Goal: Download file/media: Obtain a digital file from the website

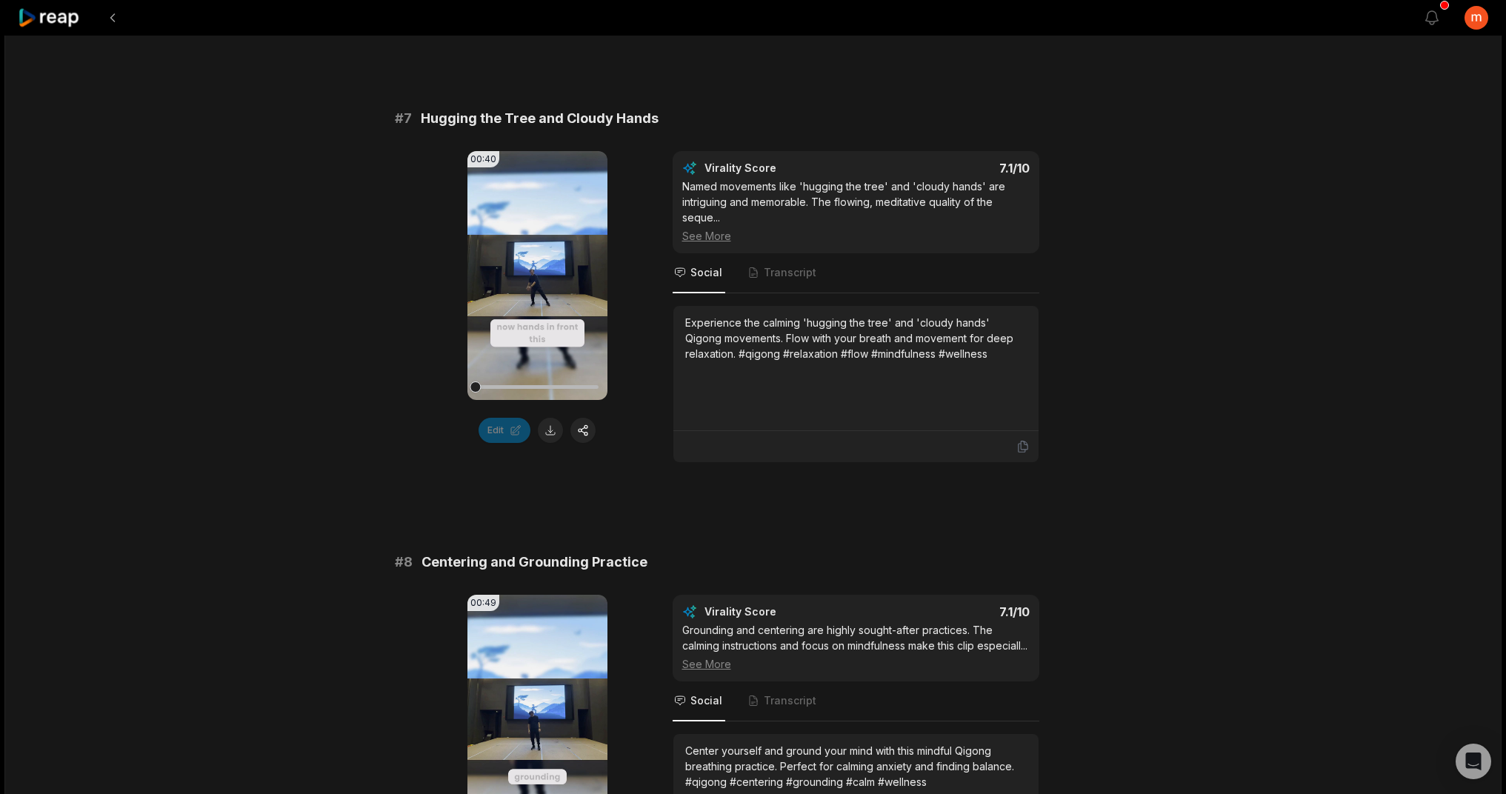
scroll to position [2585, 0]
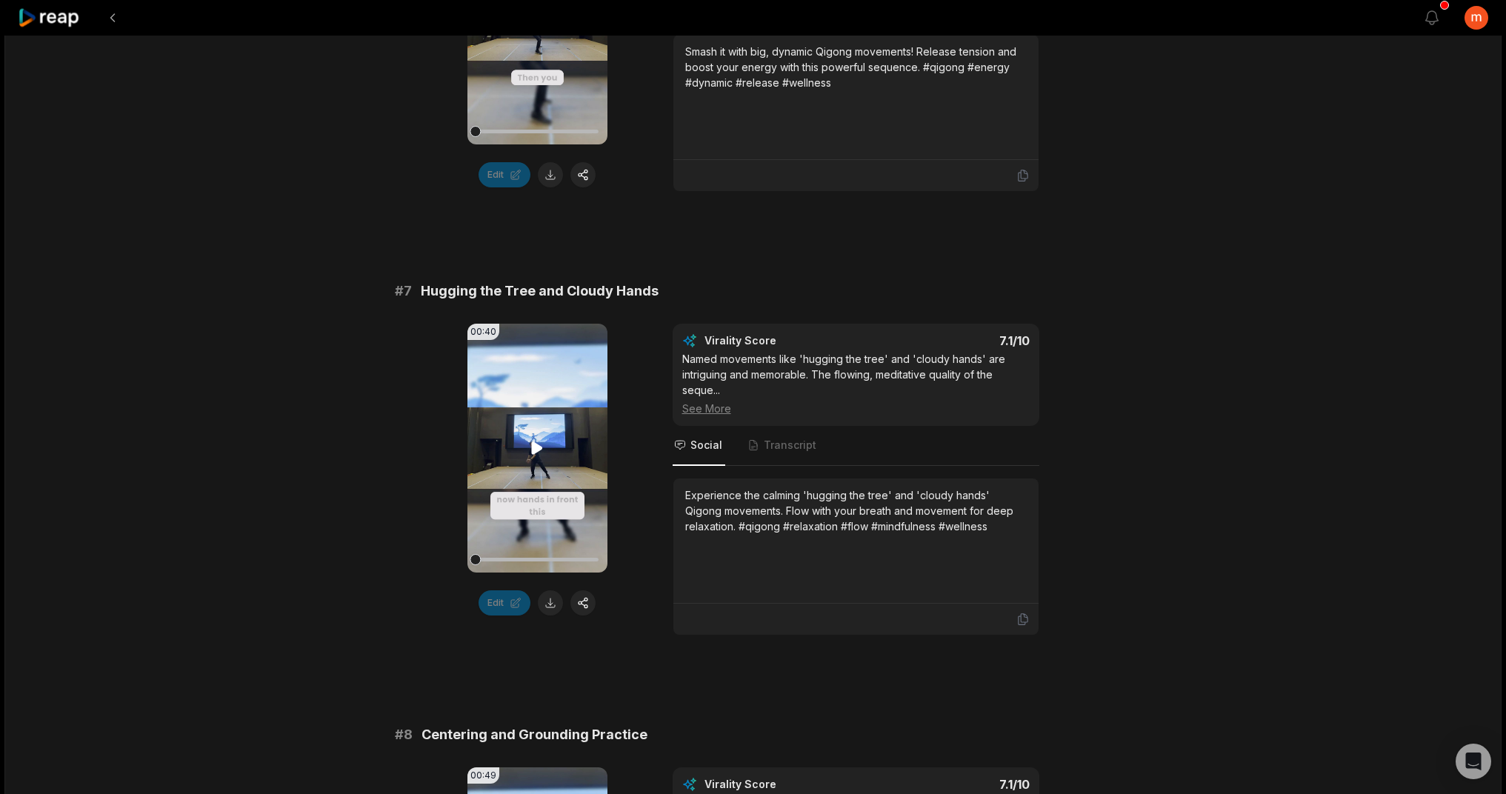
click at [536, 445] on icon at bounding box center [537, 448] width 11 height 13
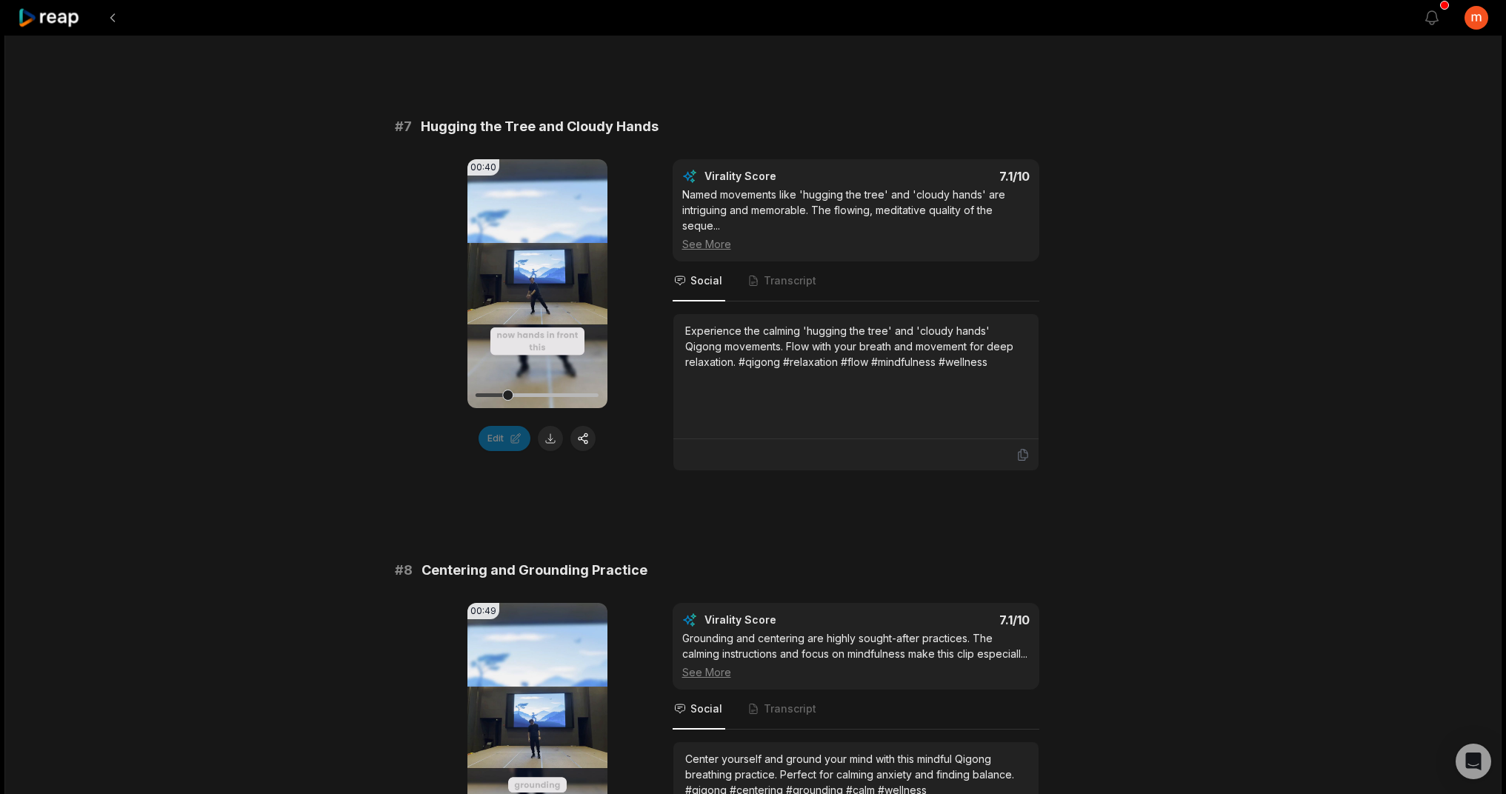
scroll to position [2994, 0]
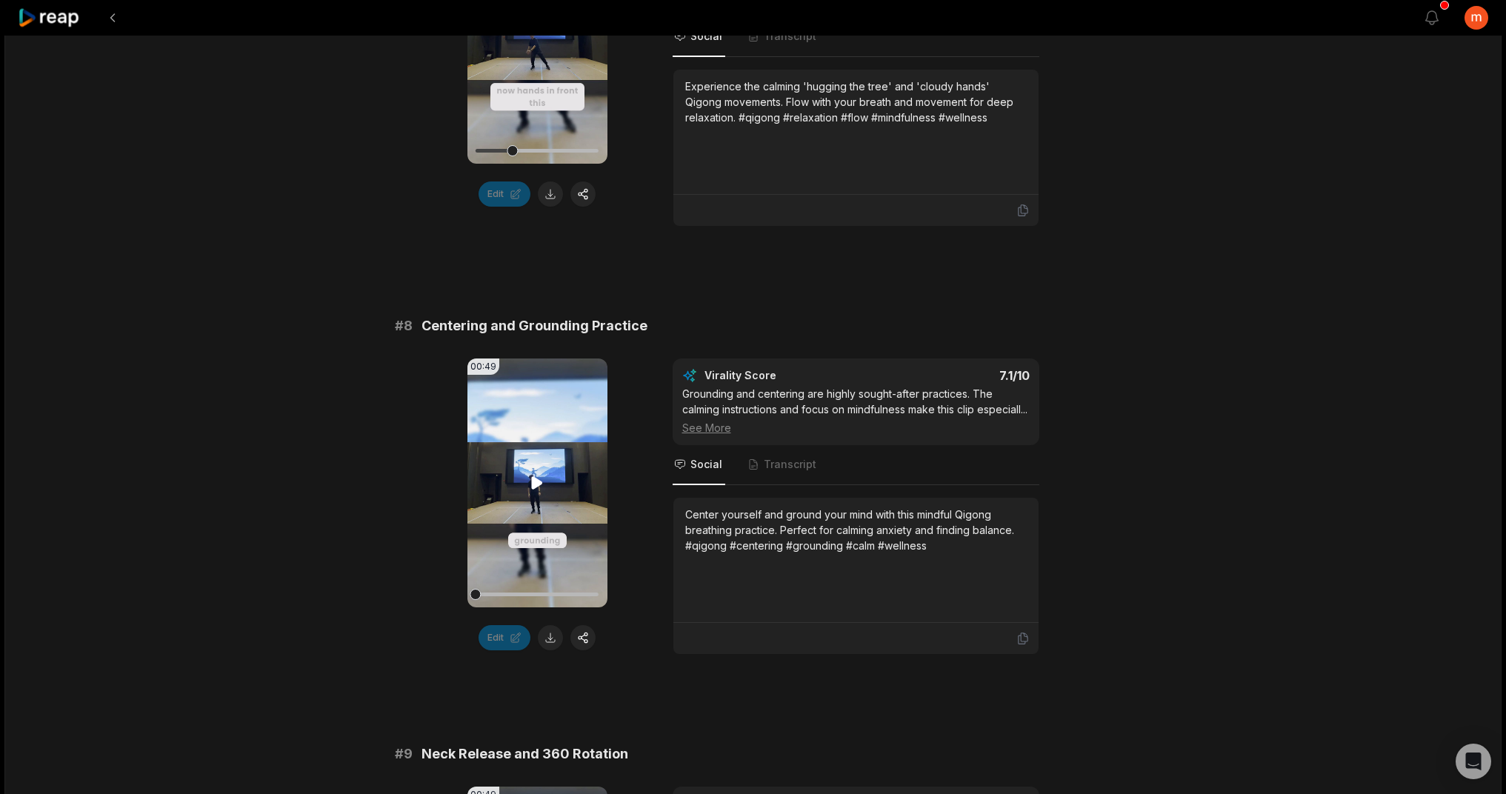
click at [537, 485] on icon at bounding box center [537, 483] width 11 height 13
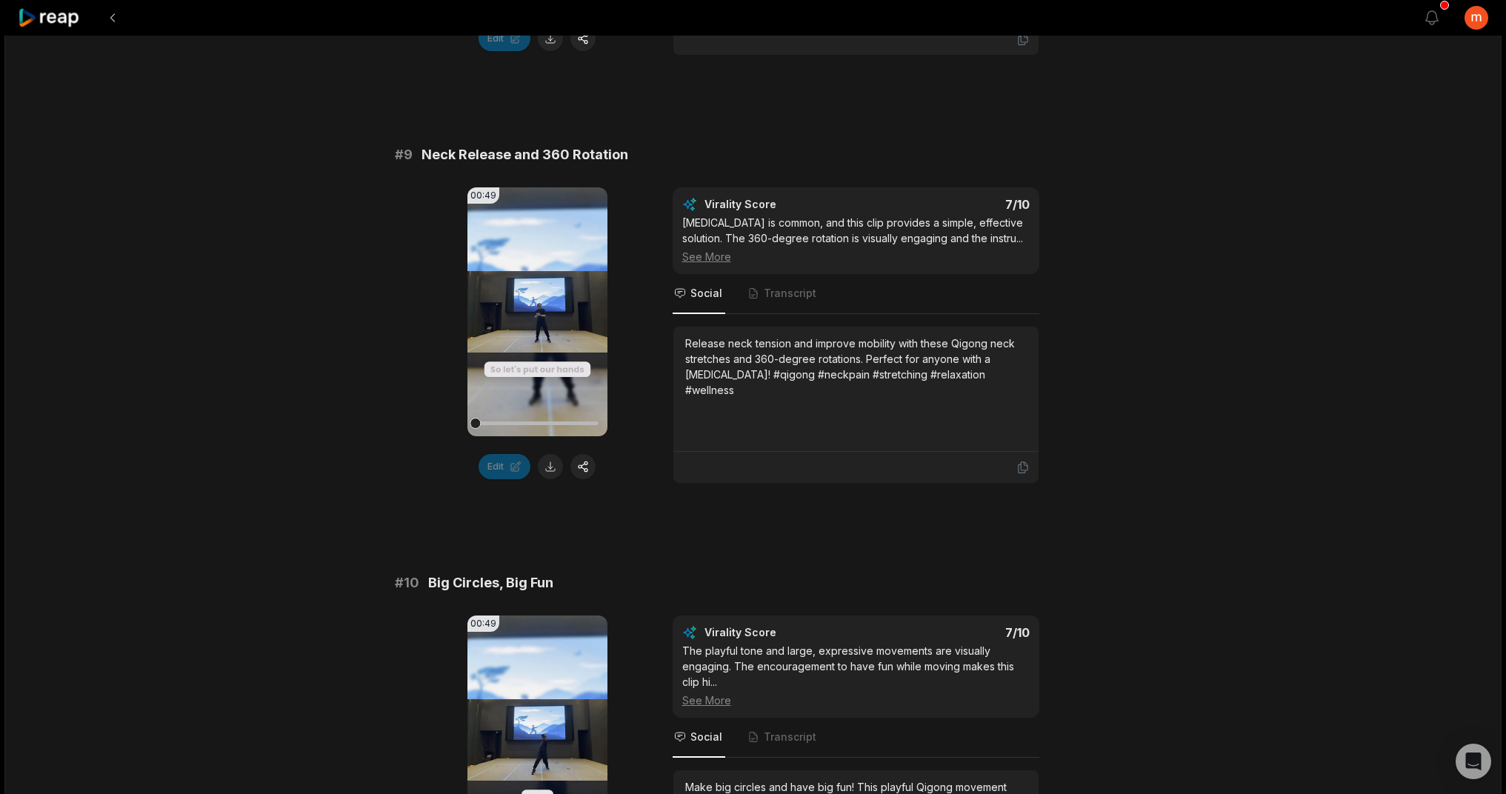
scroll to position [4318, 0]
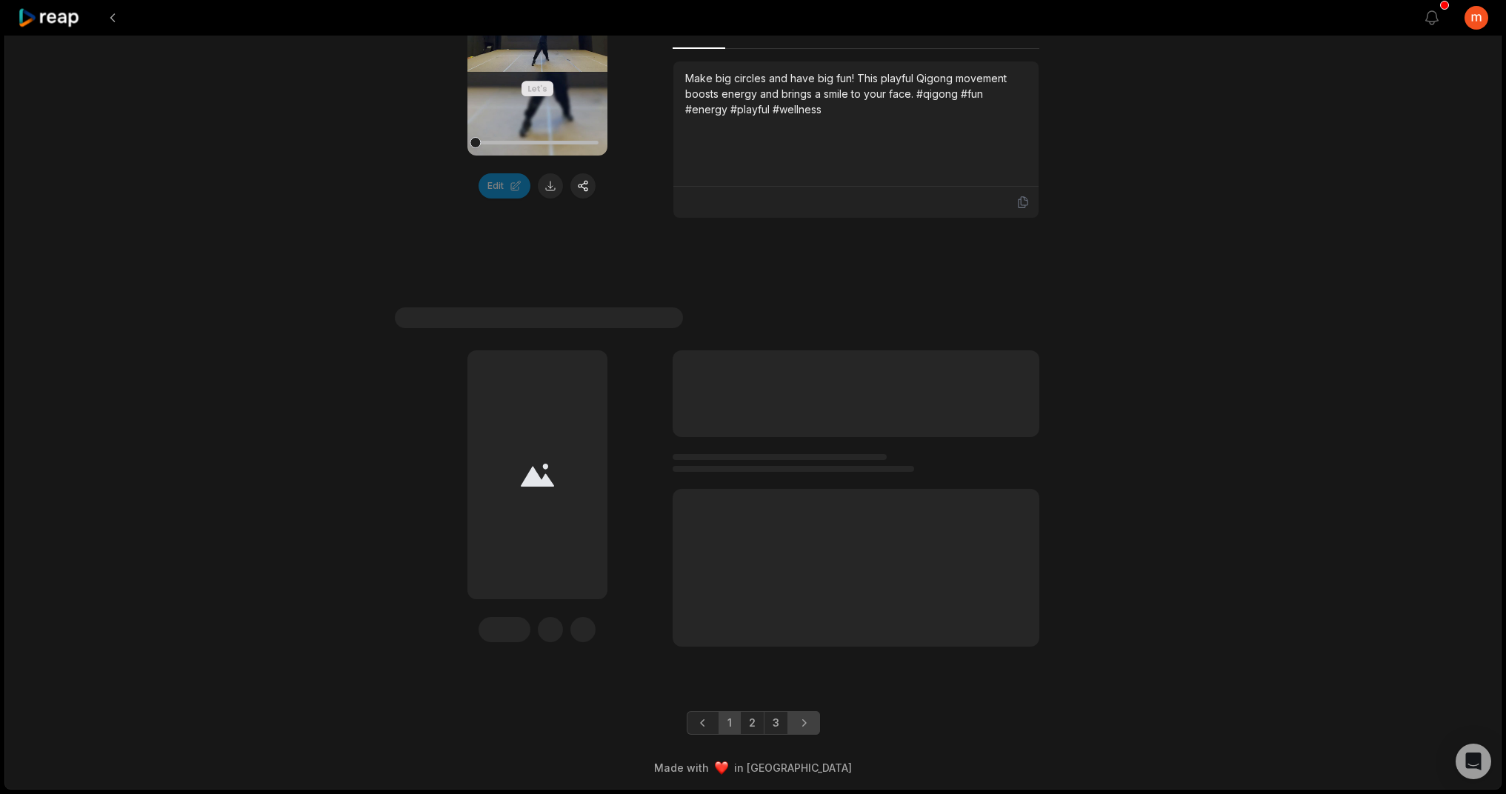
click at [806, 645] on icon "Next page" at bounding box center [804, 723] width 15 height 15
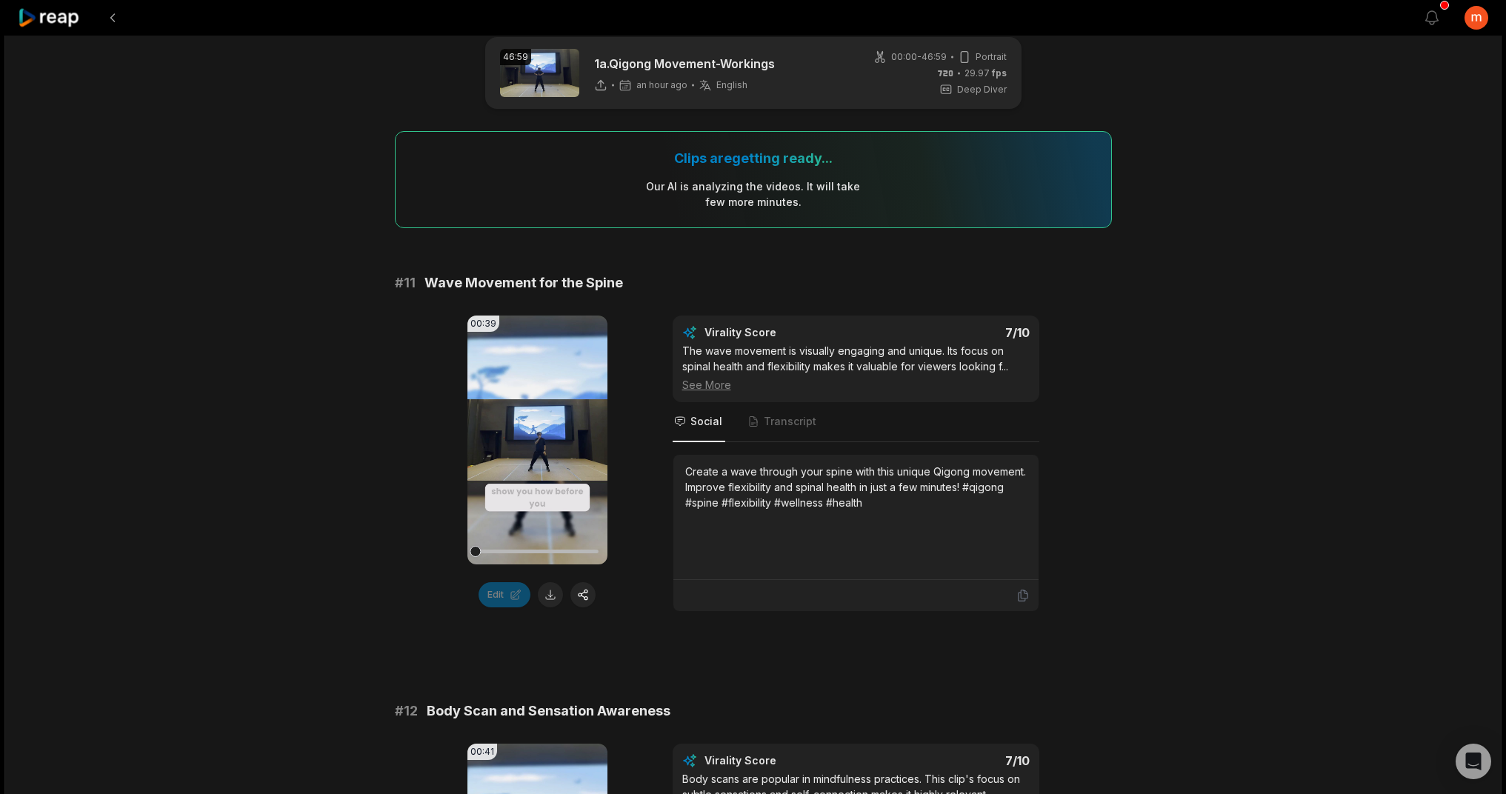
scroll to position [34, 0]
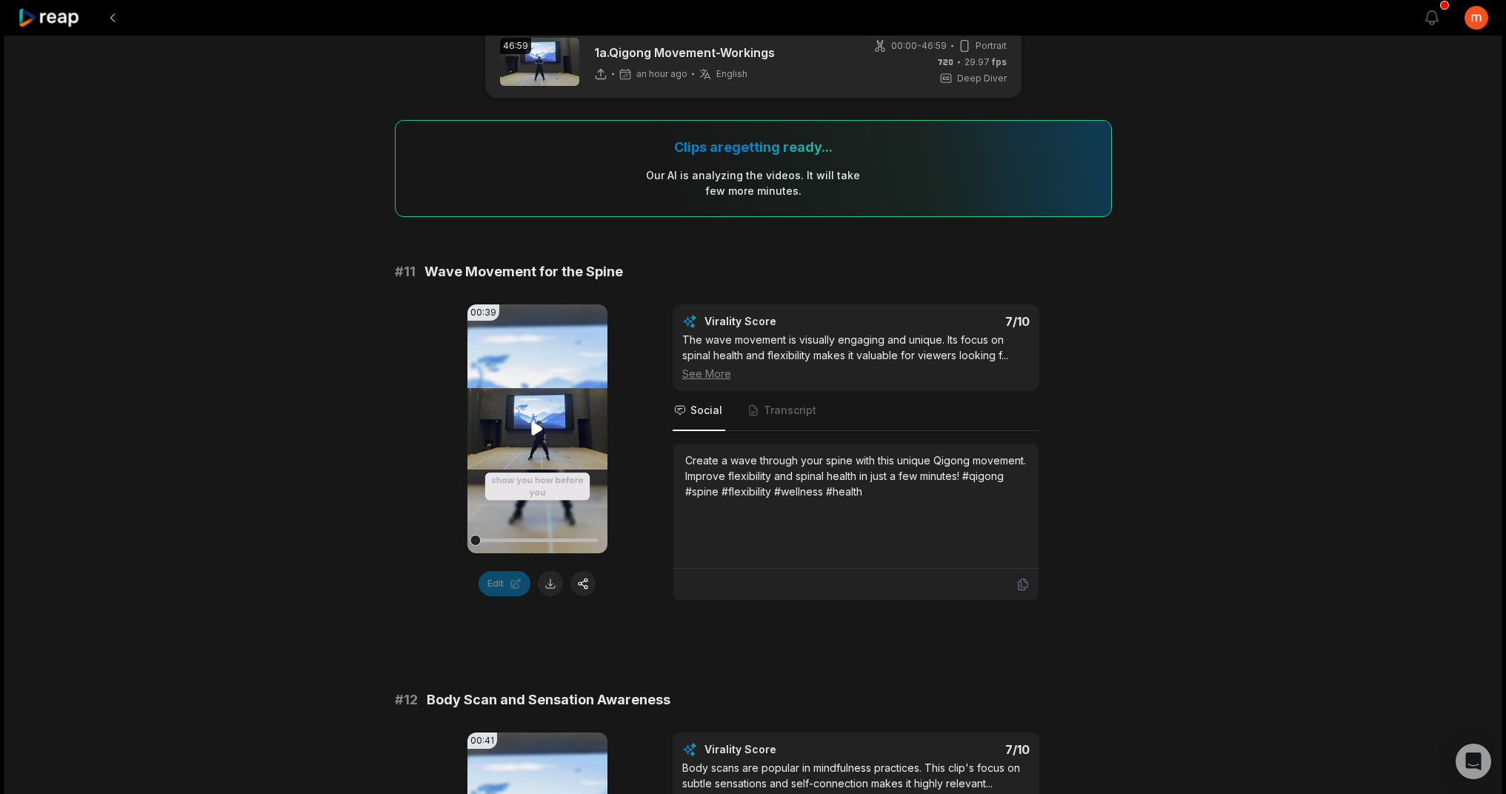
click at [536, 430] on icon at bounding box center [537, 429] width 11 height 13
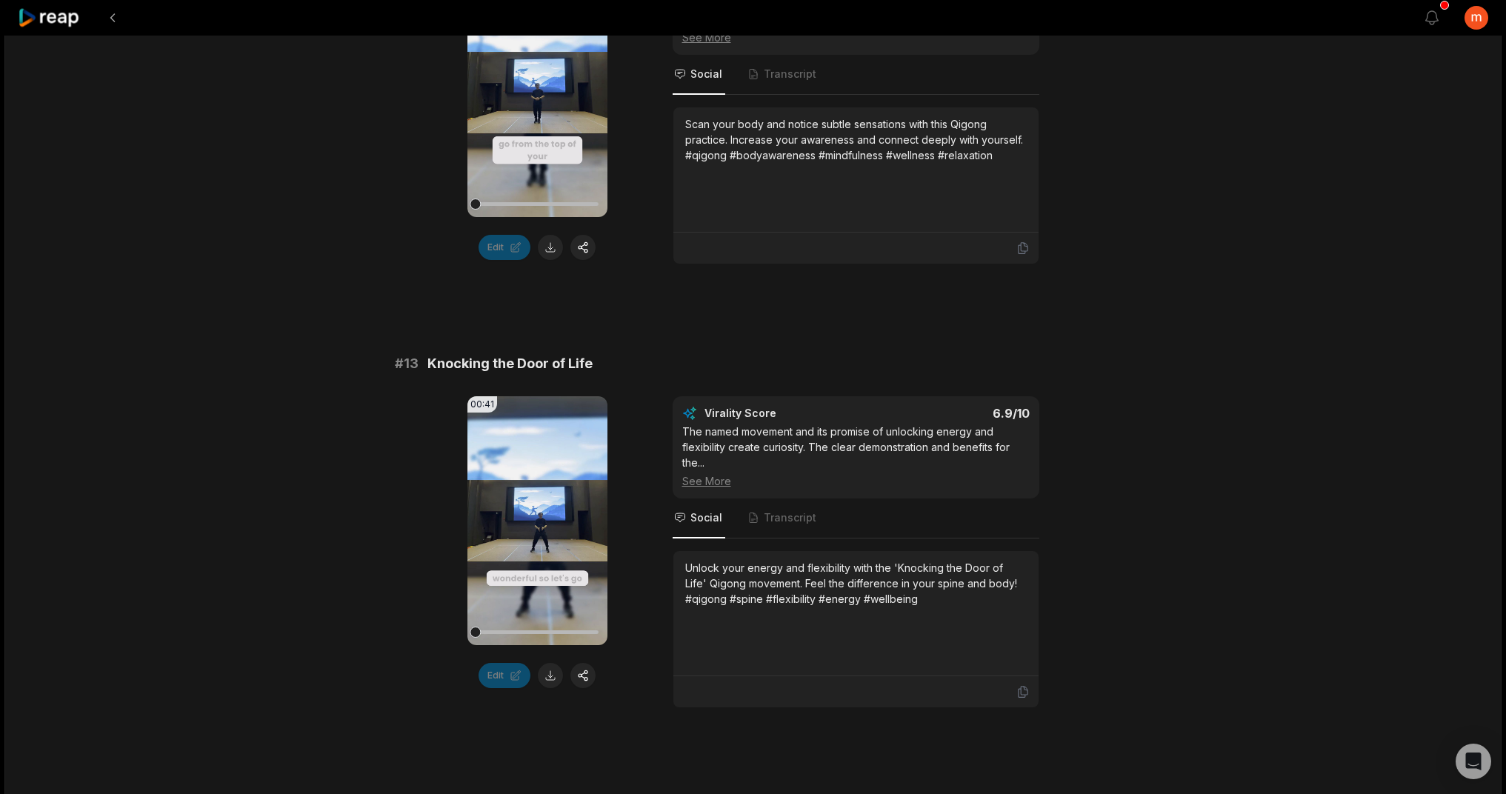
scroll to position [658, 0]
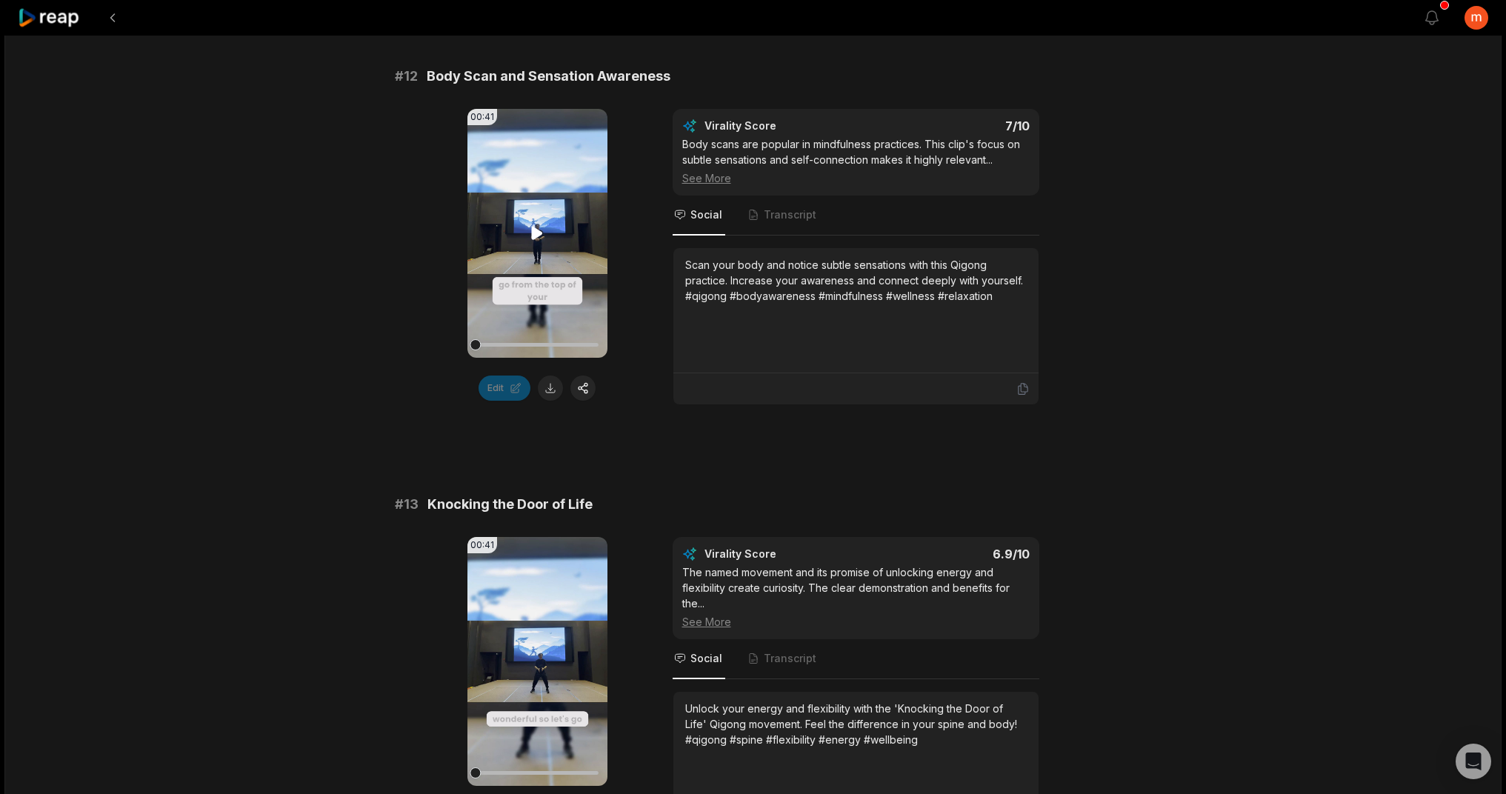
click at [531, 231] on icon at bounding box center [537, 234] width 18 height 18
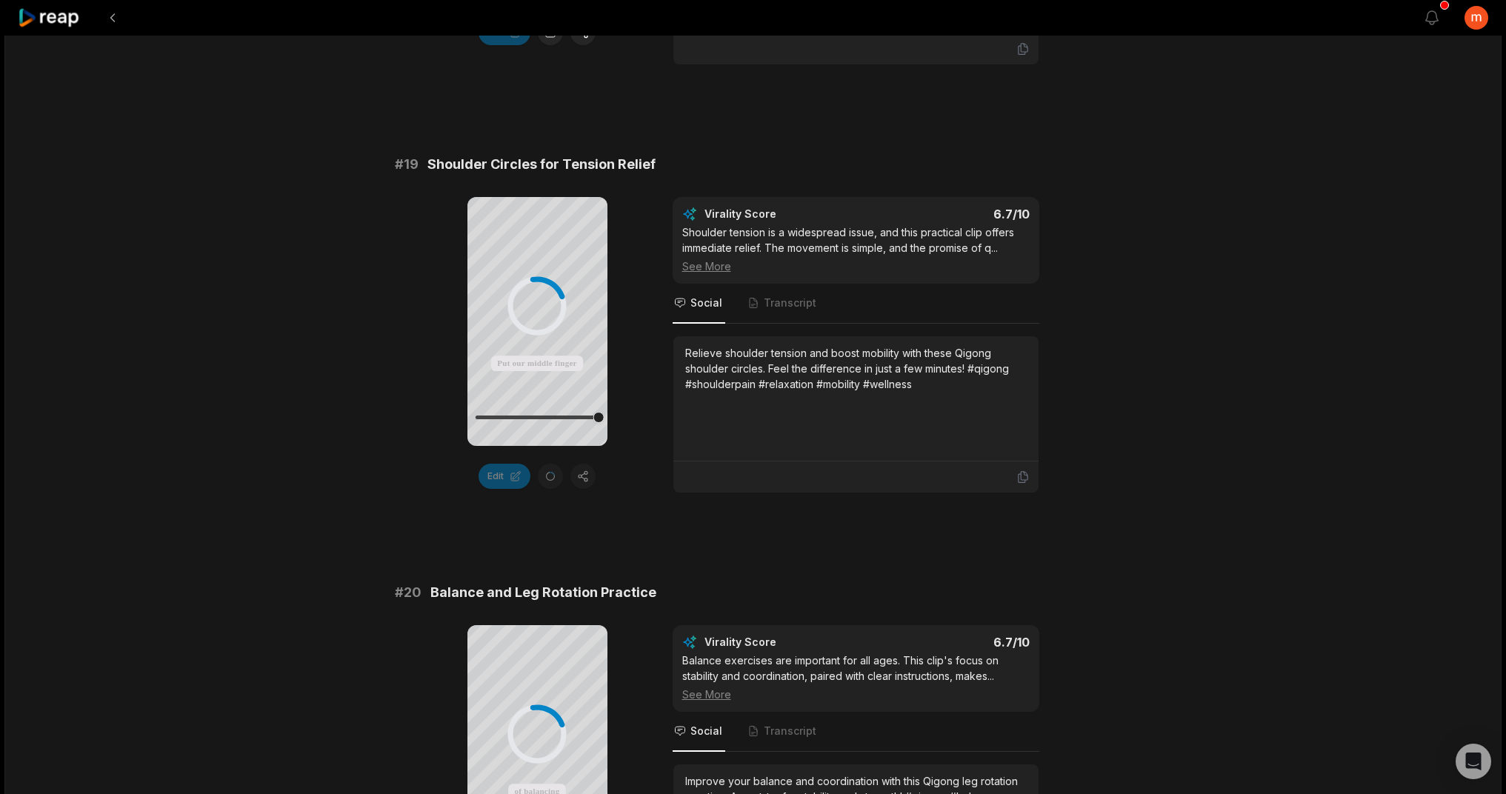
scroll to position [3017, 0]
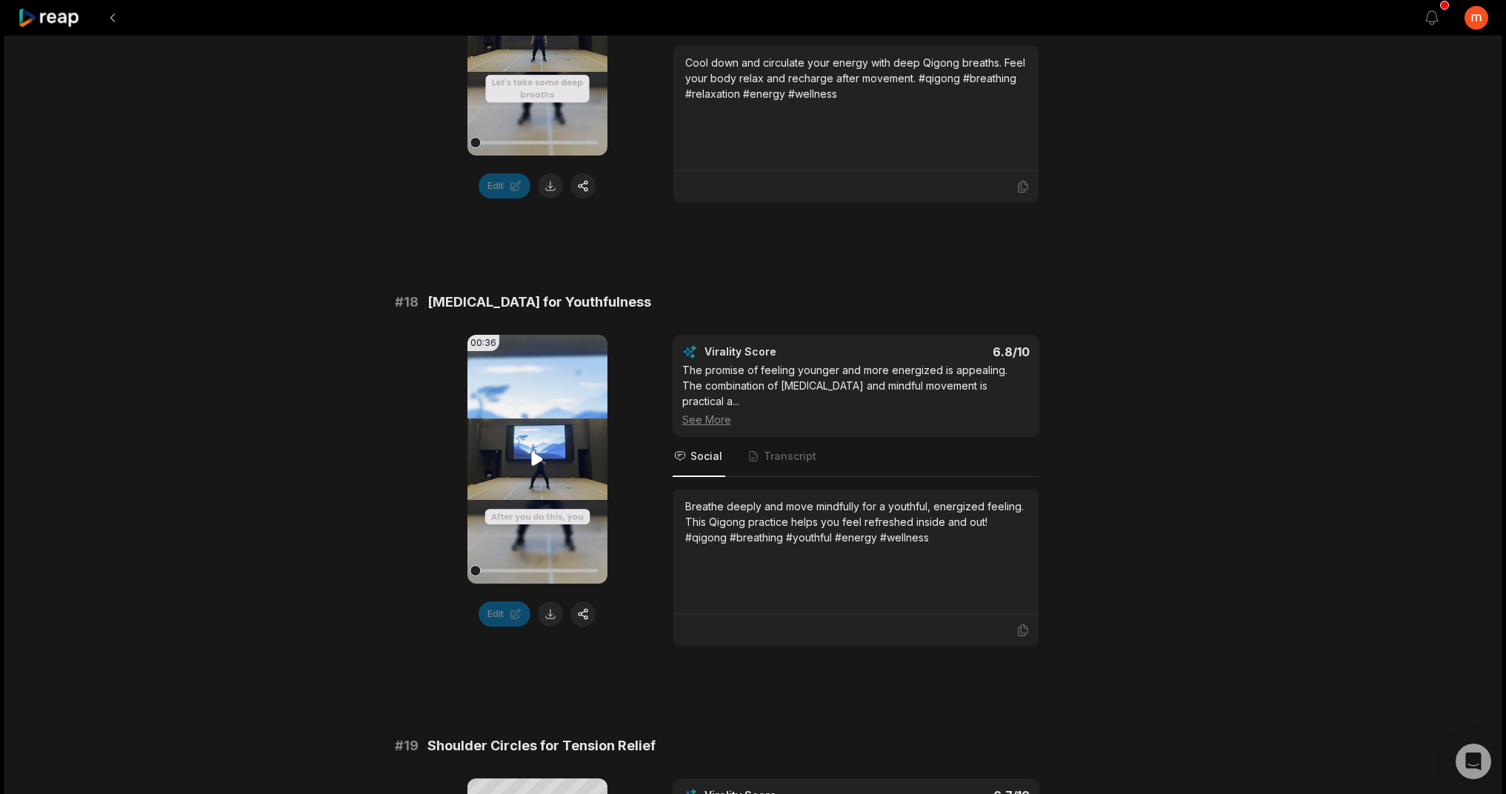
click at [539, 461] on icon at bounding box center [537, 460] width 11 height 13
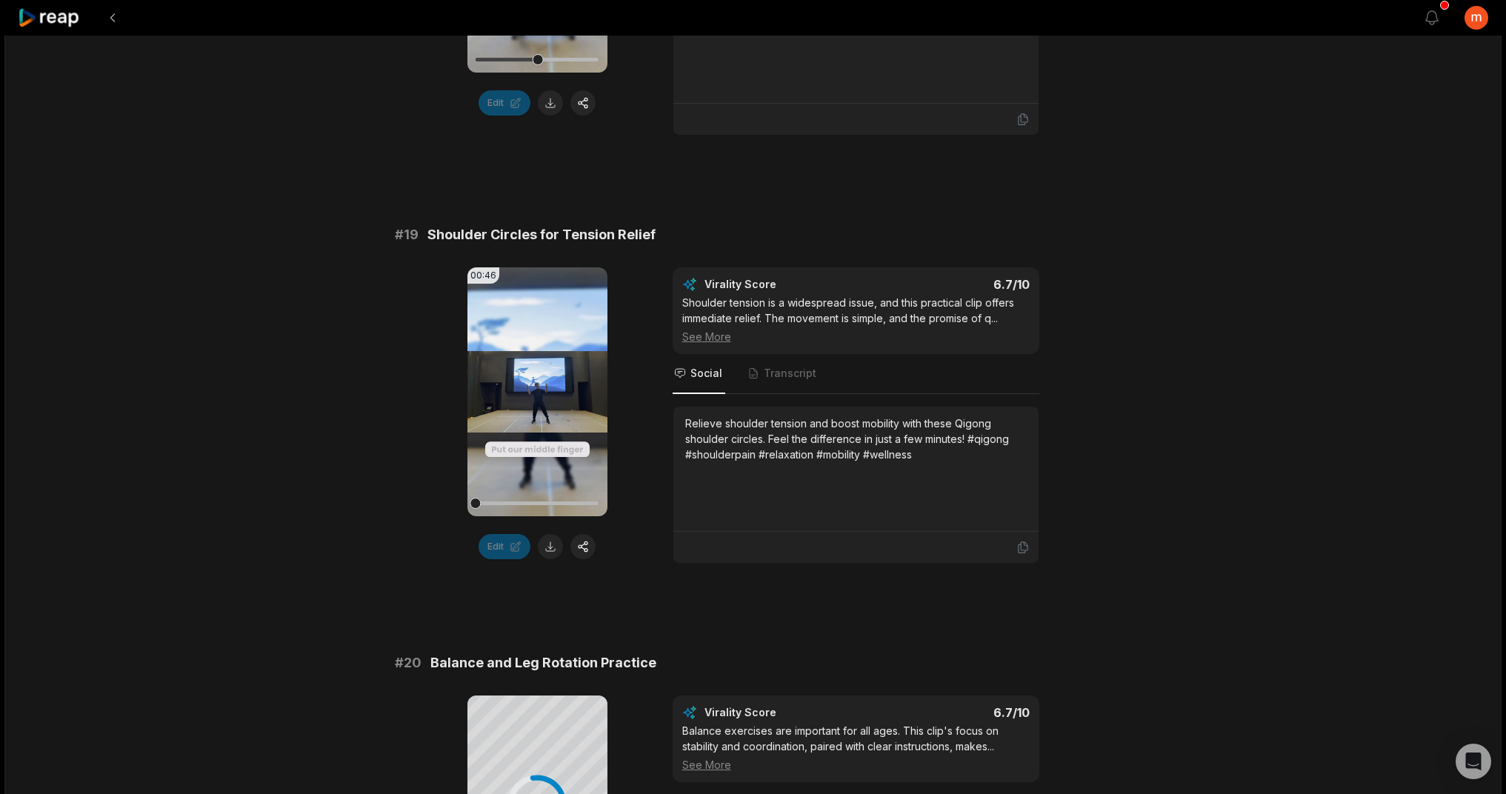
scroll to position [3858, 0]
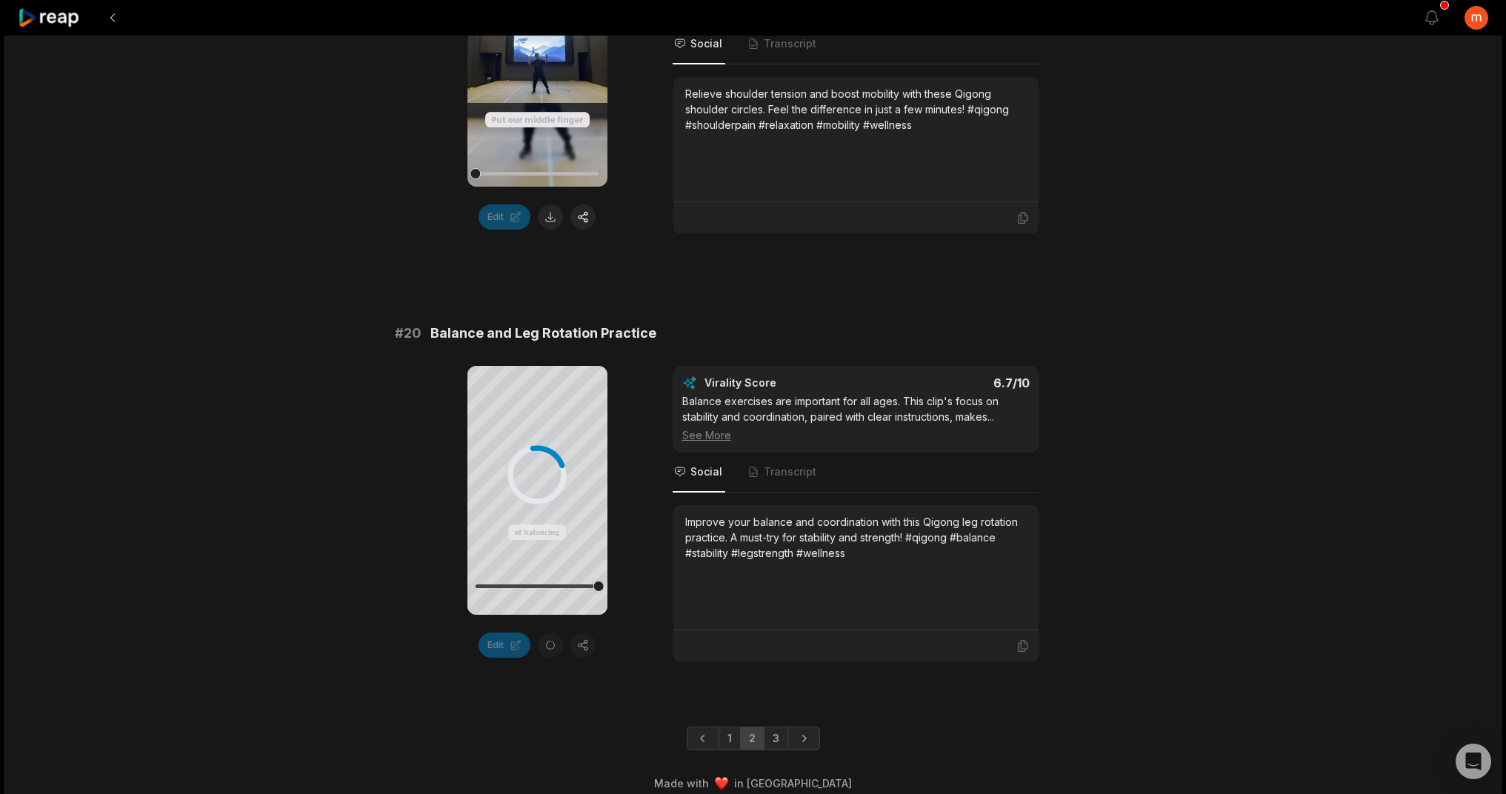
click at [771, 730] on link "3" at bounding box center [776, 739] width 24 height 24
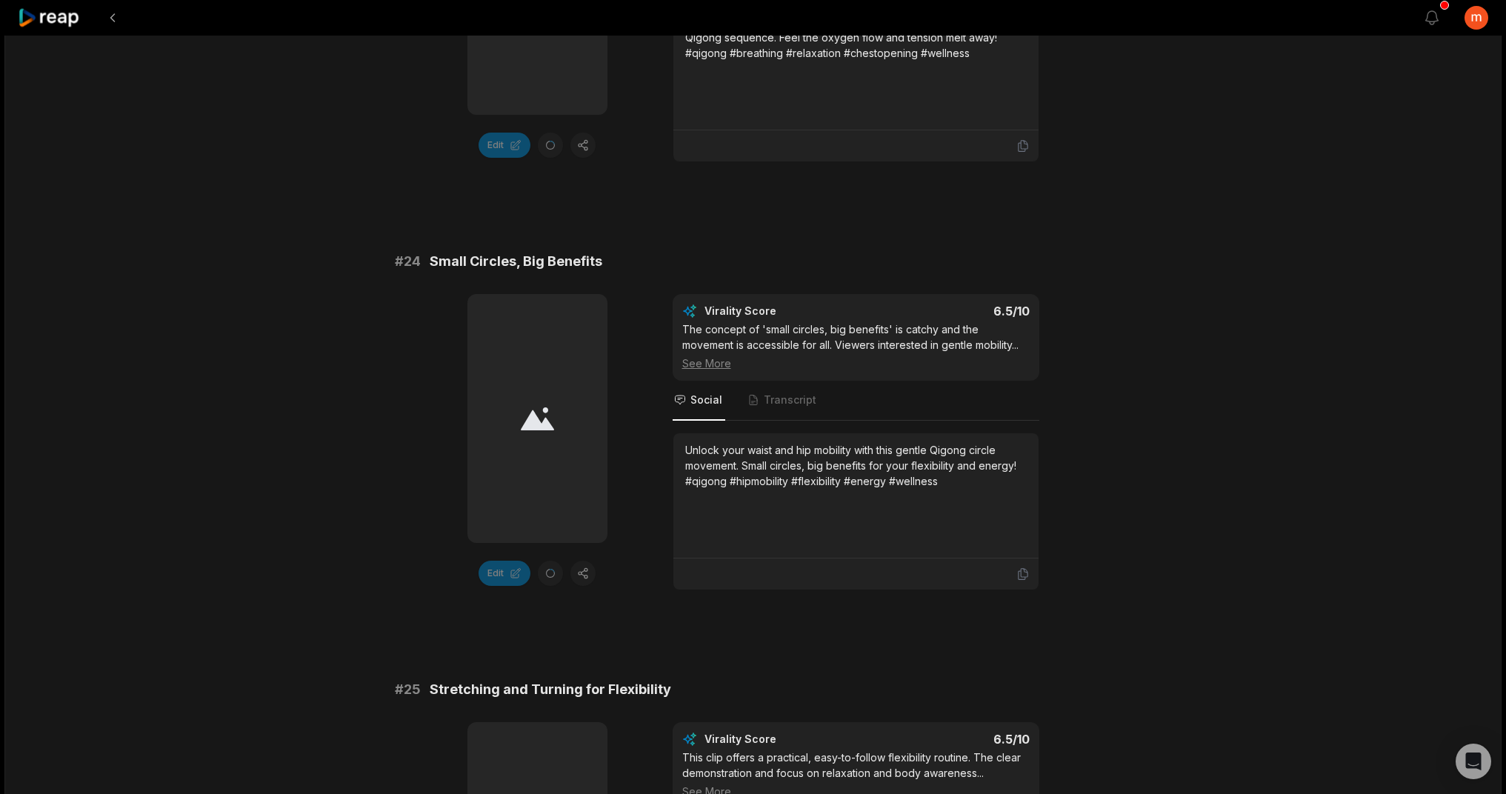
scroll to position [1701, 0]
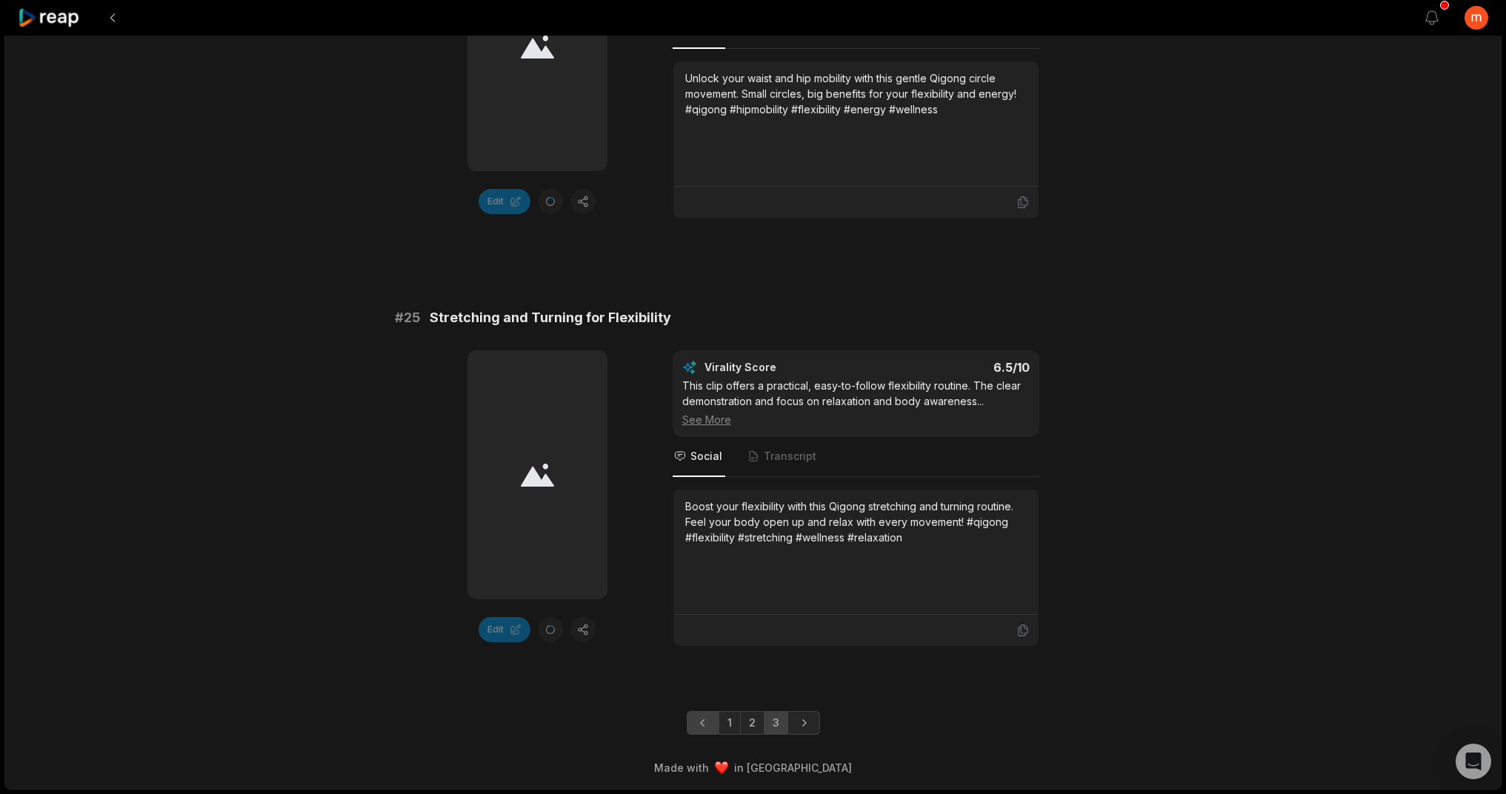
click at [708, 726] on icon "Previous page" at bounding box center [703, 723] width 15 height 15
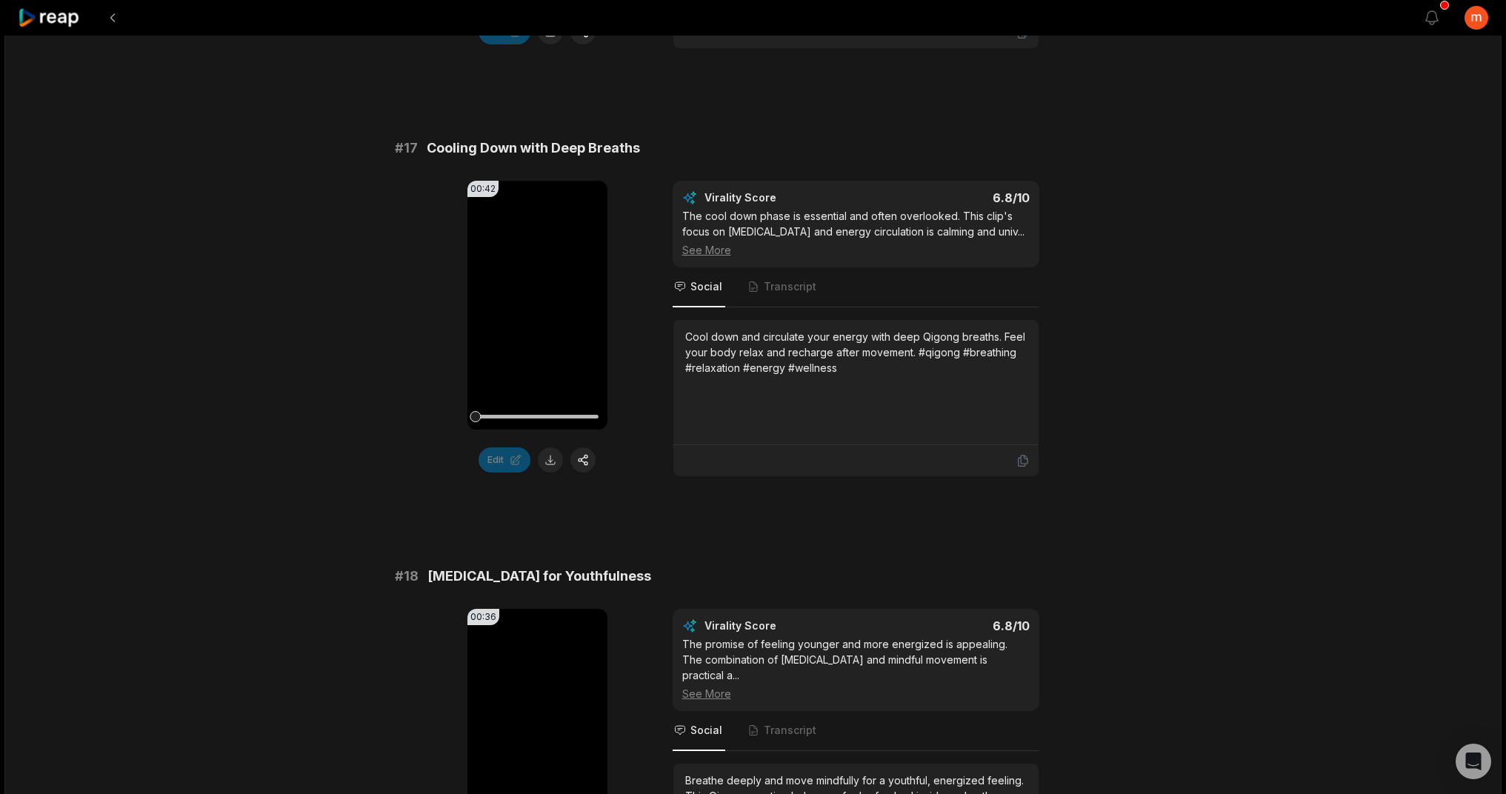
scroll to position [3858, 0]
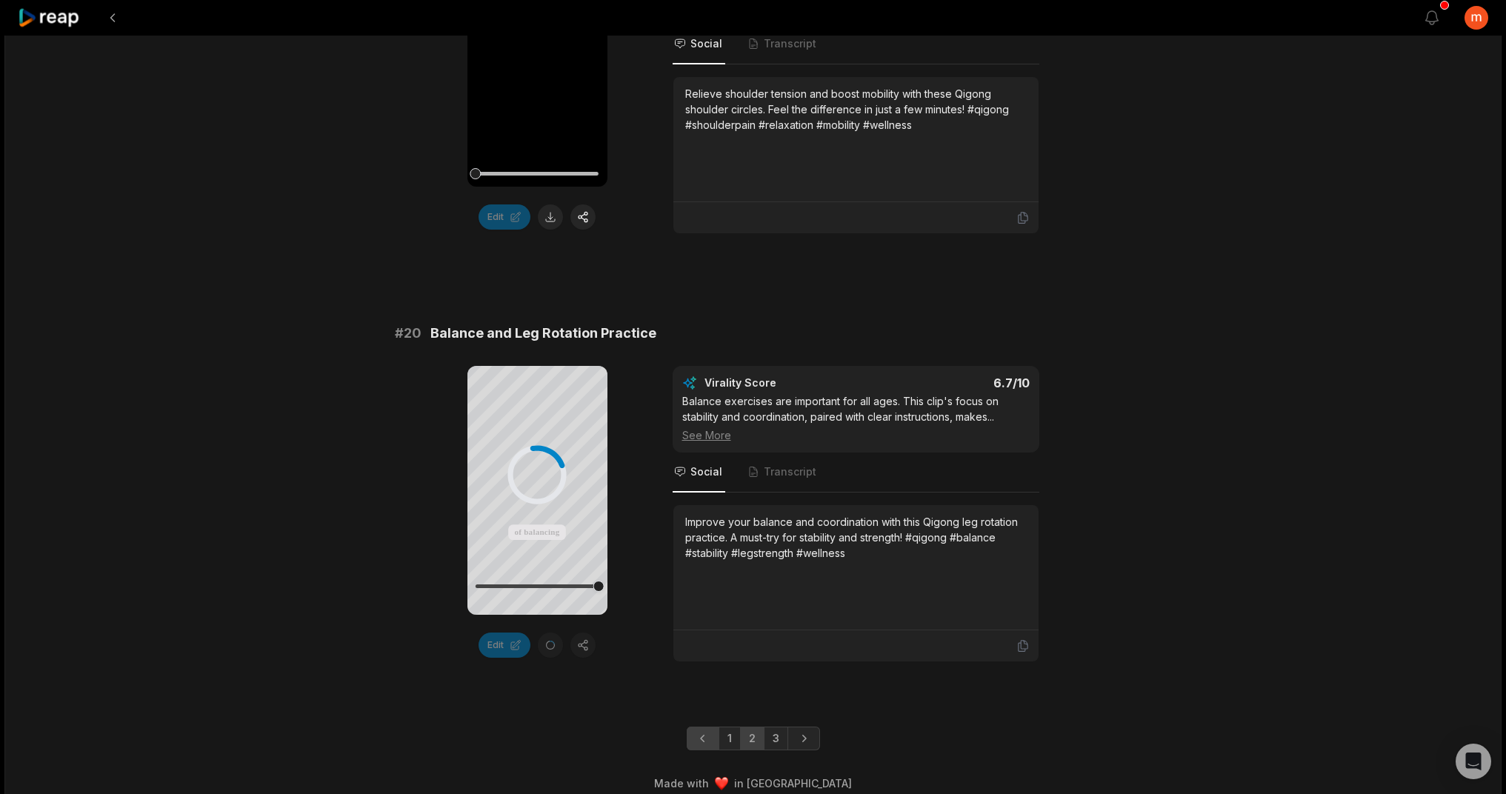
click at [704, 731] on icon "Previous page" at bounding box center [703, 738] width 15 height 15
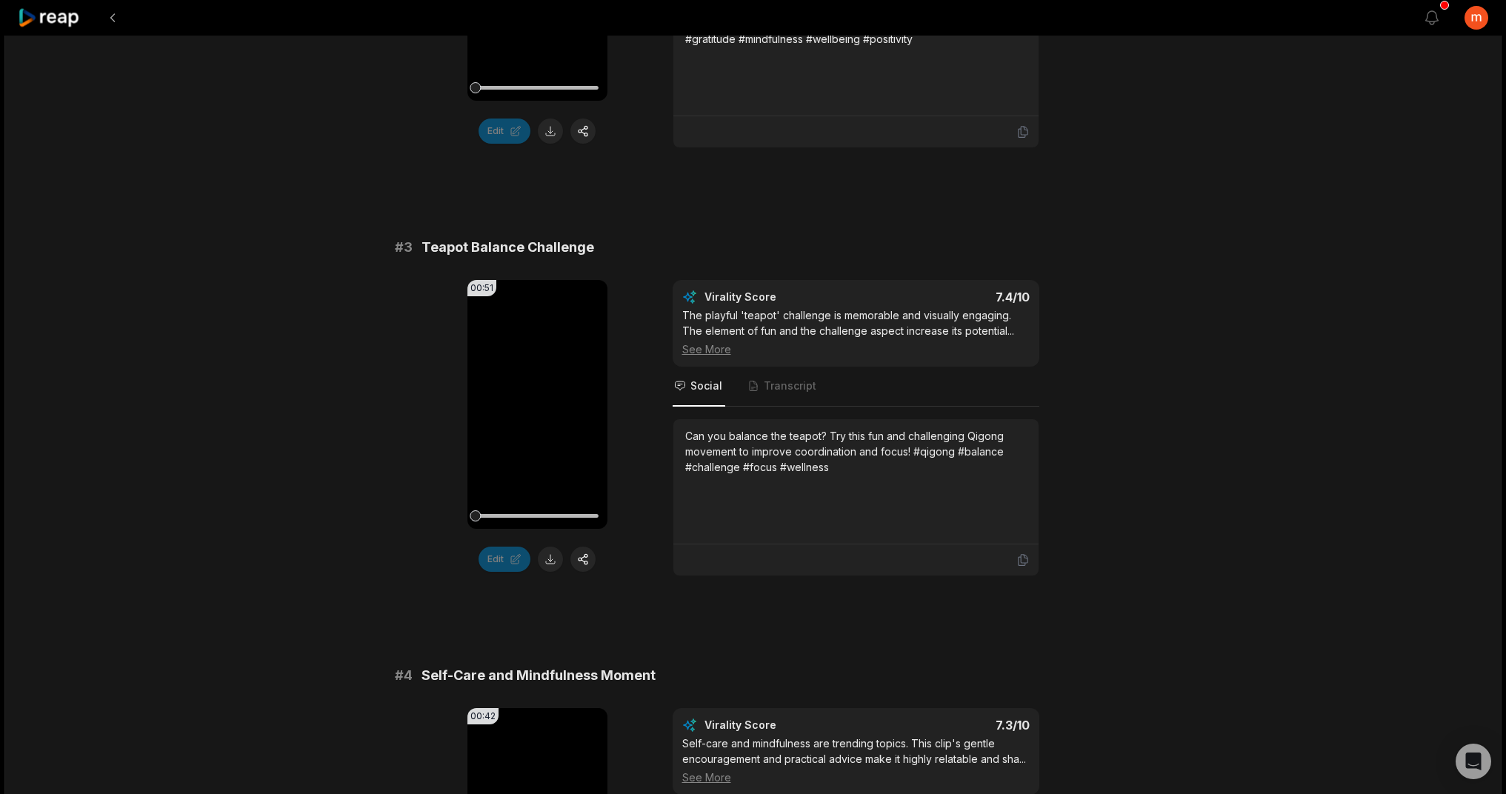
scroll to position [0, 0]
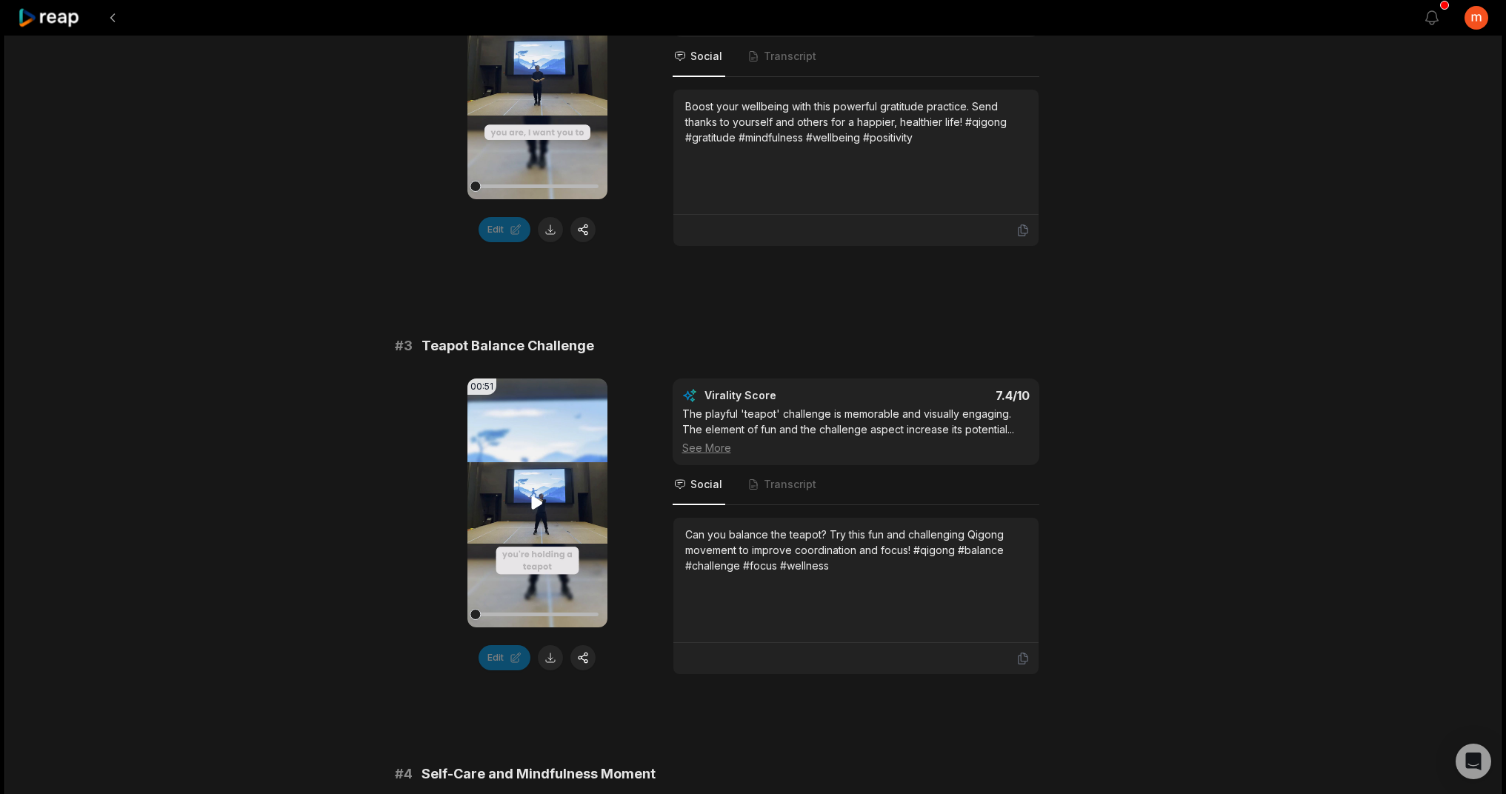
scroll to position [820, 0]
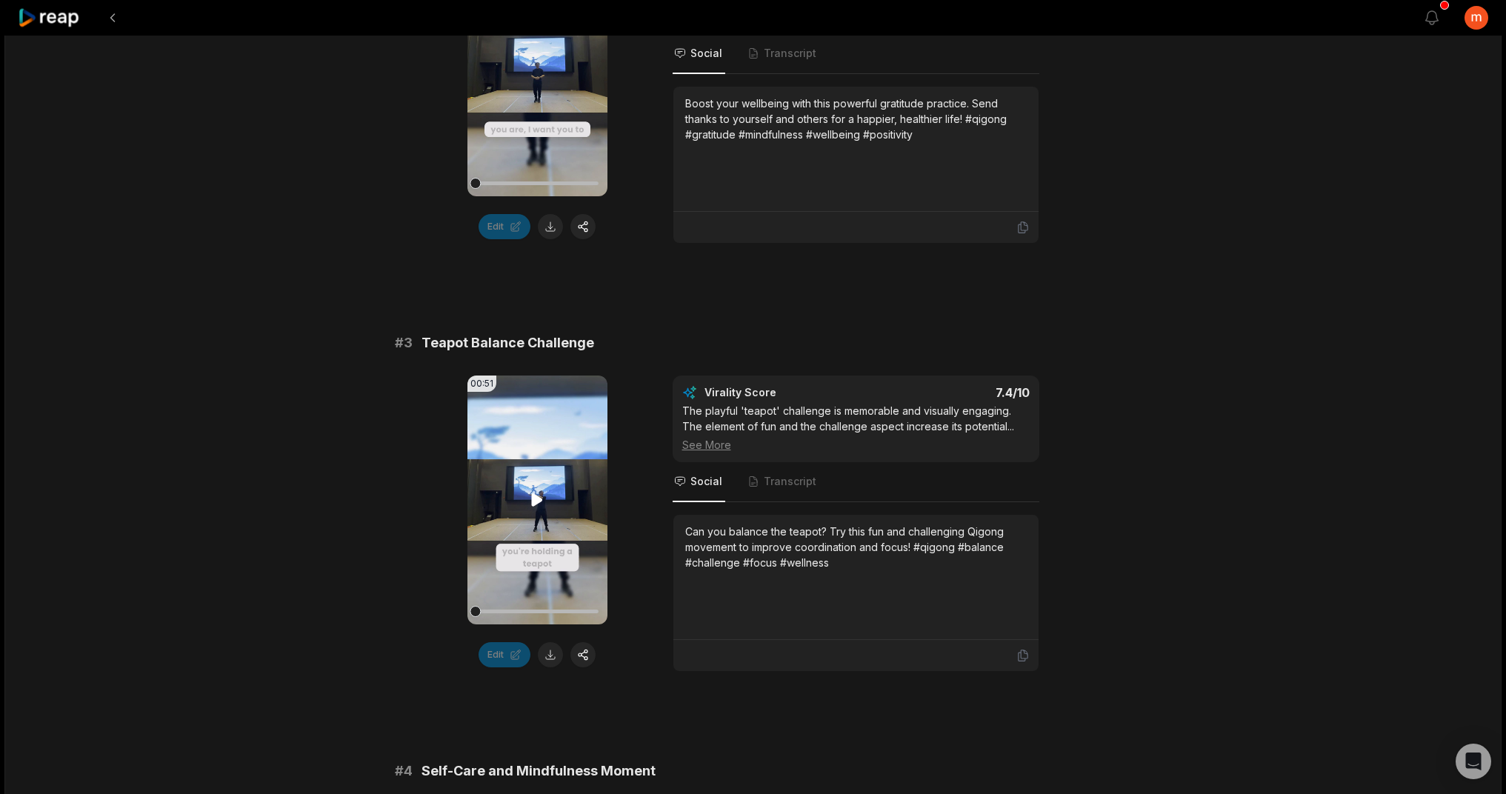
click at [535, 498] on icon at bounding box center [537, 500] width 11 height 13
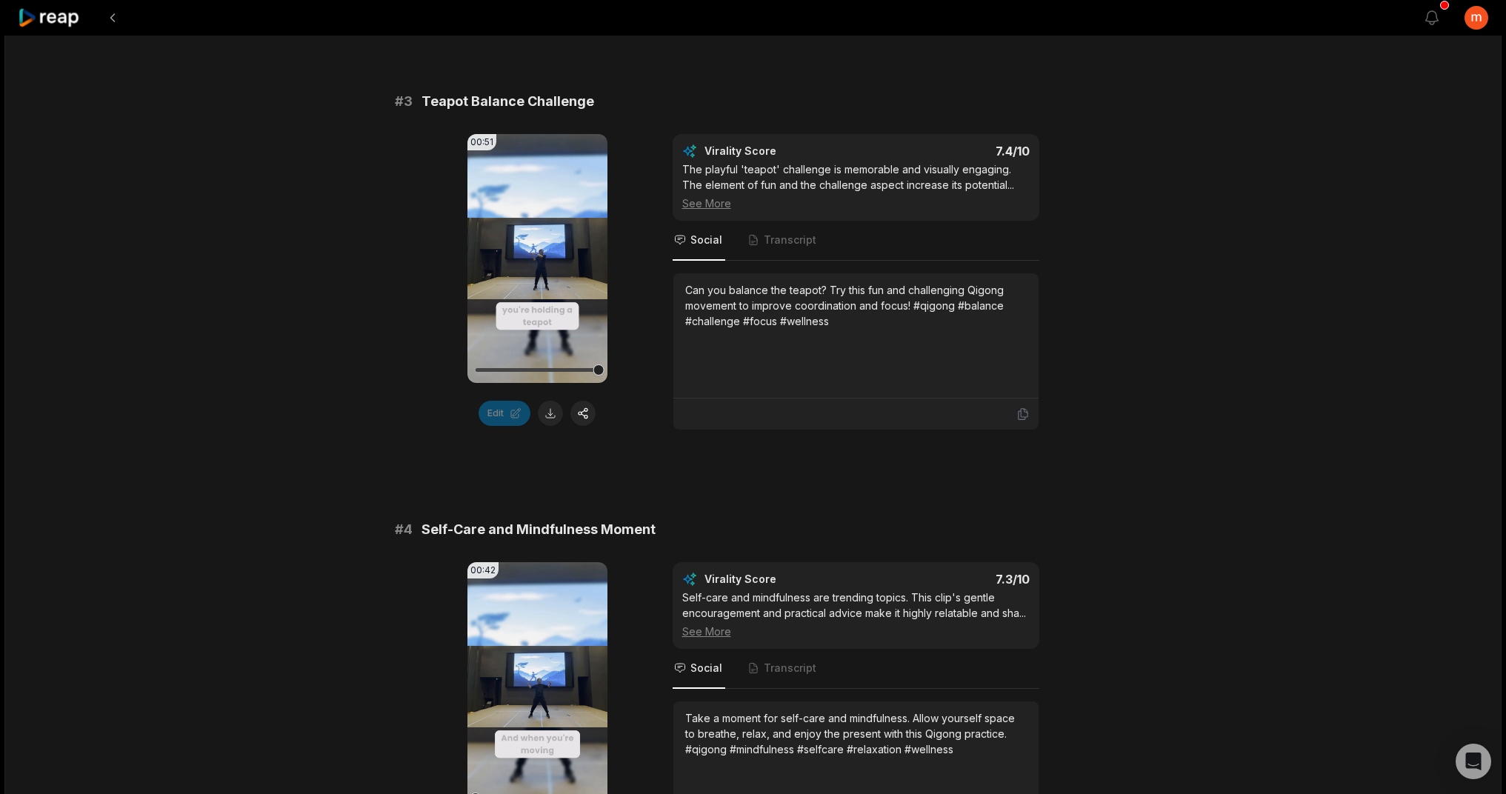
scroll to position [1274, 0]
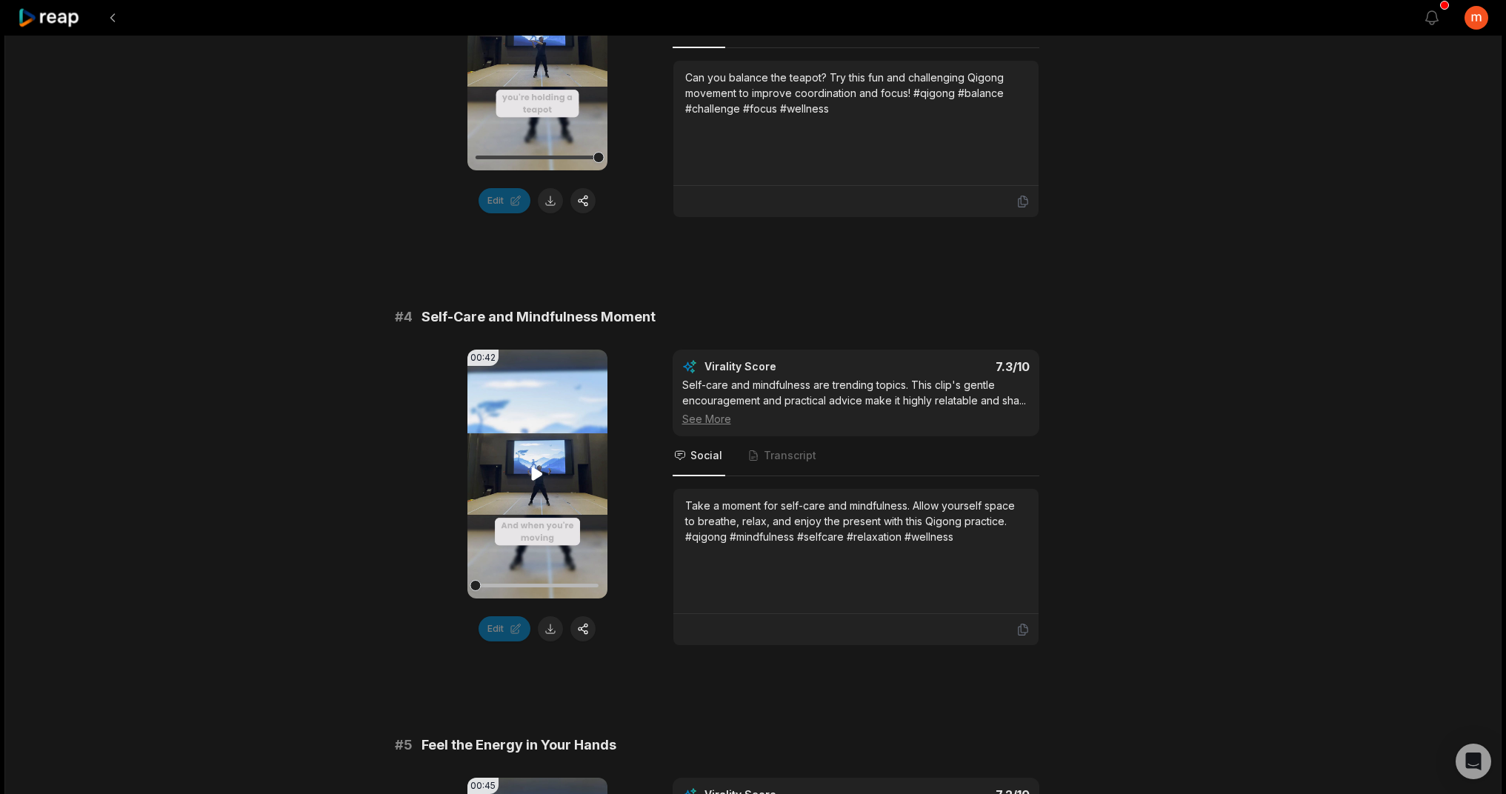
click at [534, 466] on icon at bounding box center [537, 474] width 18 height 18
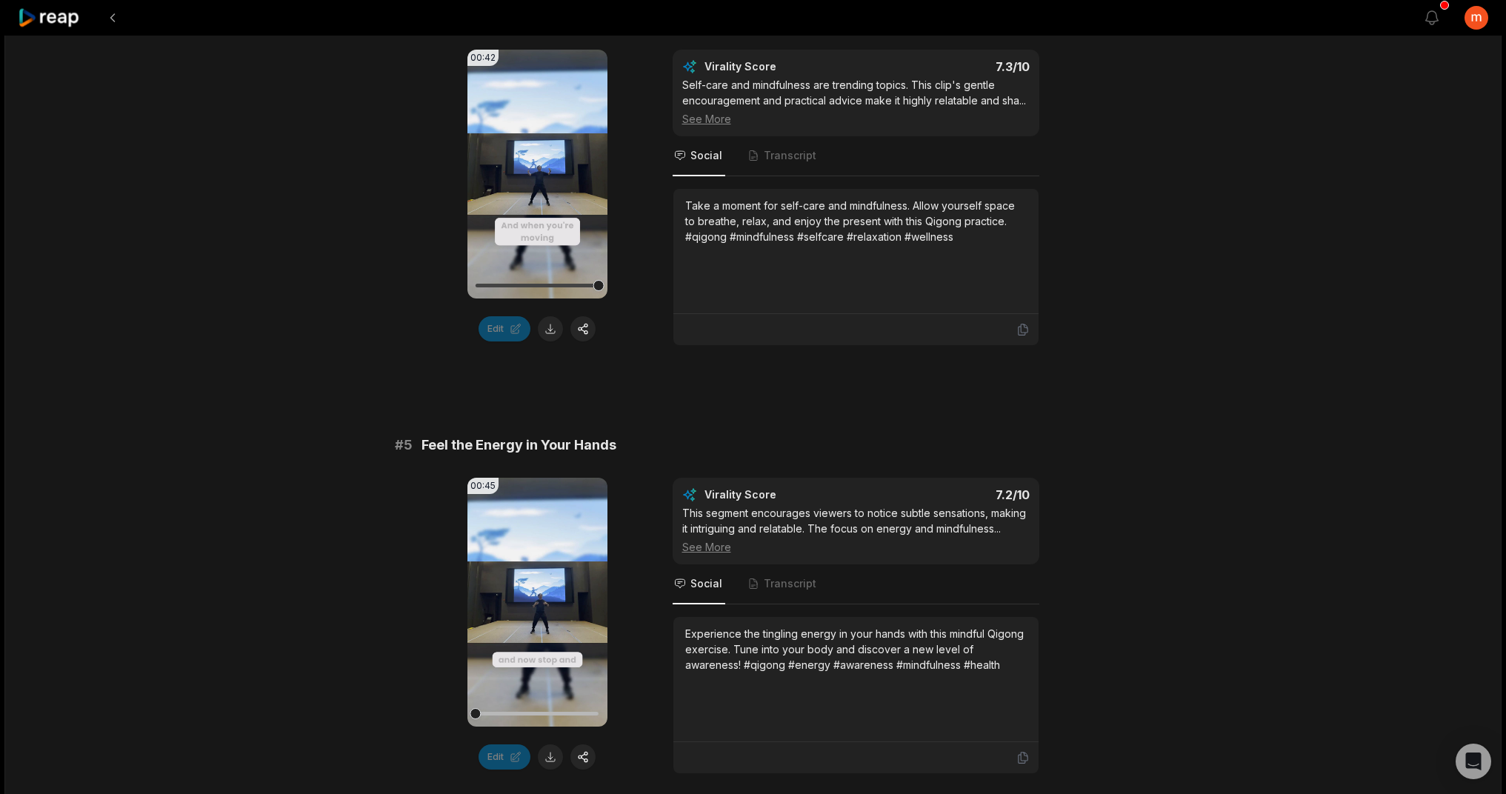
scroll to position [1651, 0]
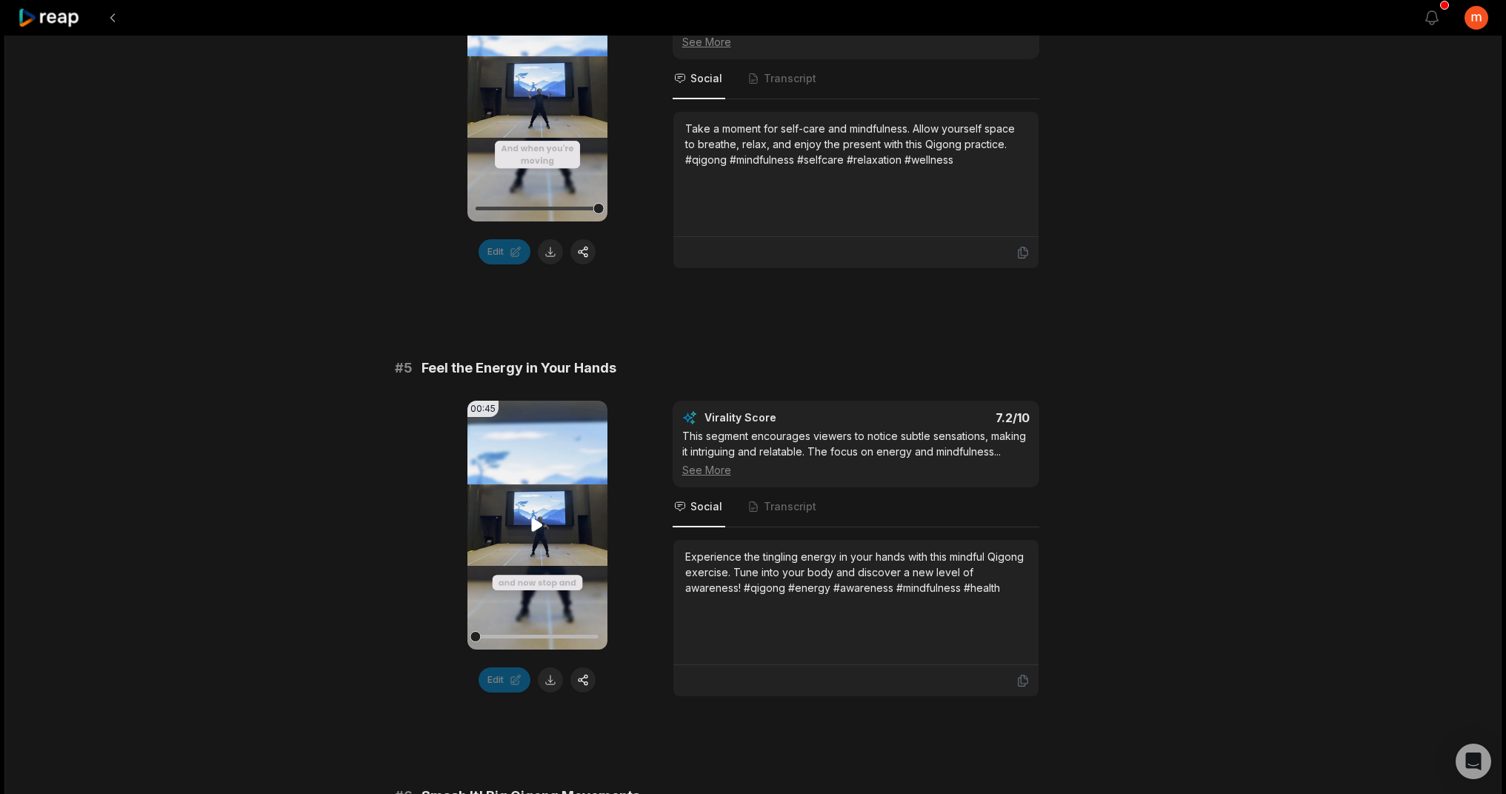
click at [536, 528] on icon at bounding box center [537, 525] width 11 height 13
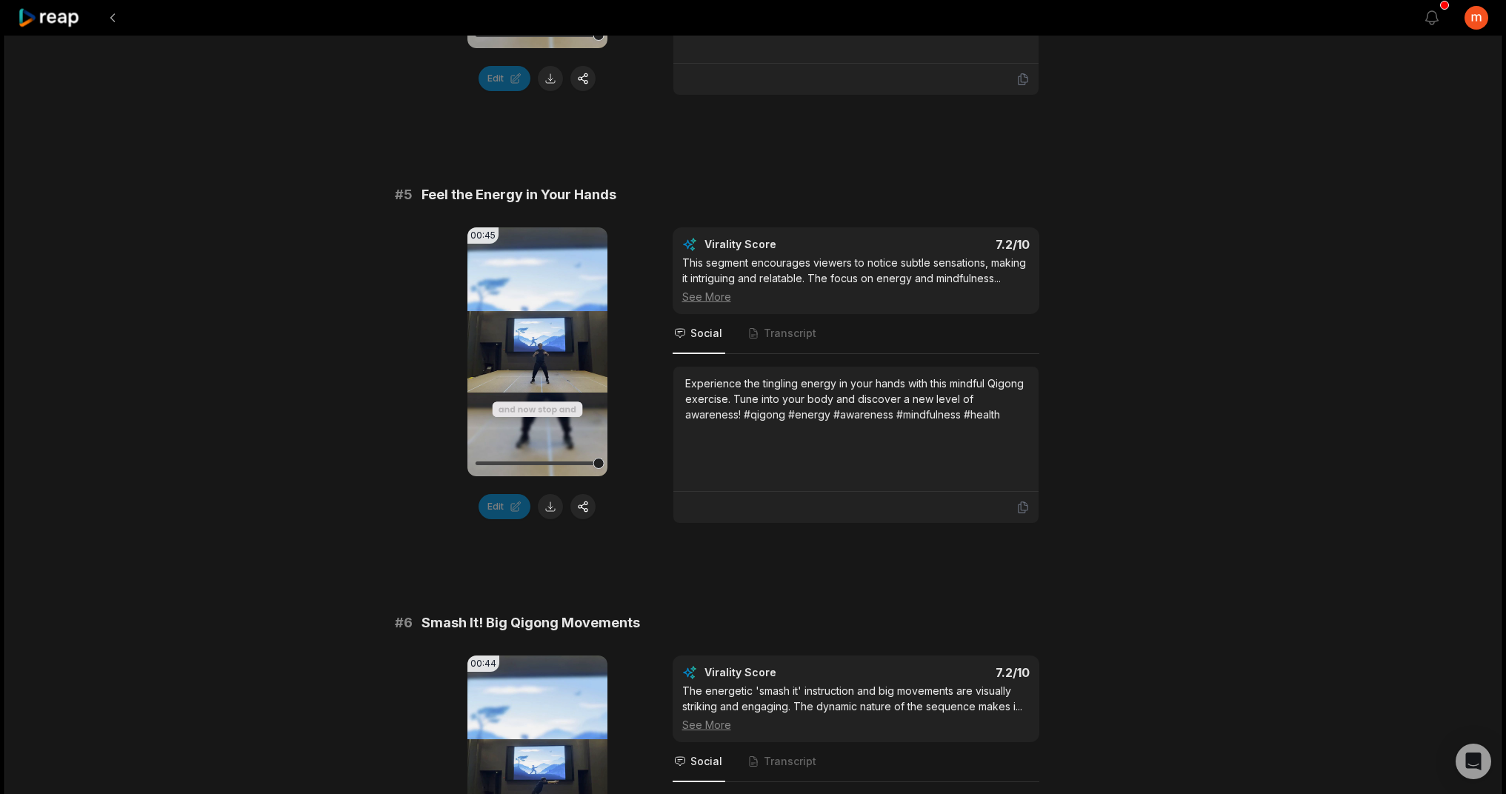
scroll to position [2108, 0]
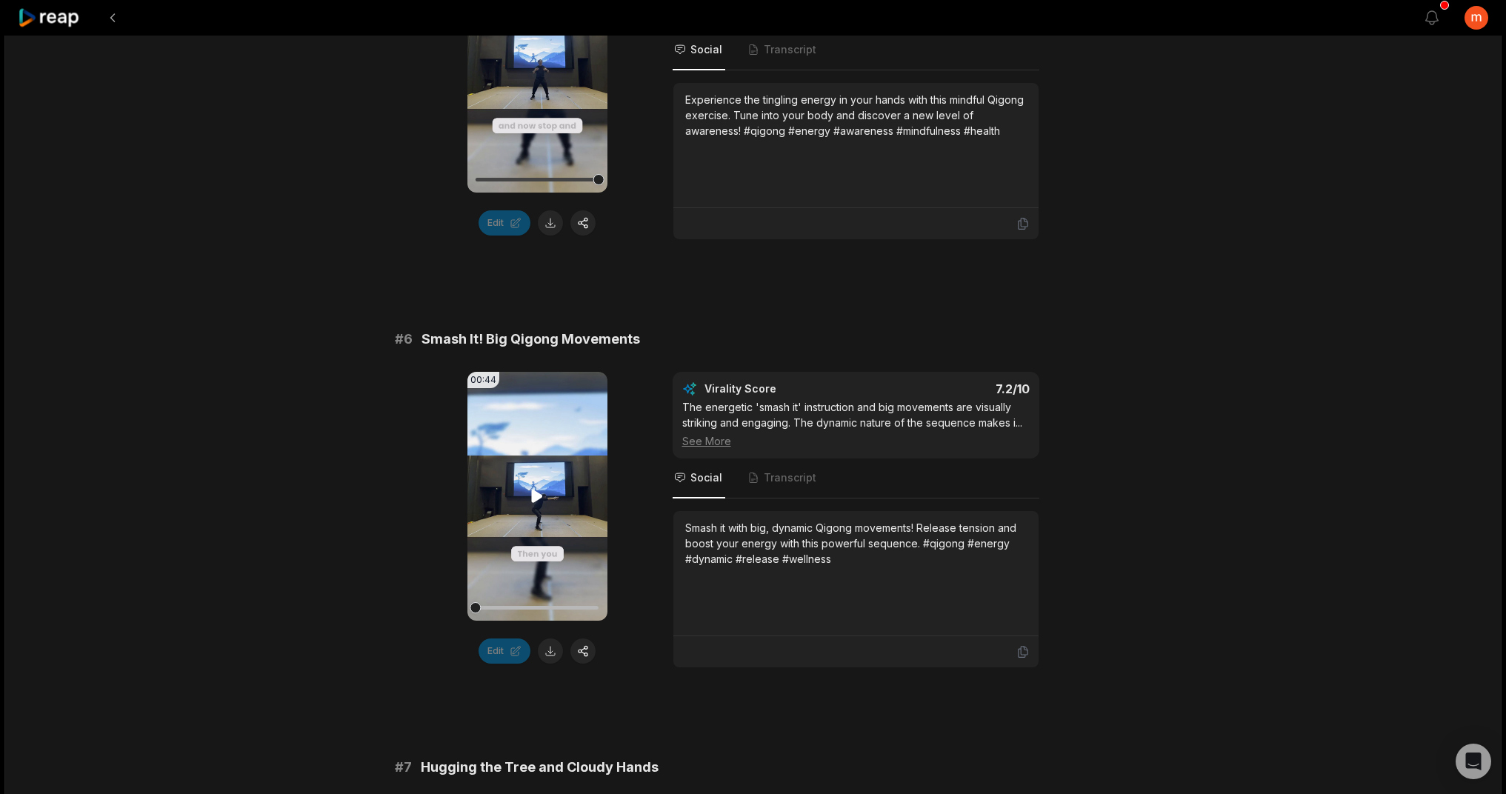
click at [539, 494] on icon at bounding box center [537, 497] width 11 height 13
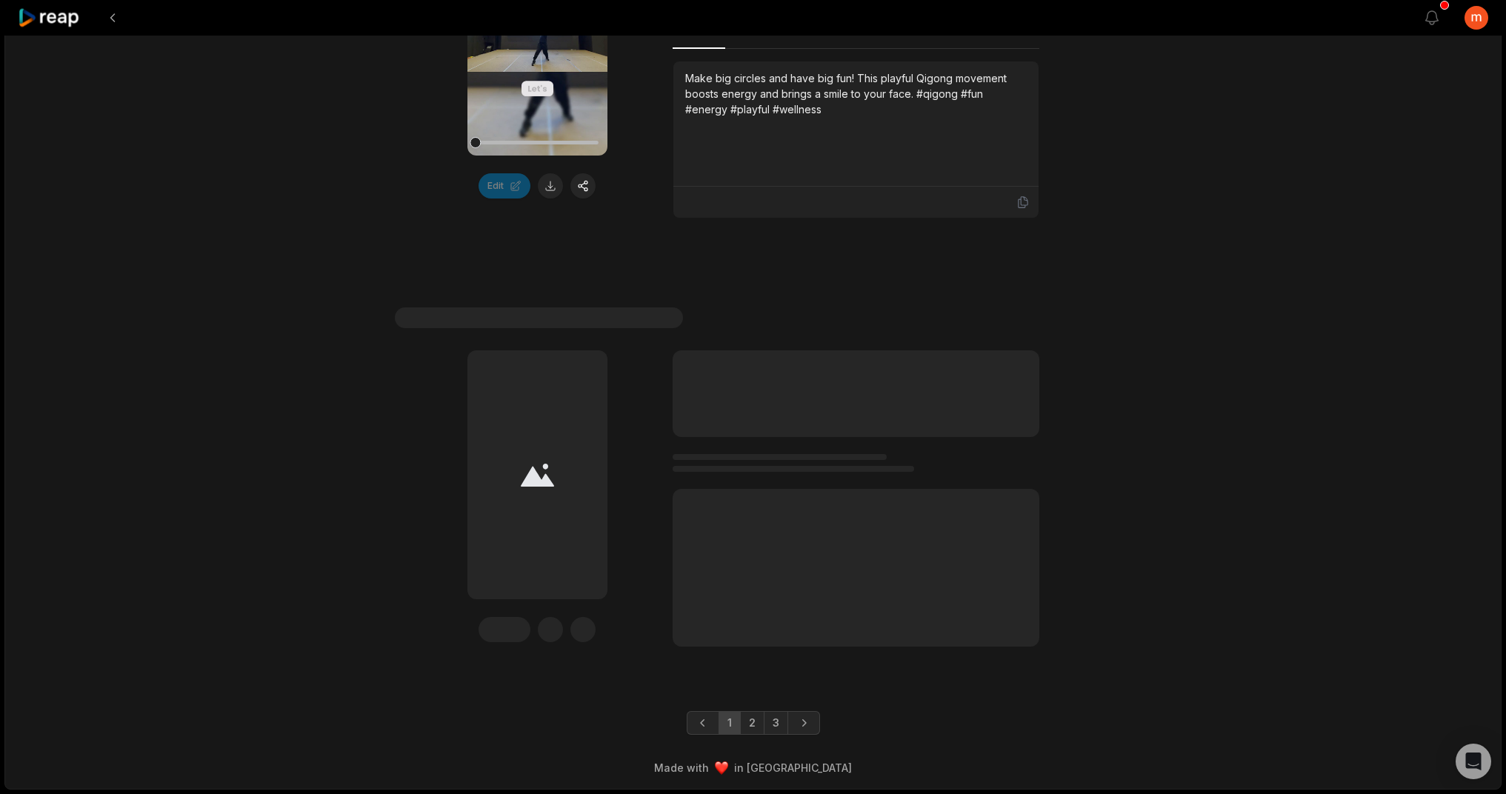
scroll to position [3865, 0]
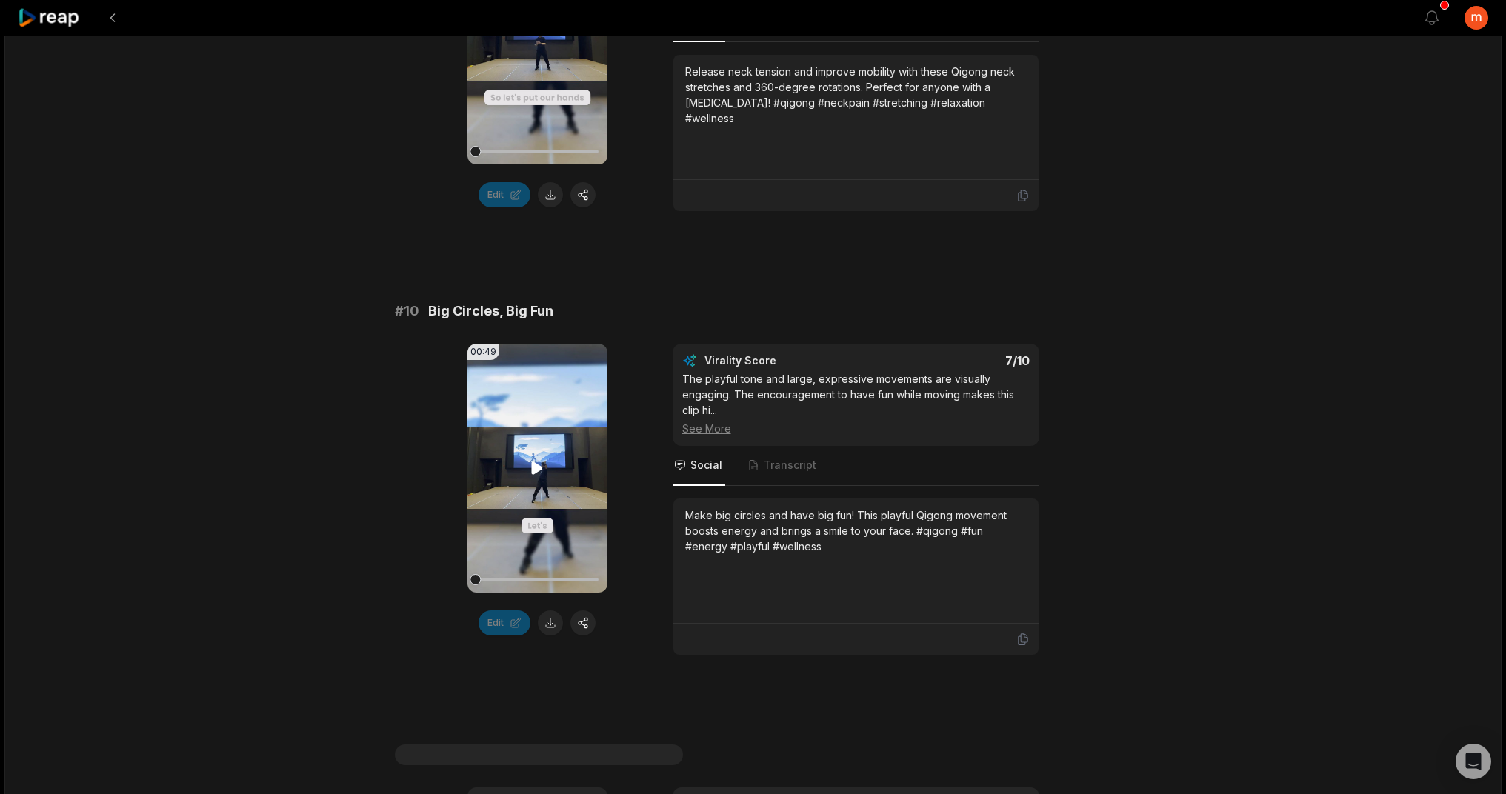
click at [536, 475] on icon at bounding box center [537, 468] width 11 height 13
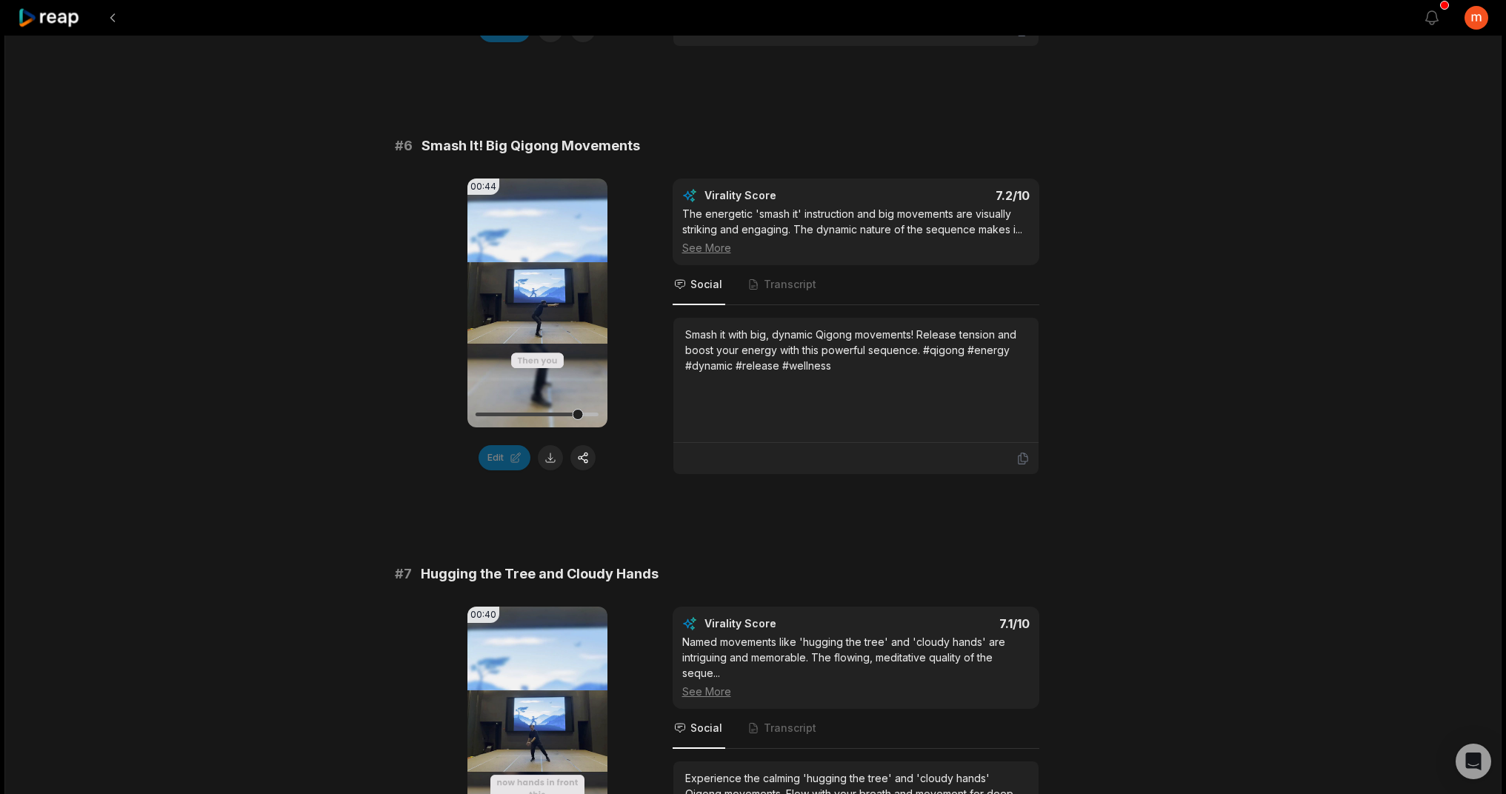
scroll to position [2790, 0]
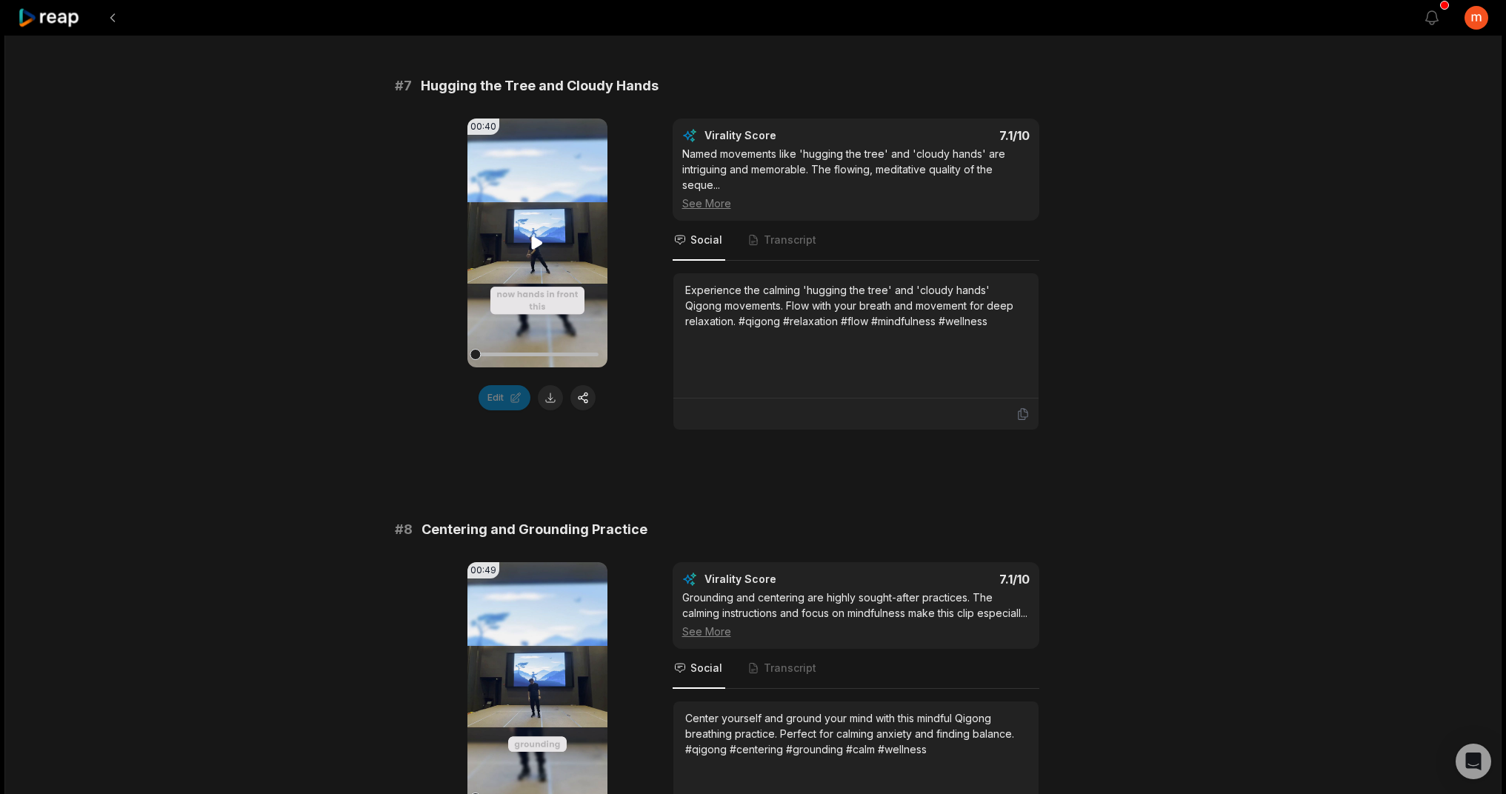
click at [536, 240] on icon at bounding box center [537, 243] width 11 height 13
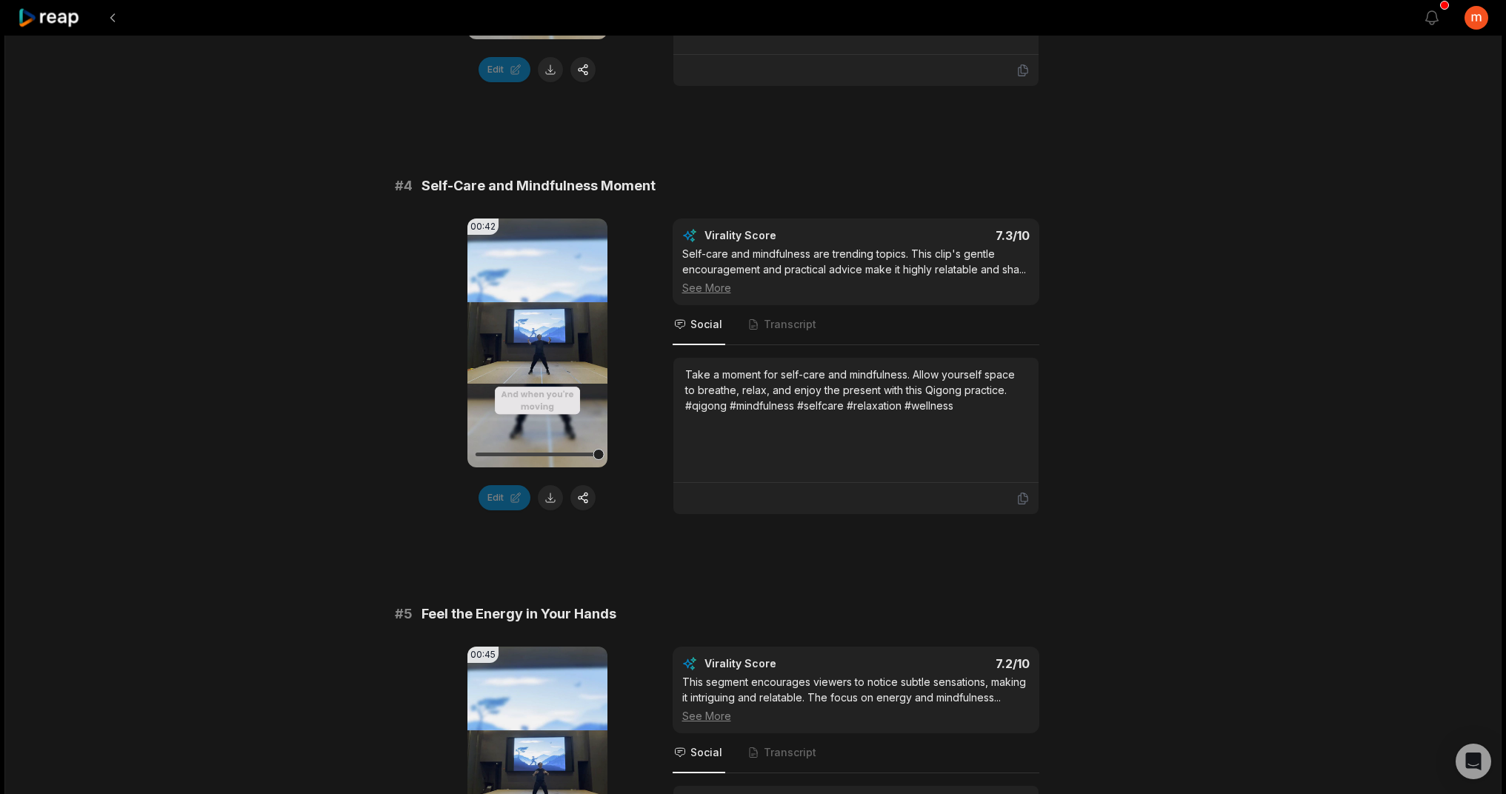
scroll to position [0, 0]
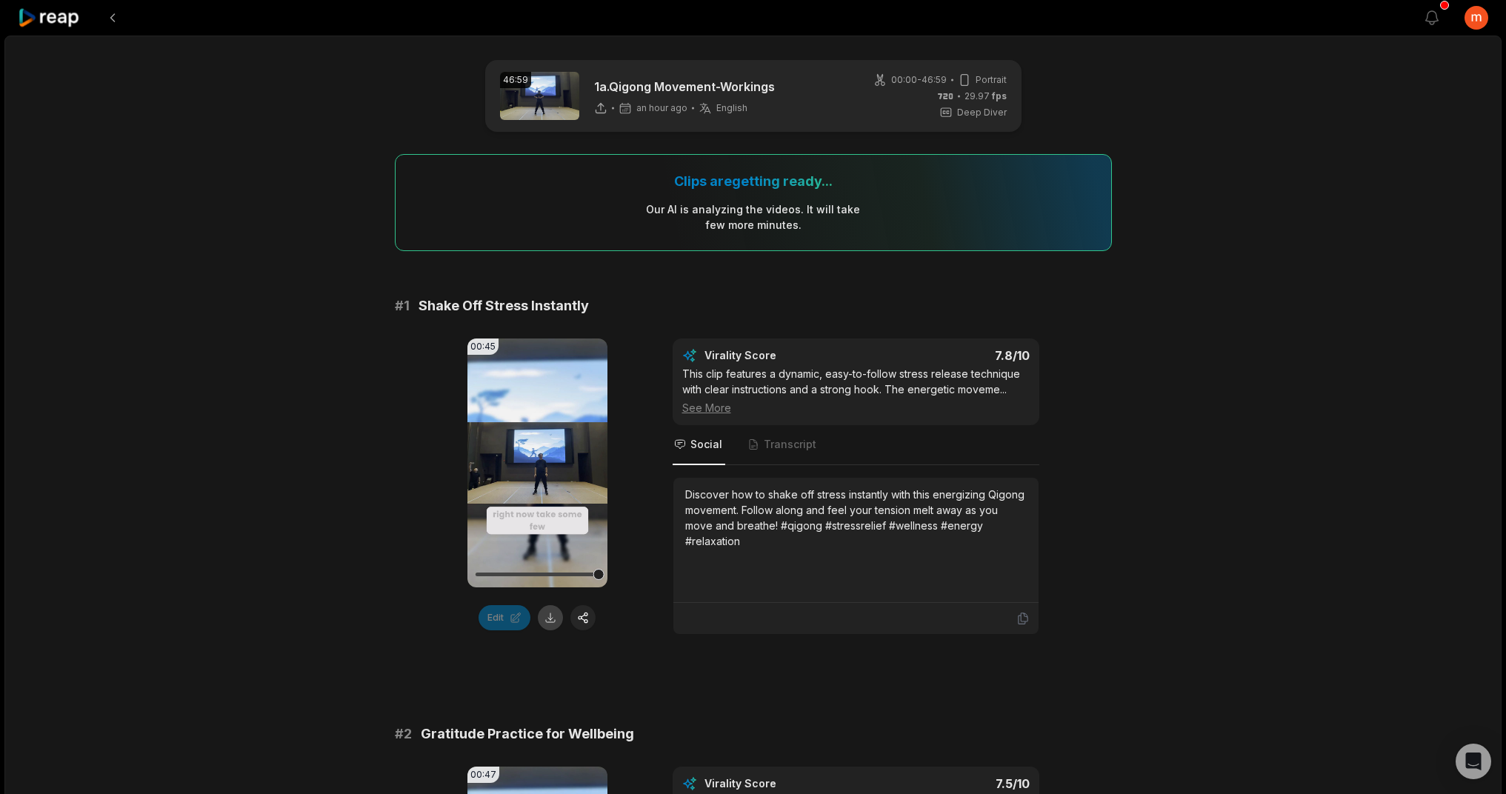
click at [546, 623] on button at bounding box center [550, 617] width 25 height 25
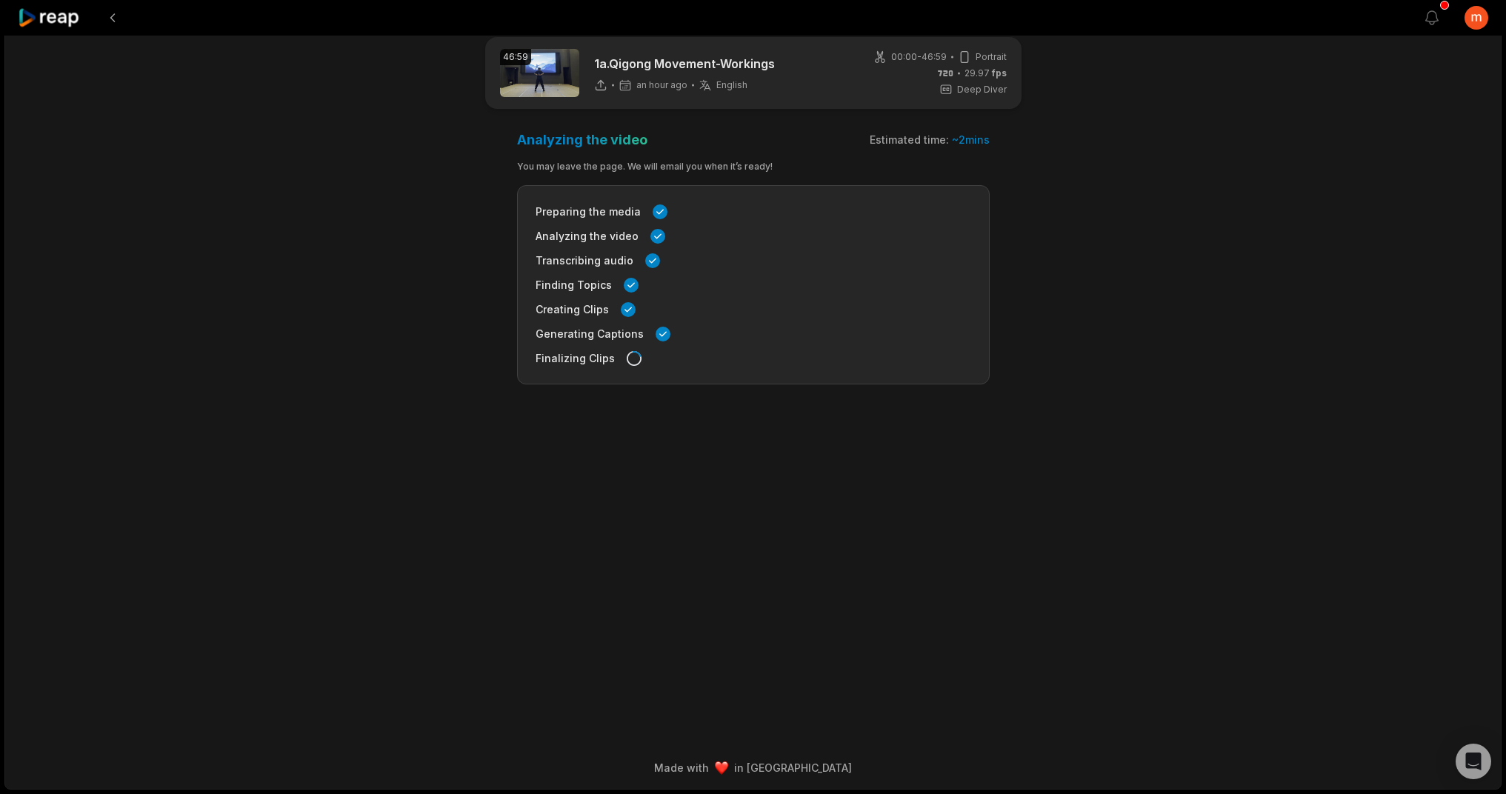
scroll to position [23, 0]
click at [1484, 24] on html "View notifications Open user menu 46:59 1a.Qigong Movement-Workings an hour ago…" at bounding box center [753, 374] width 1506 height 794
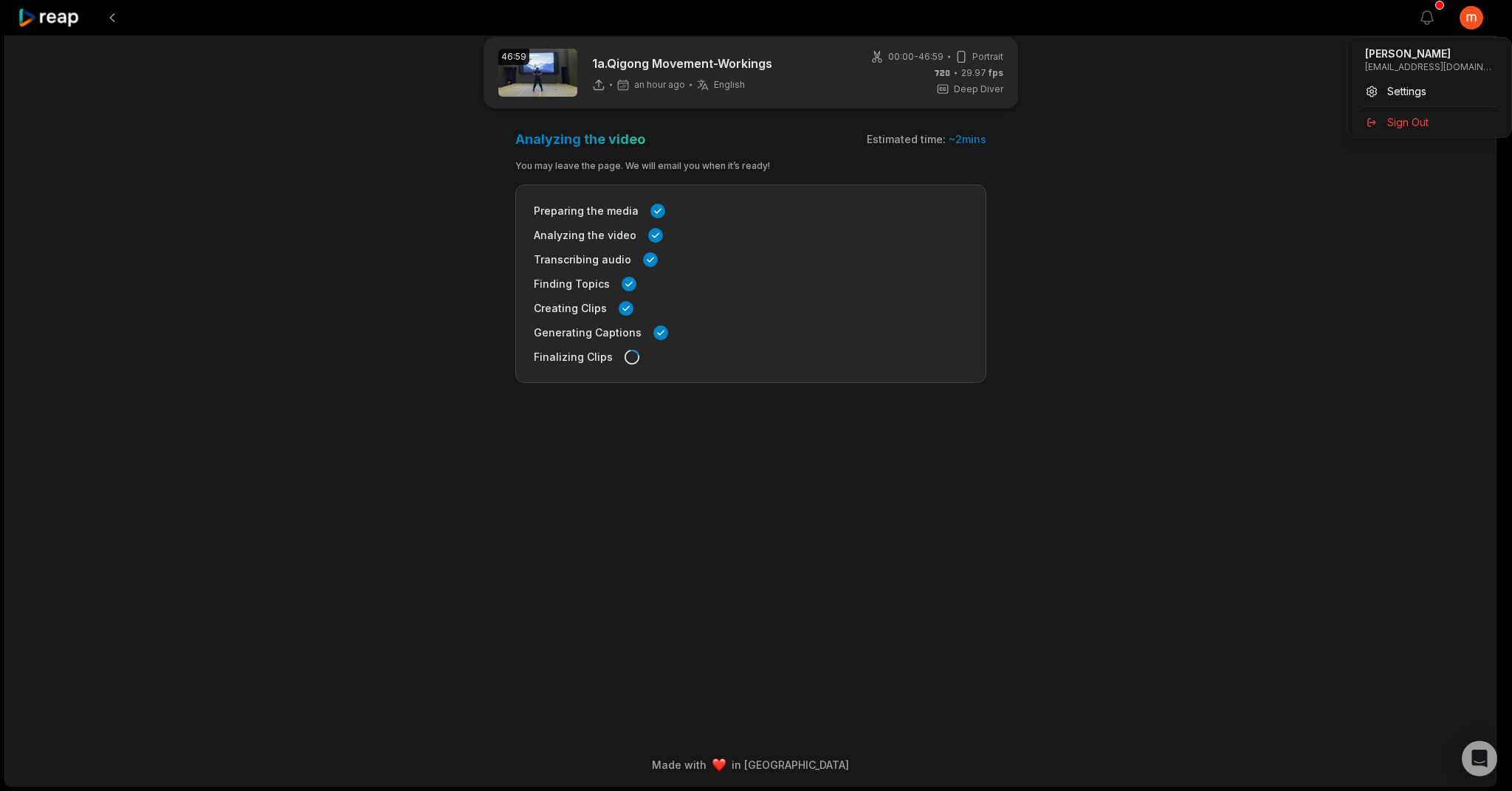
click at [1248, 184] on html "View notifications Open user menu 46:59 1a.Qigong Movement-Workings an hour ago…" at bounding box center [756, 373] width 1512 height 791
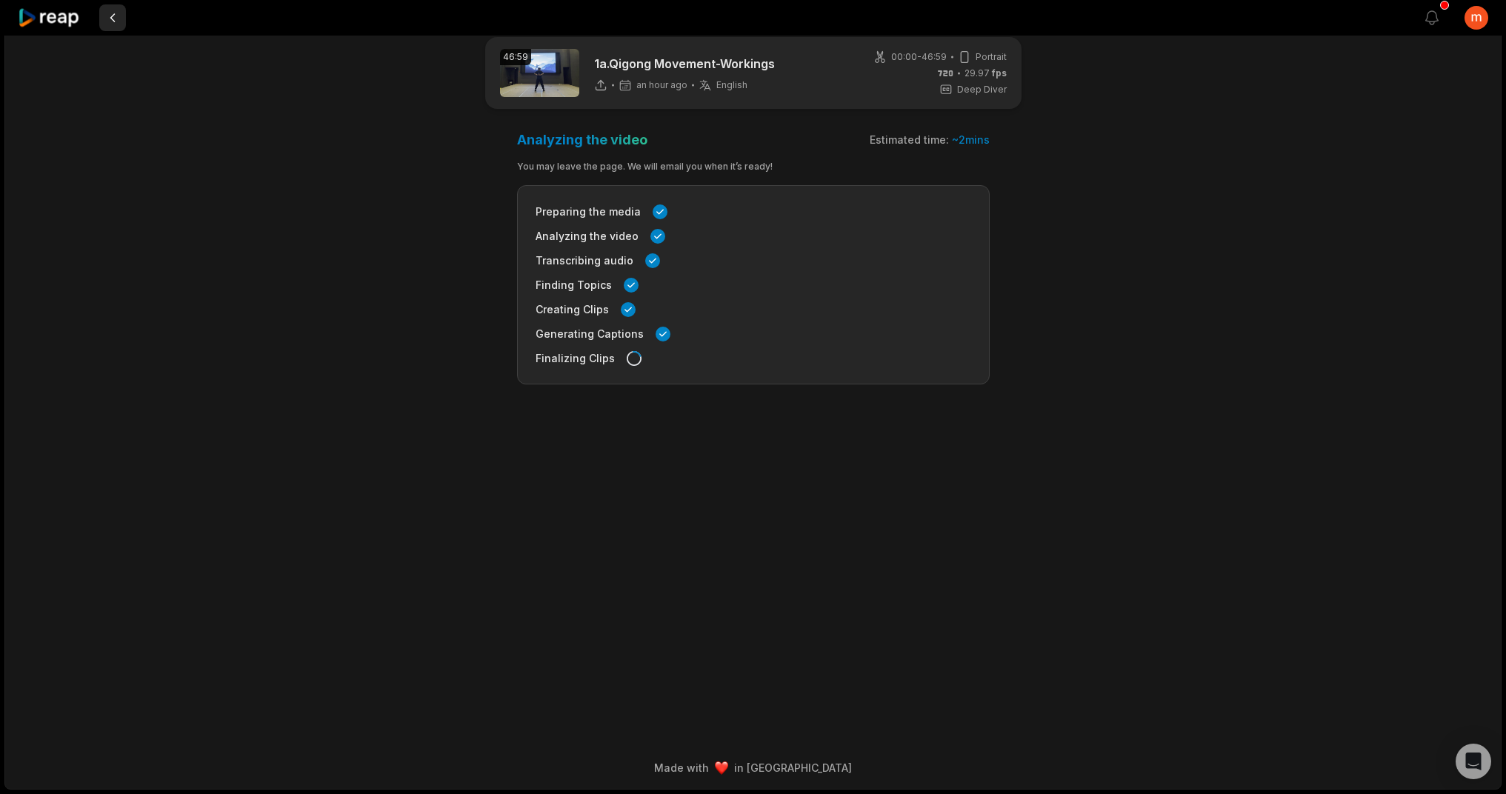
click at [114, 16] on button at bounding box center [112, 17] width 27 height 27
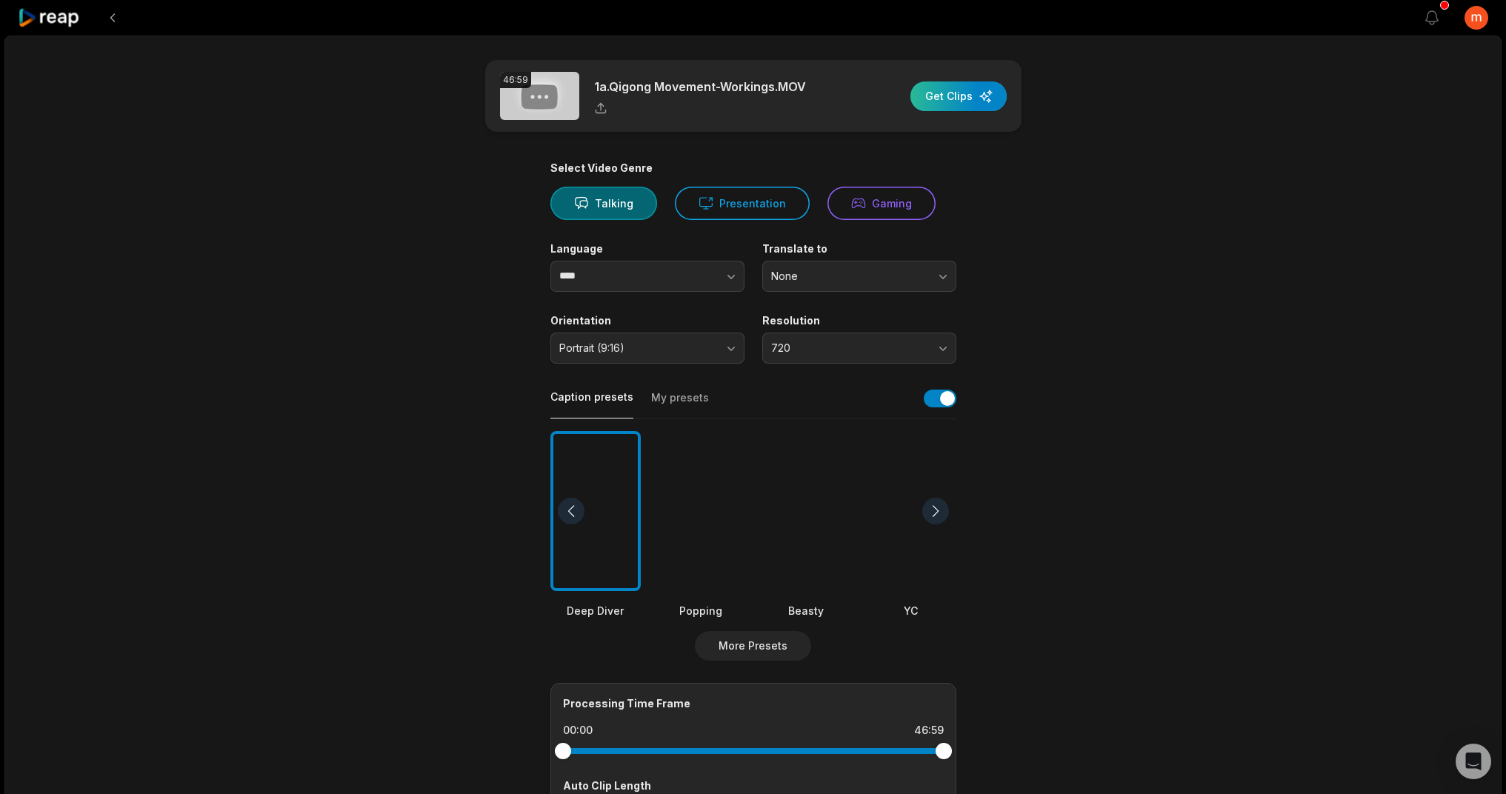
click at [940, 101] on div "button" at bounding box center [959, 97] width 96 height 30
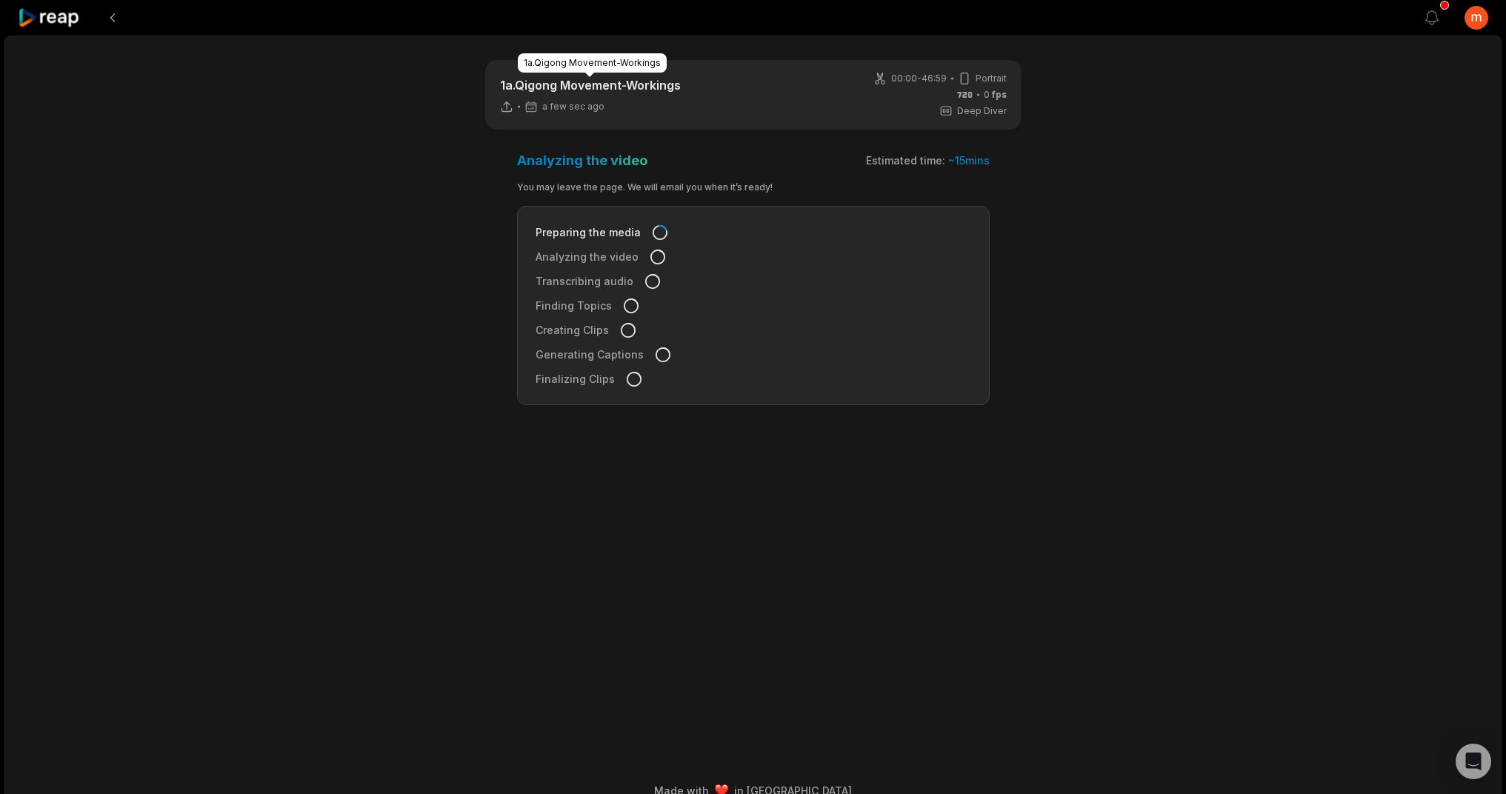
click at [641, 91] on p "1a.Qigong Movement-Workings" at bounding box center [590, 85] width 181 height 18
click at [1436, 13] on icon "button" at bounding box center [1432, 17] width 13 height 13
click at [1396, 481] on div "1a.Qigong Movement-Workings a few sec ago 00:00 - 46:59 Portrait 0 fps Deep Div…" at bounding box center [753, 424] width 1498 height 777
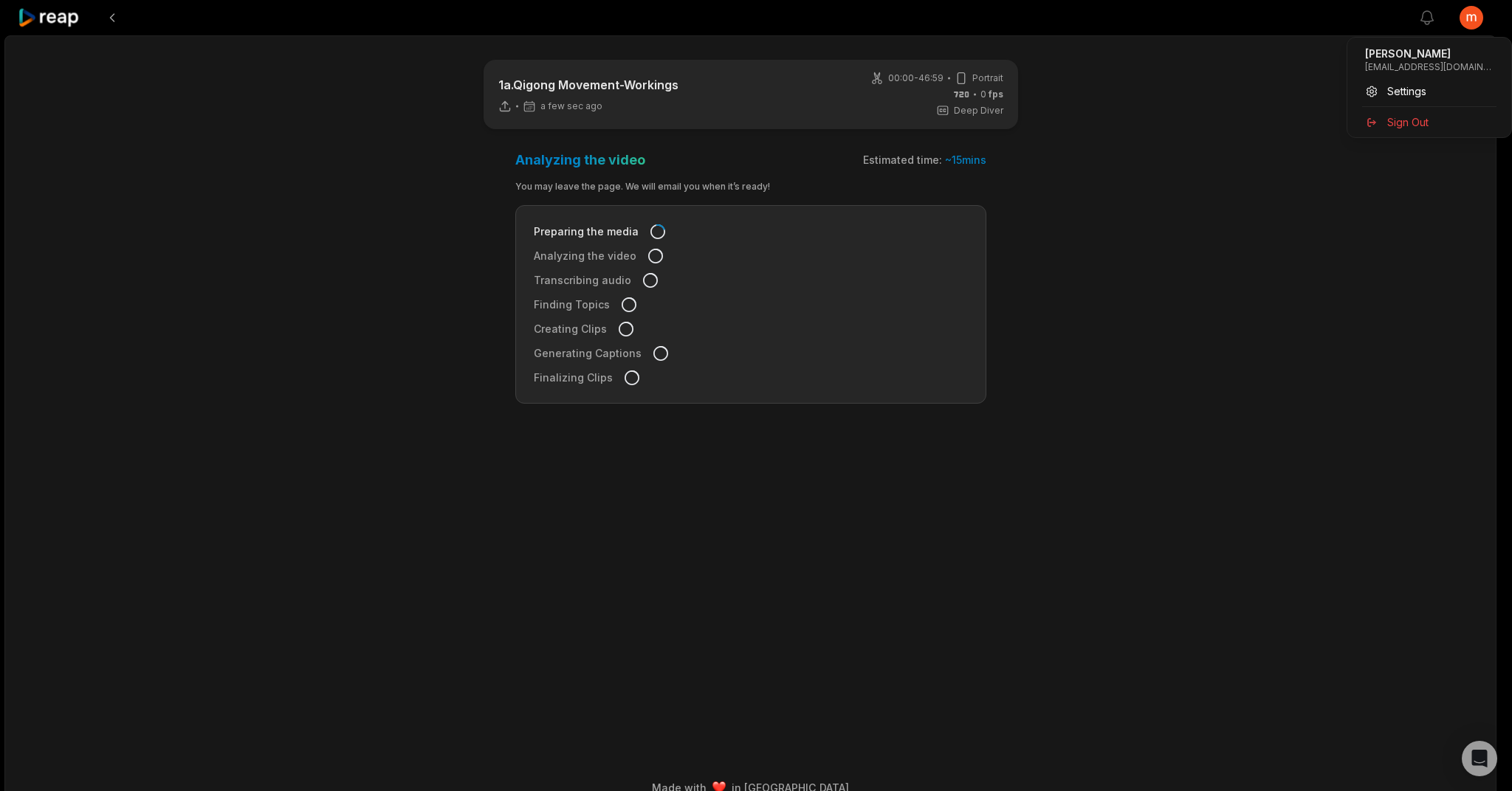
click at [1475, 13] on html "View notifications Open user menu 1a.Qigong Movement-Workings a few sec ago 00:…" at bounding box center [756, 396] width 1512 height 791
click at [1423, 84] on span "Settings" at bounding box center [1405, 92] width 39 height 16
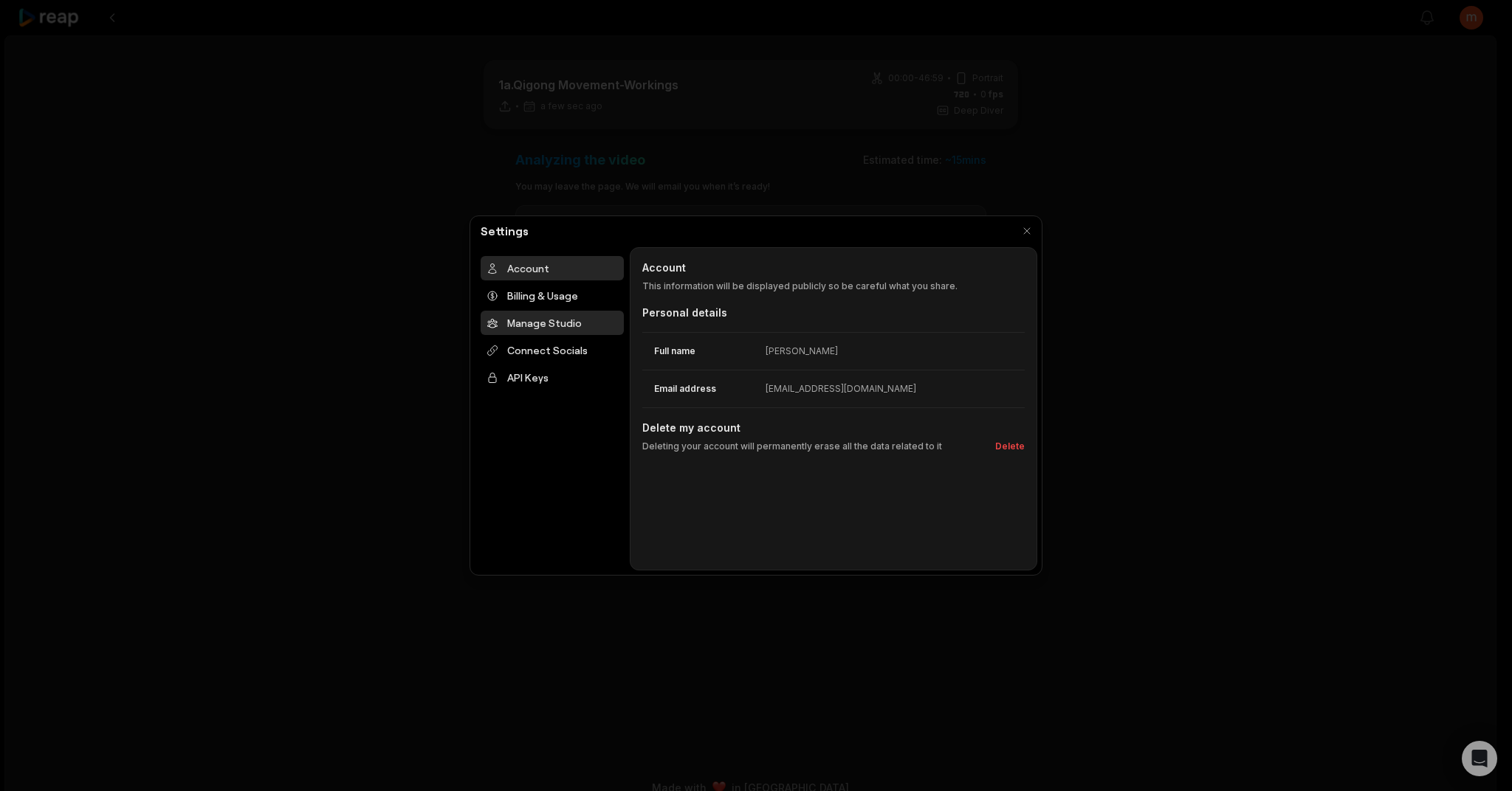
click at [557, 321] on div "Manage Studio" at bounding box center [552, 323] width 143 height 24
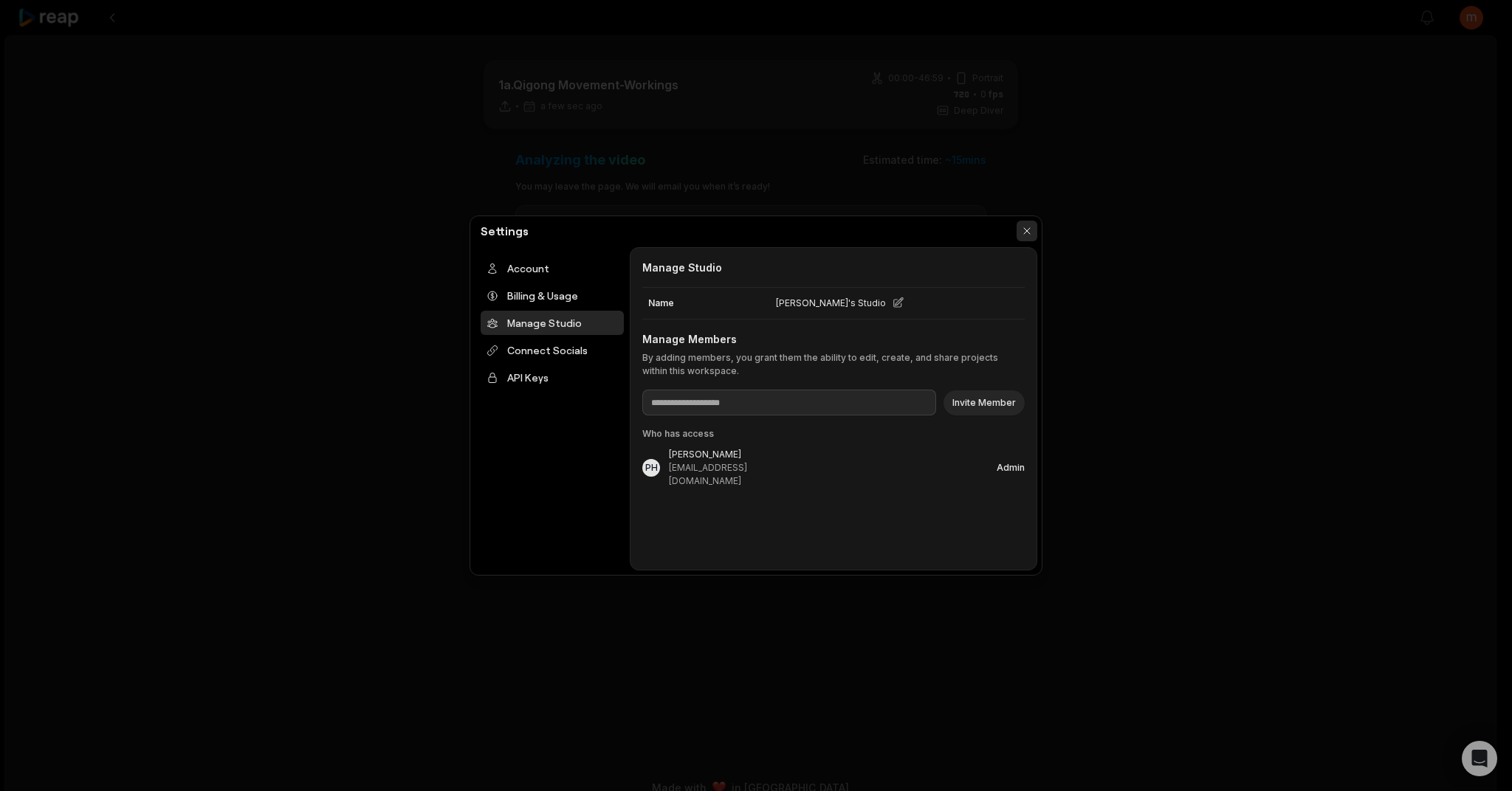
click at [1022, 230] on button "button" at bounding box center [1026, 231] width 21 height 21
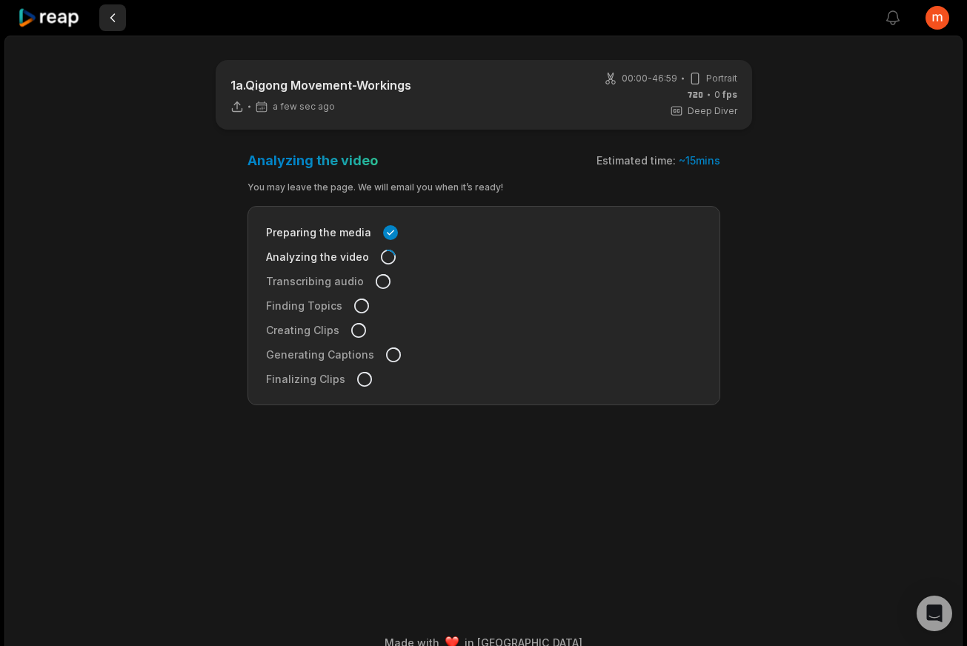
click at [117, 21] on button at bounding box center [112, 17] width 27 height 27
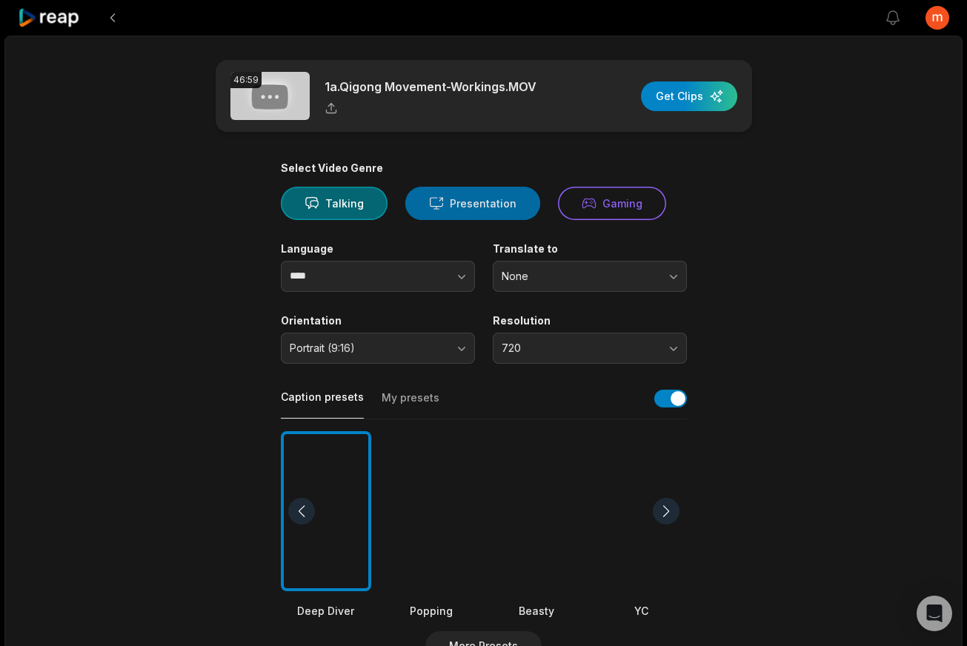
click at [479, 203] on button "Presentation" at bounding box center [472, 203] width 135 height 33
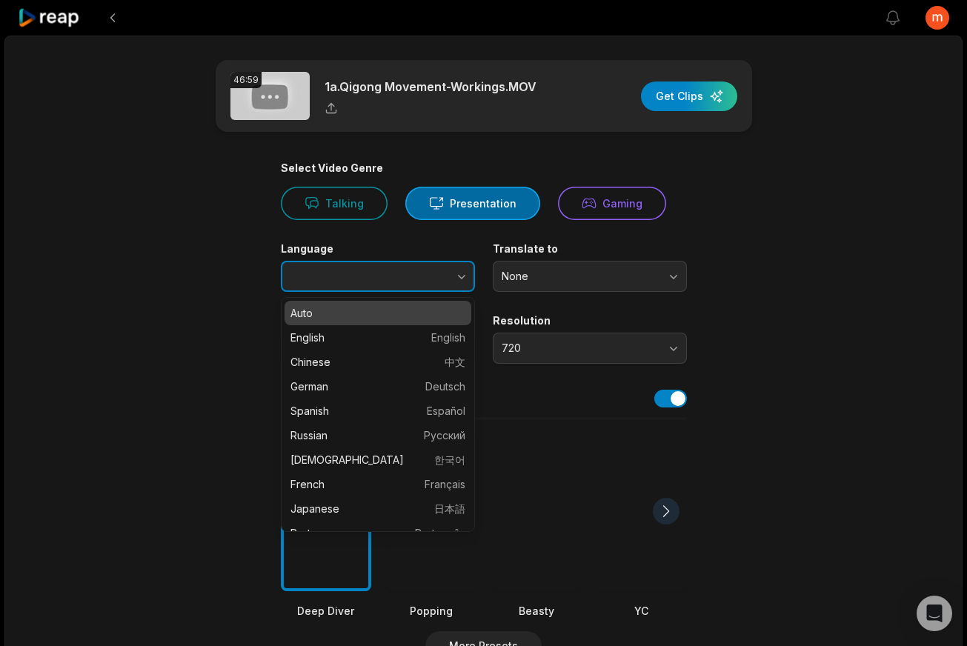
click at [429, 286] on button "button" at bounding box center [432, 276] width 84 height 31
type input "*******"
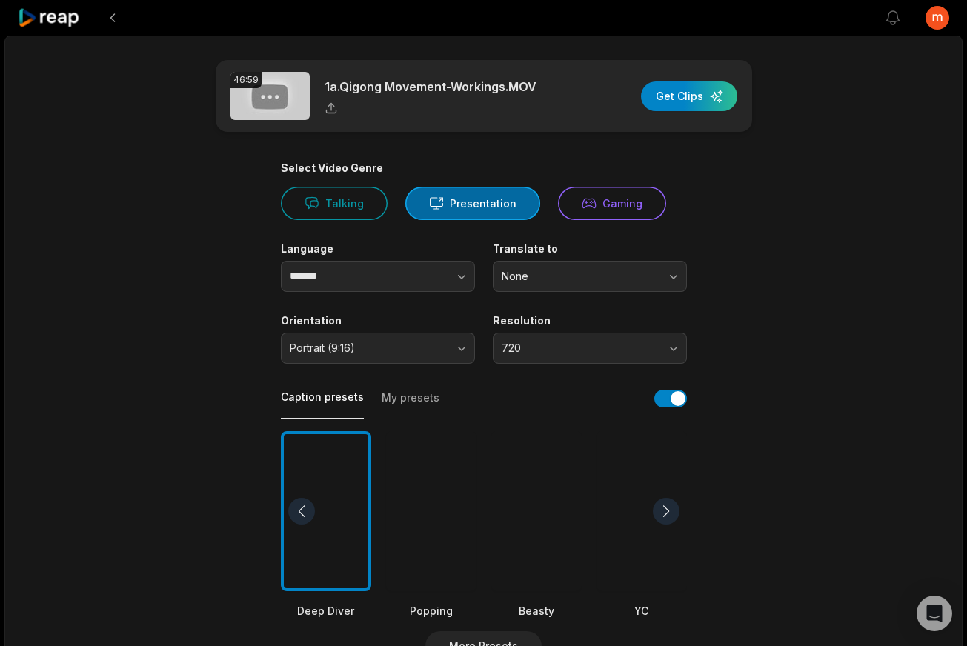
click at [834, 338] on main "46:59 1a.Qigong Movement-Workings.MOV Get Clips Select Video Genre Talking Pres…" at bounding box center [483, 510] width 717 height 901
click at [611, 279] on span "None" at bounding box center [580, 276] width 156 height 13
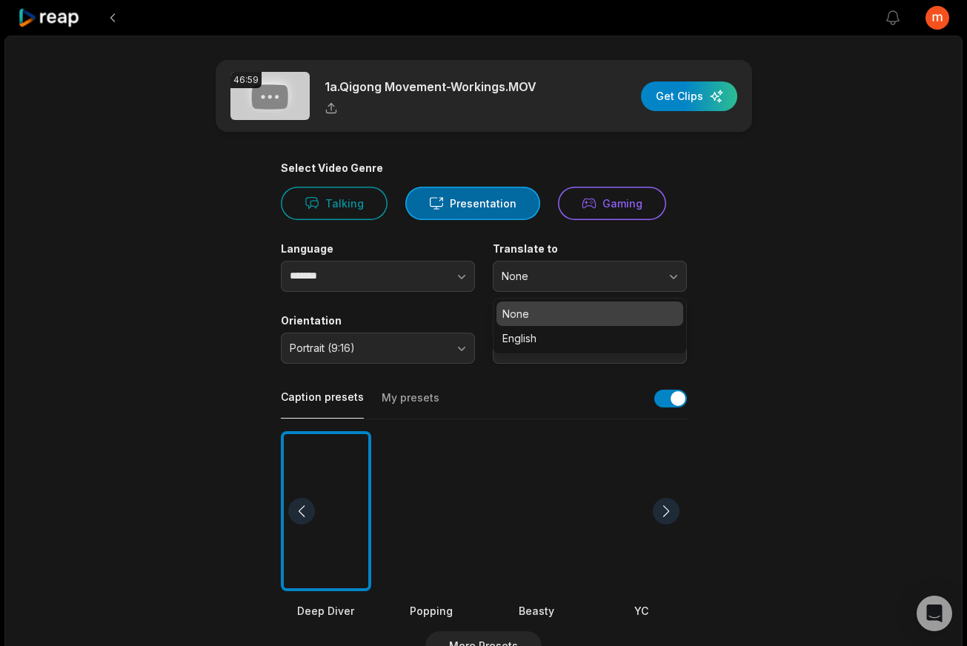
click at [826, 303] on main "46:59 1a.Qigong Movement-Workings.MOV Get Clips Select Video Genre Talking Pres…" at bounding box center [483, 510] width 717 height 901
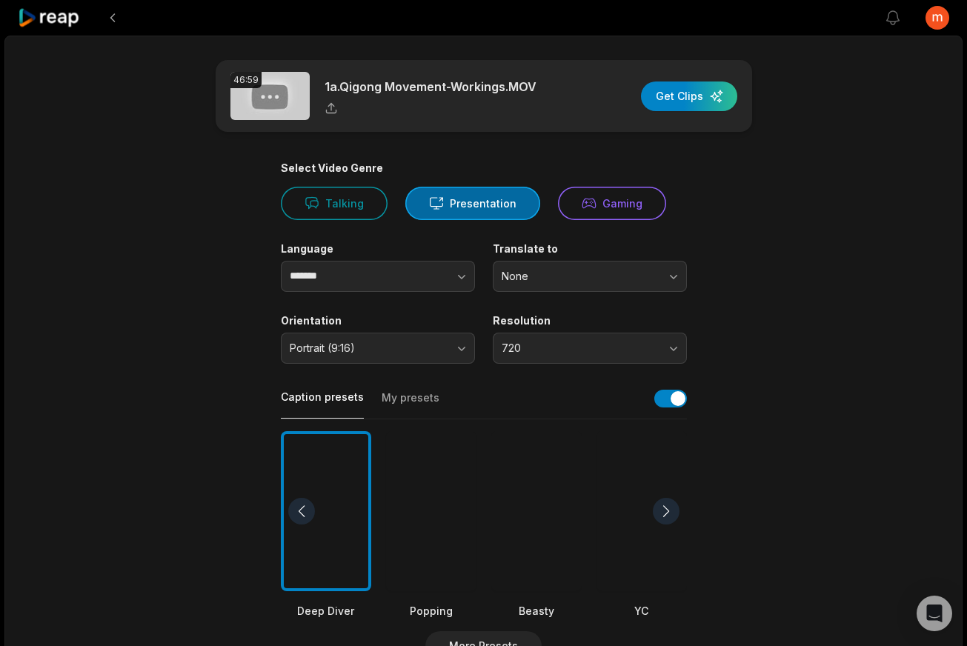
click at [399, 351] on span "Portrait (9:16)" at bounding box center [368, 348] width 156 height 13
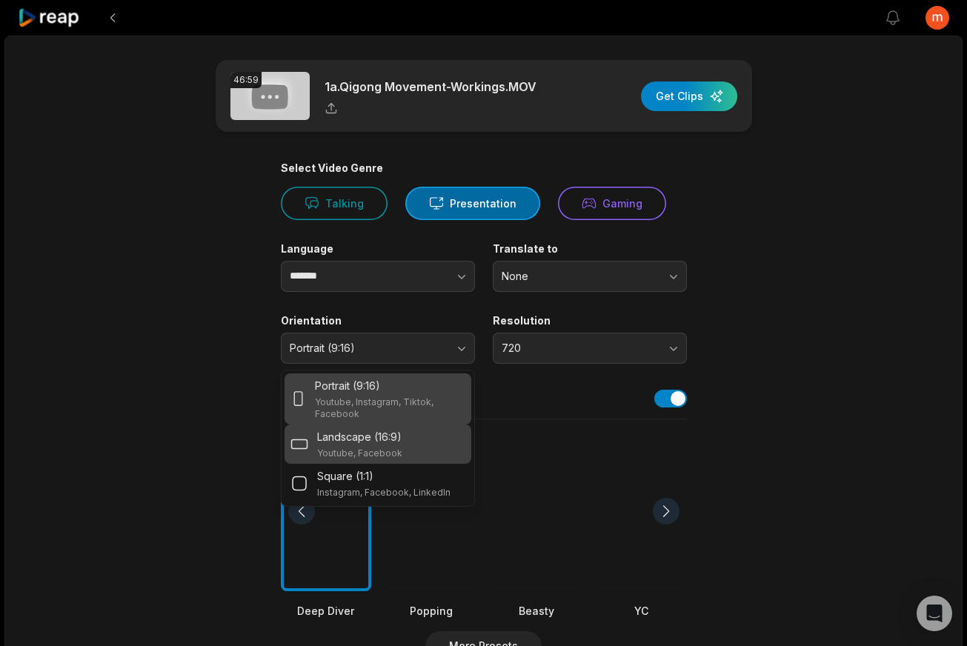
click at [404, 444] on div "Landscape (16:9) Youtube, Facebook" at bounding box center [377, 444] width 175 height 30
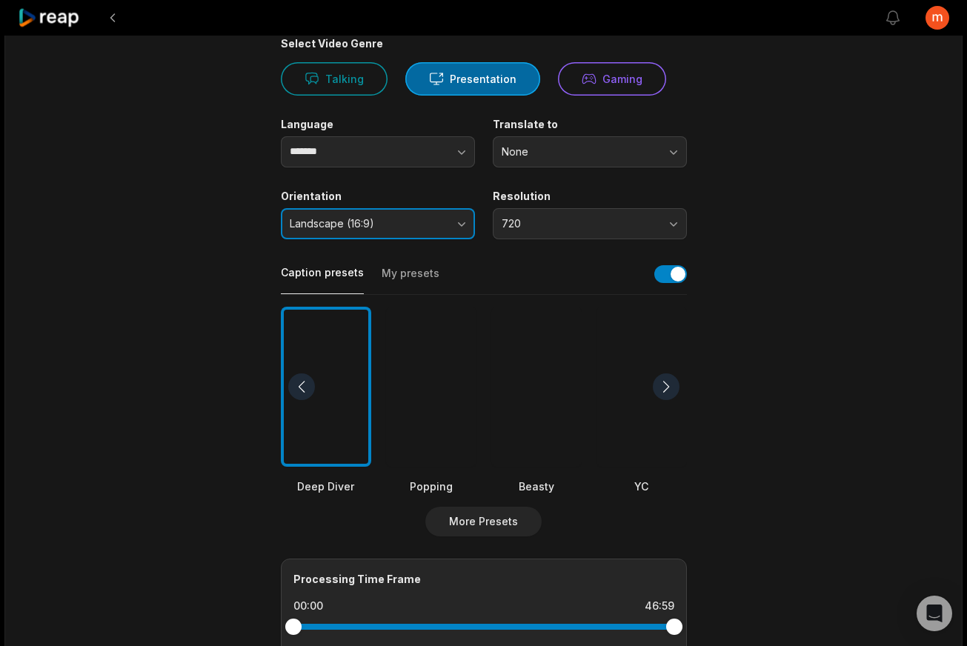
scroll to position [420, 0]
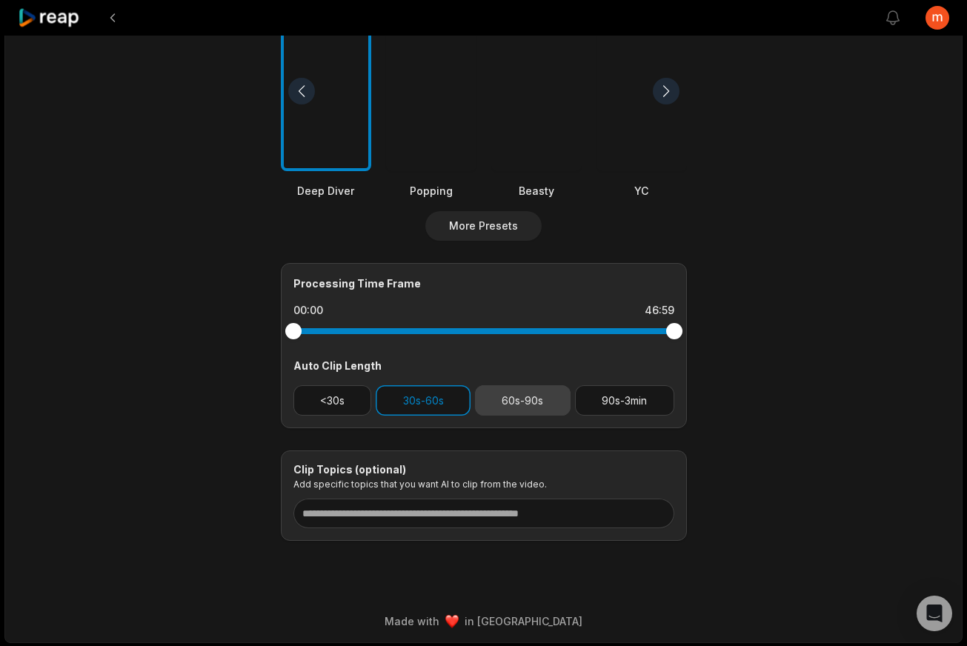
click at [515, 406] on button "60s-90s" at bounding box center [523, 400] width 96 height 30
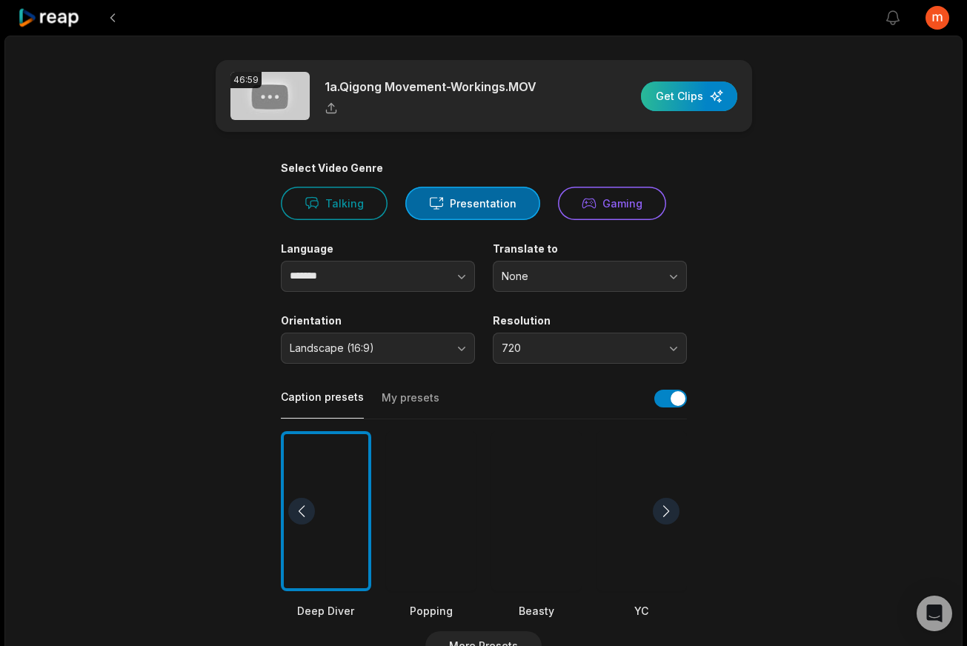
click at [688, 100] on div "button" at bounding box center [689, 97] width 96 height 30
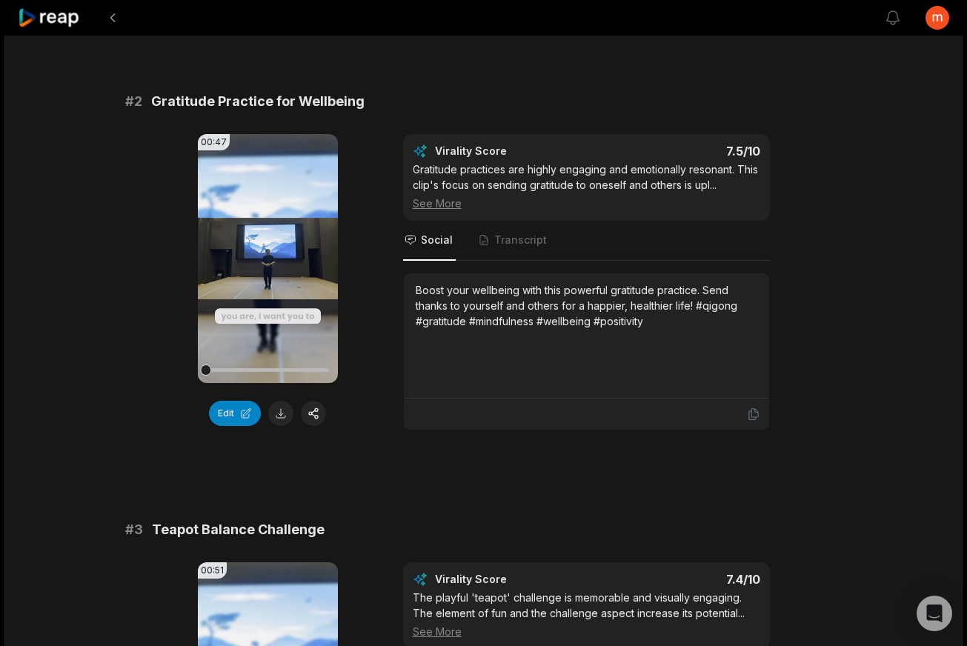
scroll to position [636, 0]
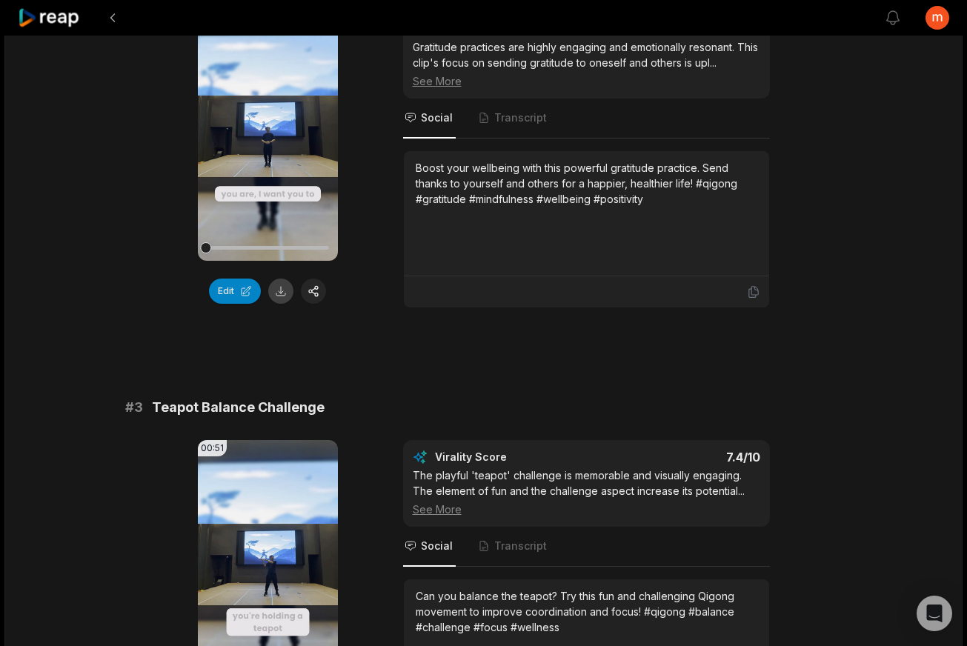
click at [280, 293] on button at bounding box center [280, 291] width 25 height 25
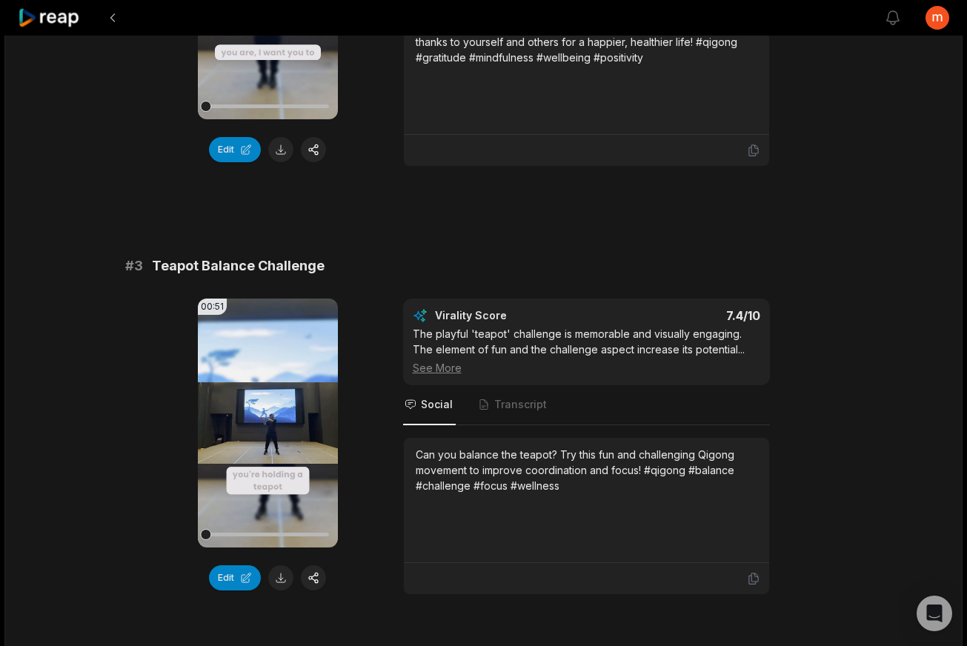
scroll to position [811, 0]
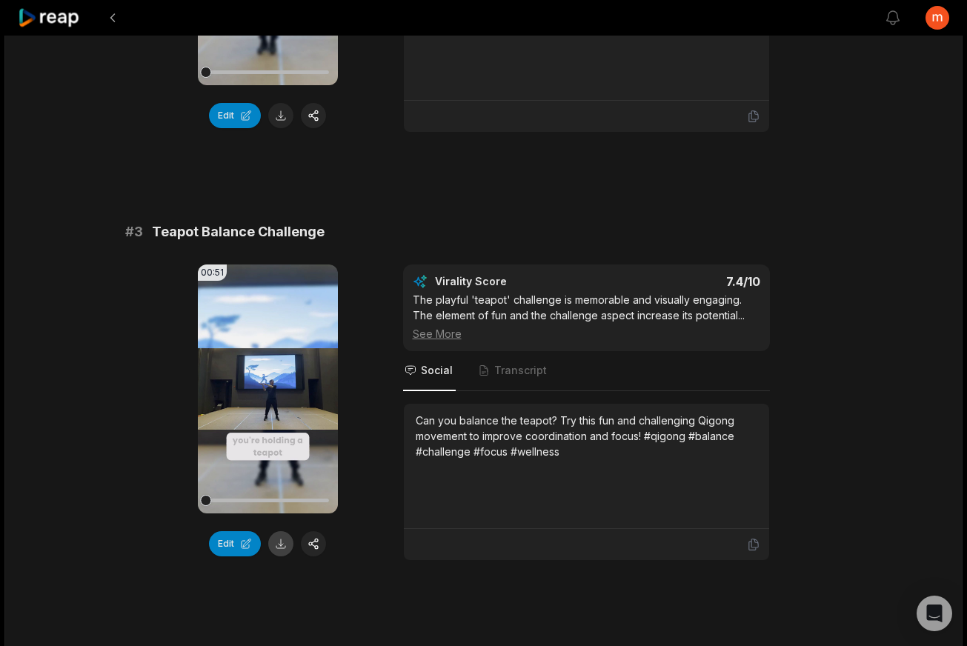
click at [281, 544] on button at bounding box center [280, 543] width 25 height 25
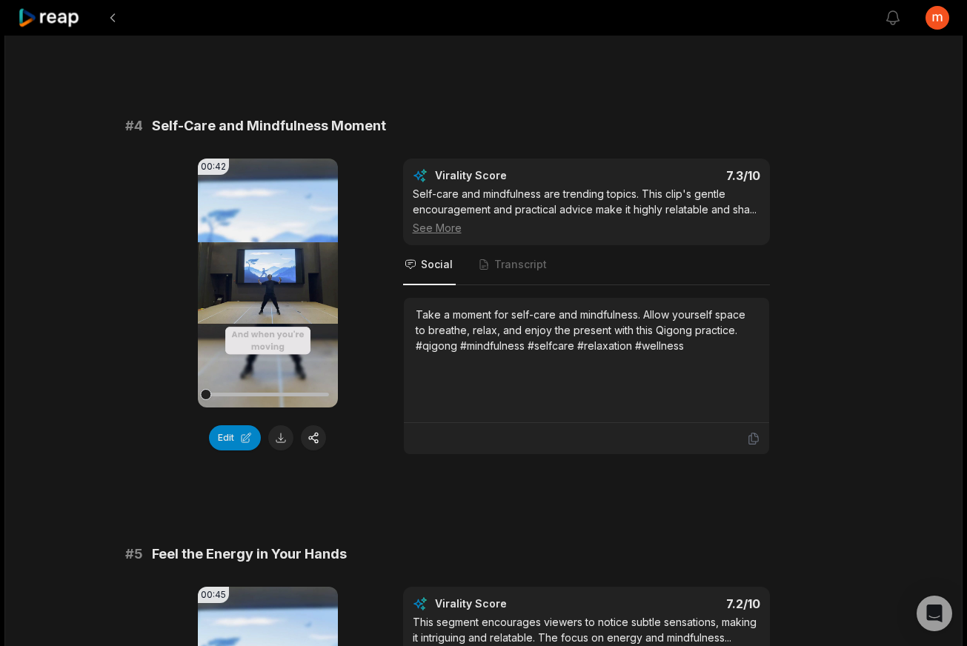
scroll to position [1434, 0]
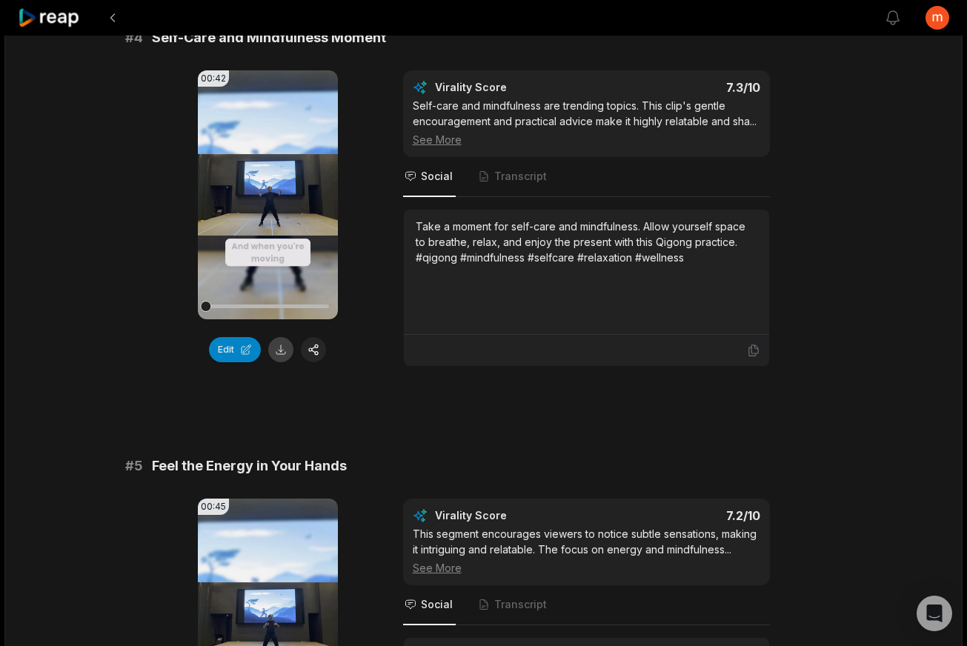
click at [282, 347] on button at bounding box center [280, 349] width 25 height 25
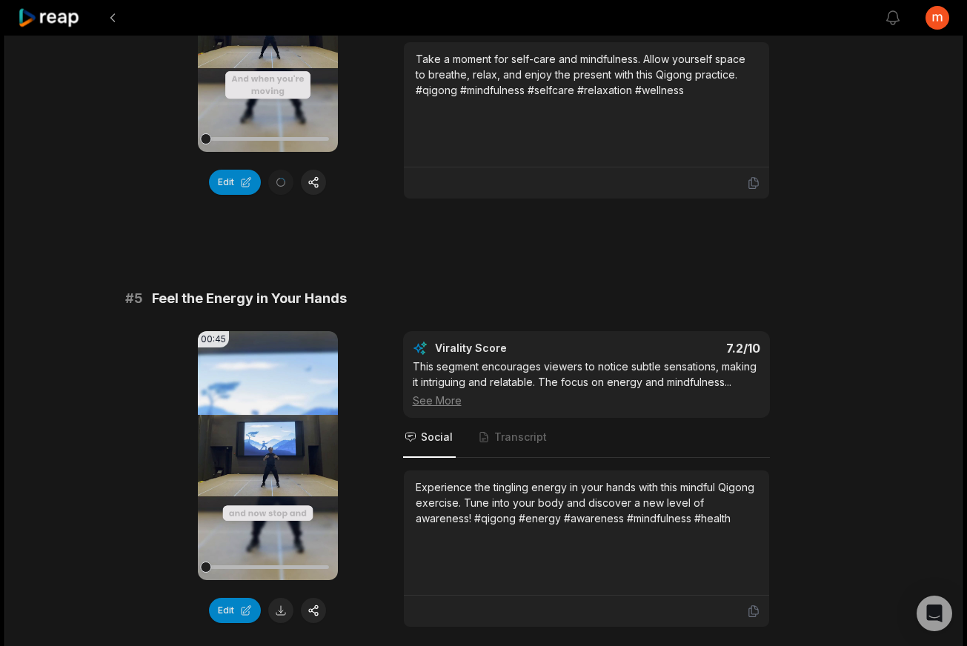
scroll to position [1846, 0]
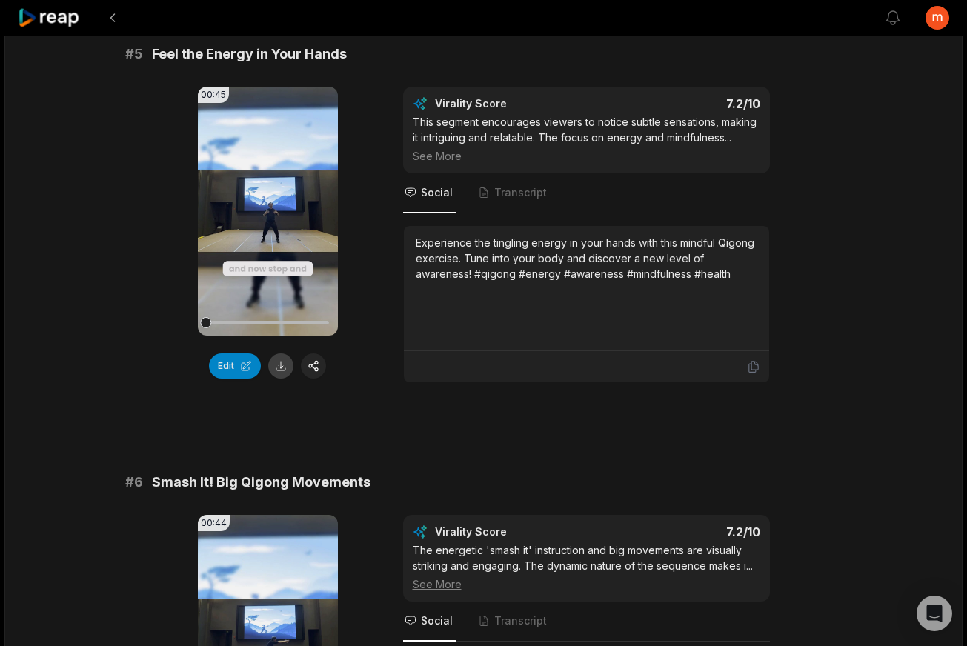
click at [284, 368] on button at bounding box center [280, 365] width 25 height 25
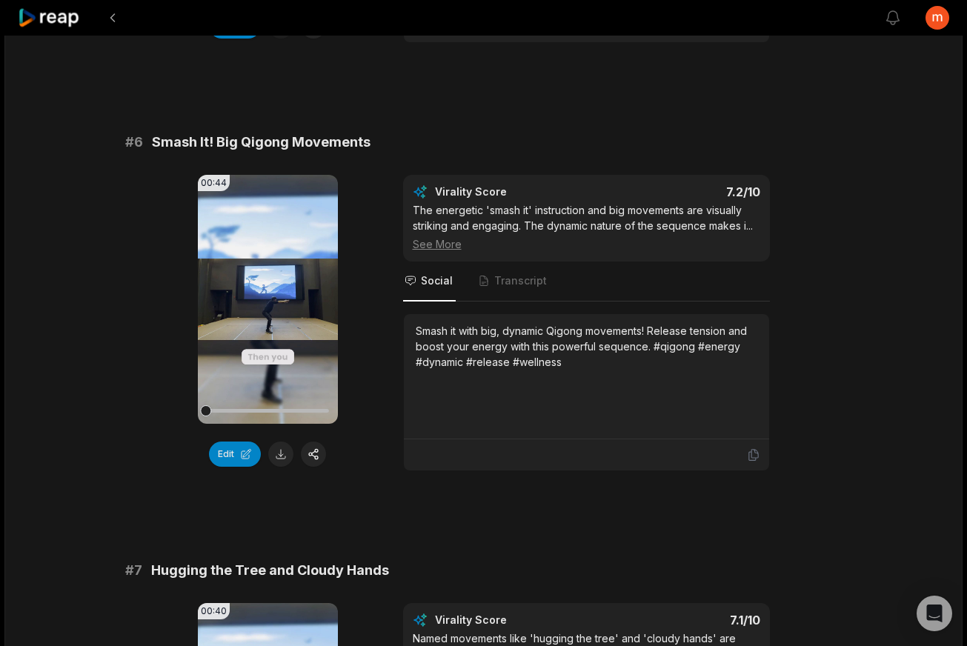
scroll to position [2256, 0]
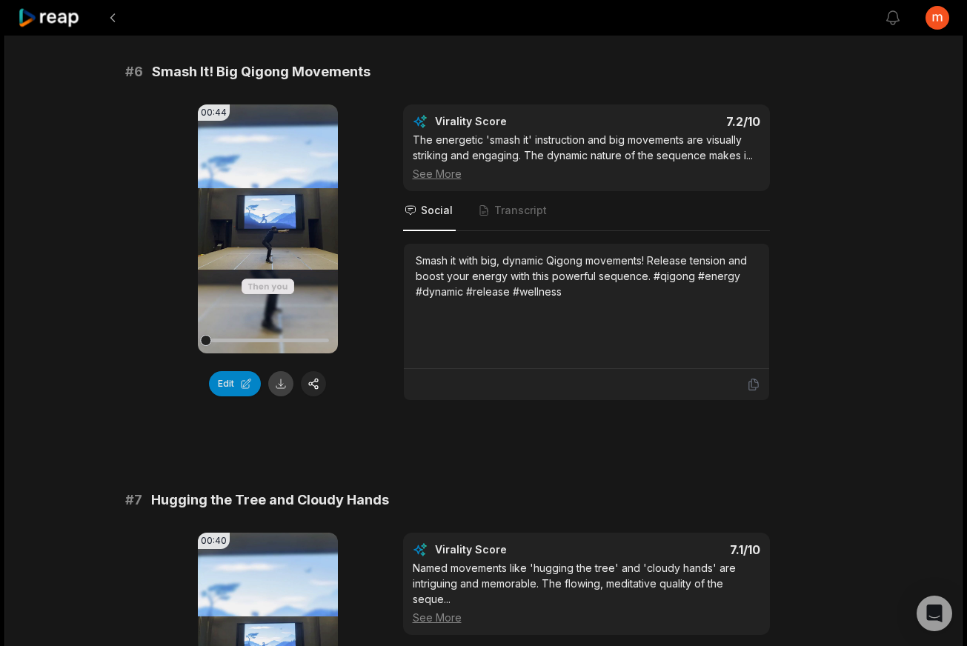
click at [277, 387] on button at bounding box center [280, 383] width 25 height 25
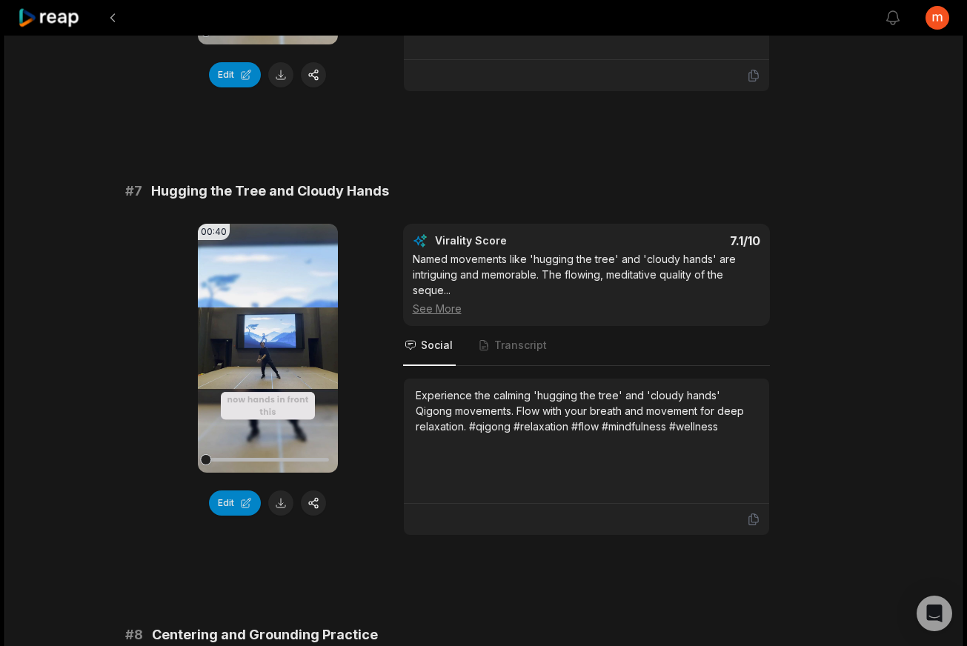
scroll to position [2681, 0]
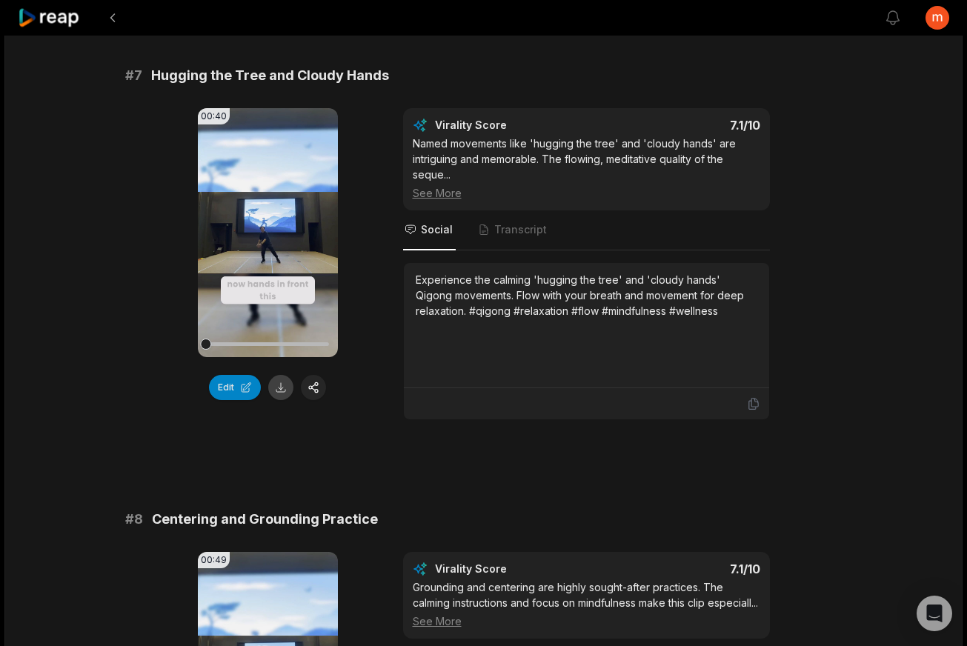
click at [282, 390] on button at bounding box center [280, 387] width 25 height 25
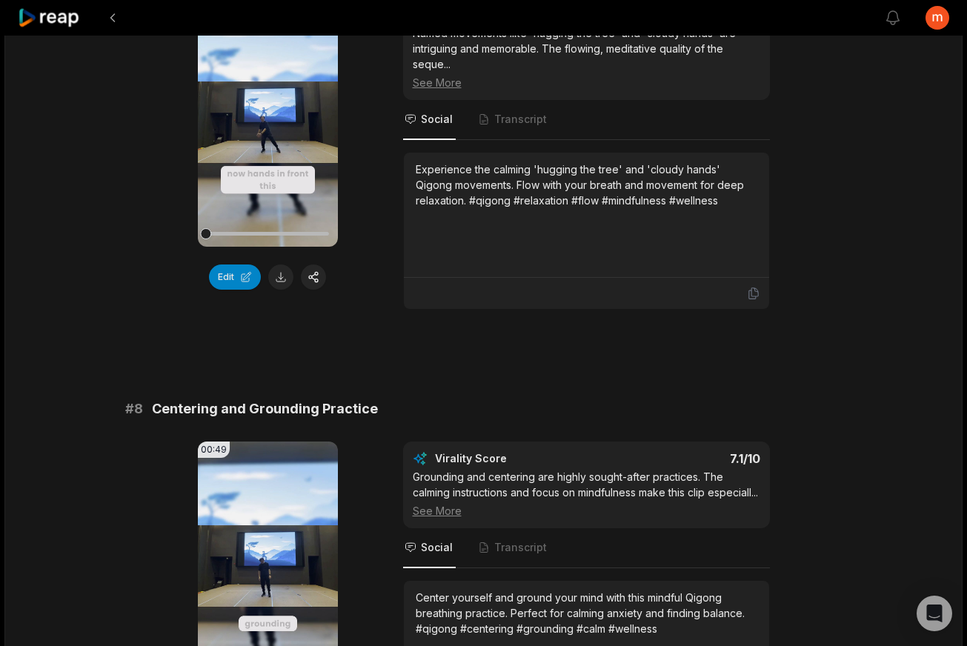
scroll to position [2949, 0]
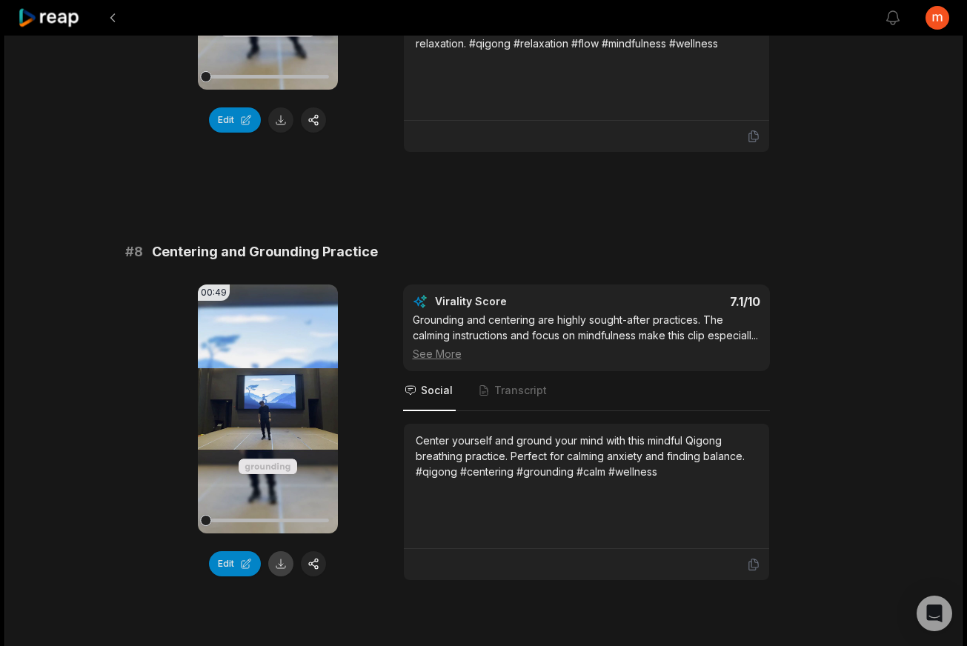
click at [285, 562] on button at bounding box center [280, 563] width 25 height 25
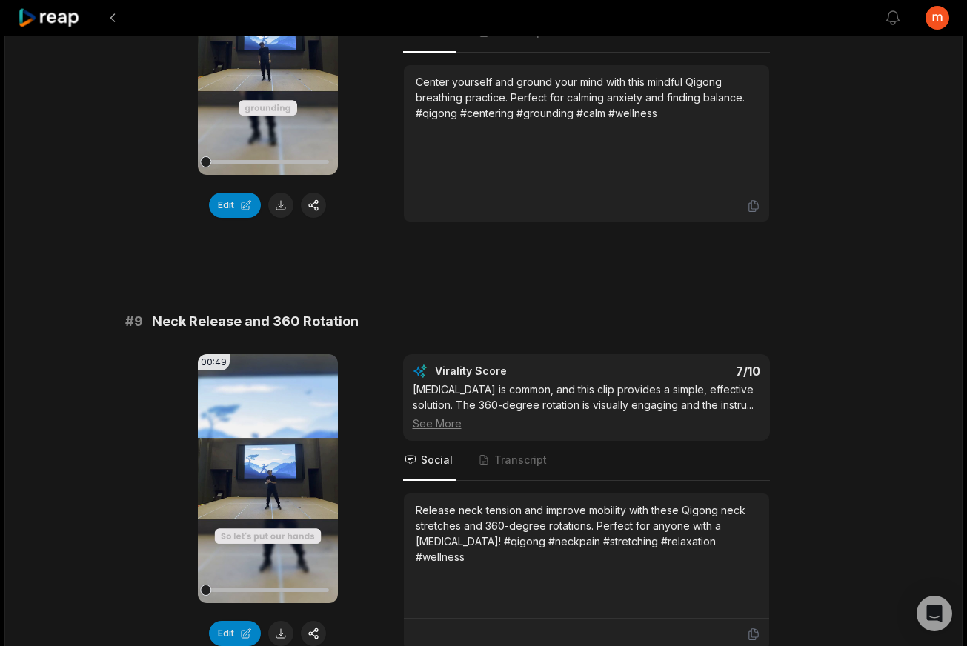
scroll to position [3406, 0]
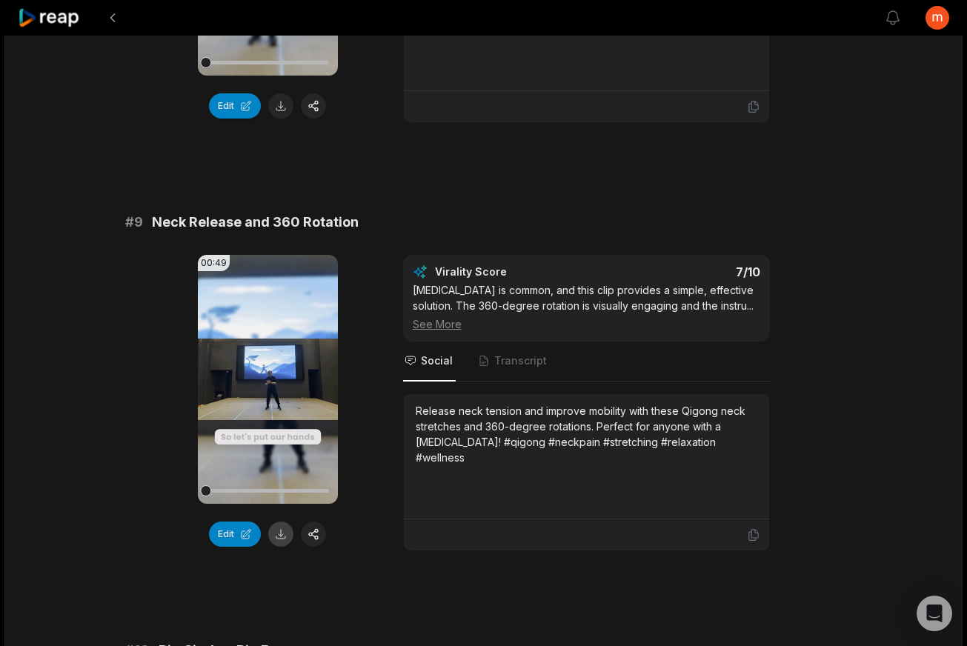
click at [282, 547] on button at bounding box center [280, 534] width 25 height 25
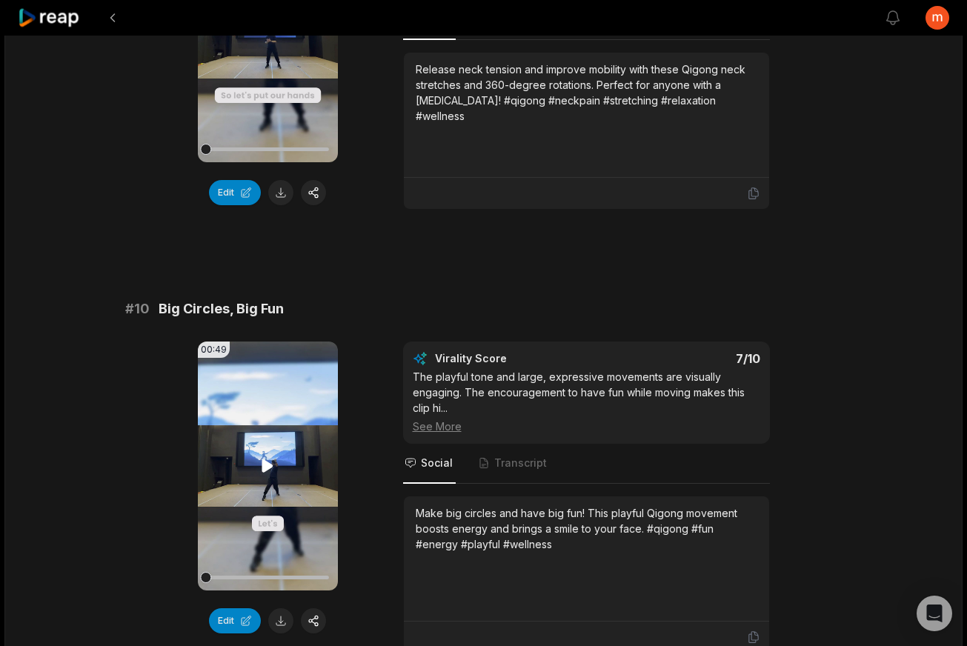
scroll to position [3919, 0]
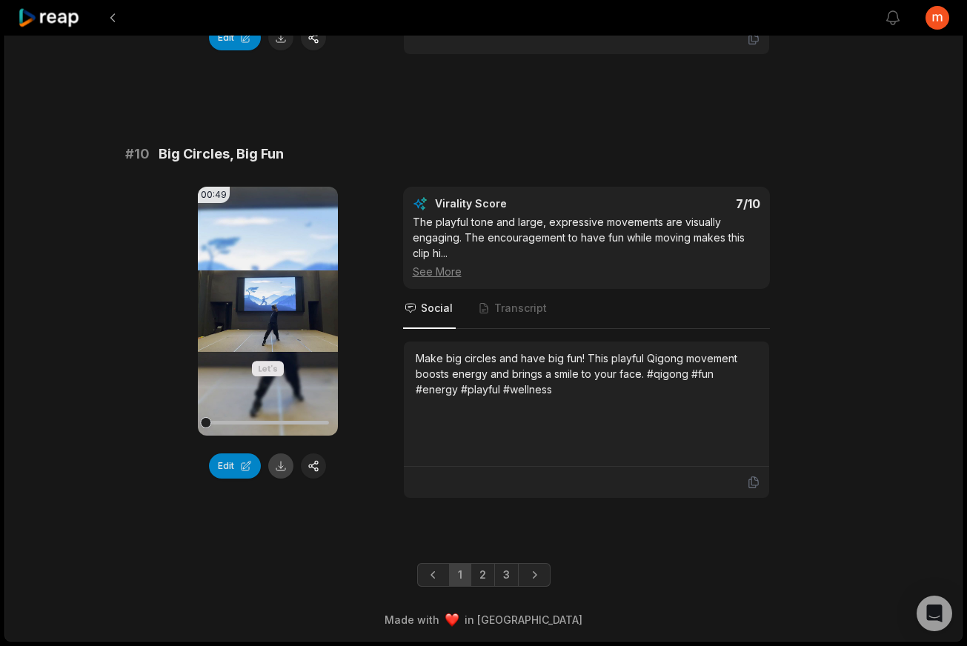
click at [282, 469] on button at bounding box center [280, 466] width 25 height 25
click at [485, 575] on link "2" at bounding box center [483, 575] width 24 height 24
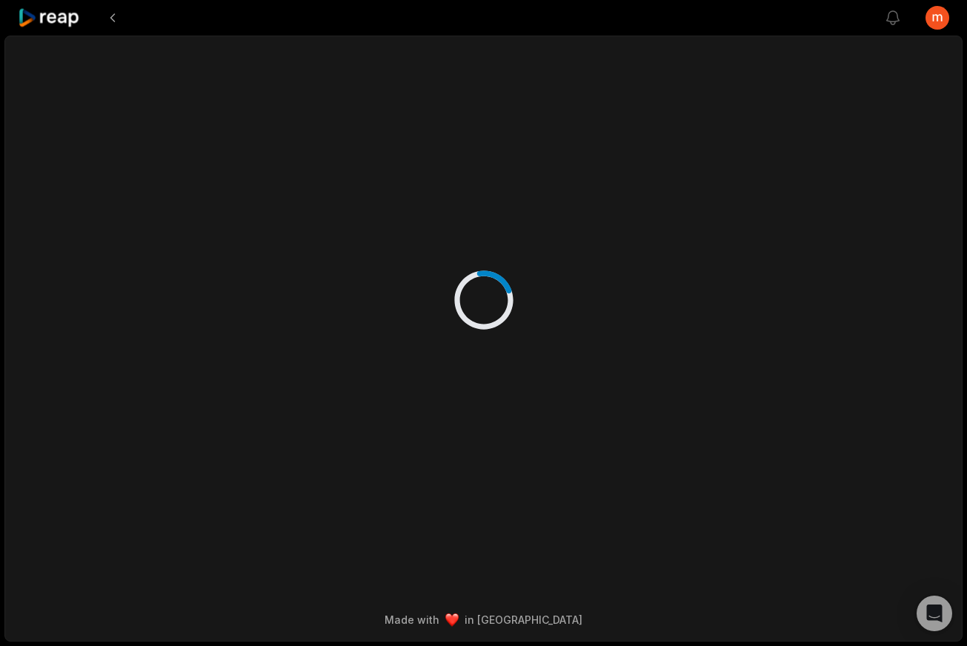
scroll to position [0, 0]
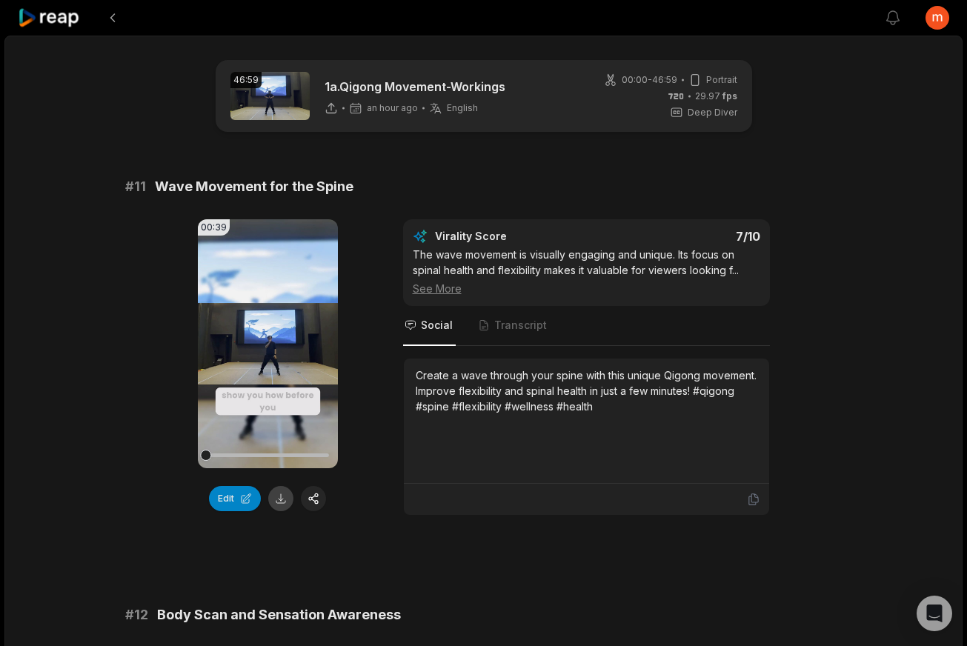
click at [284, 502] on button at bounding box center [280, 498] width 25 height 25
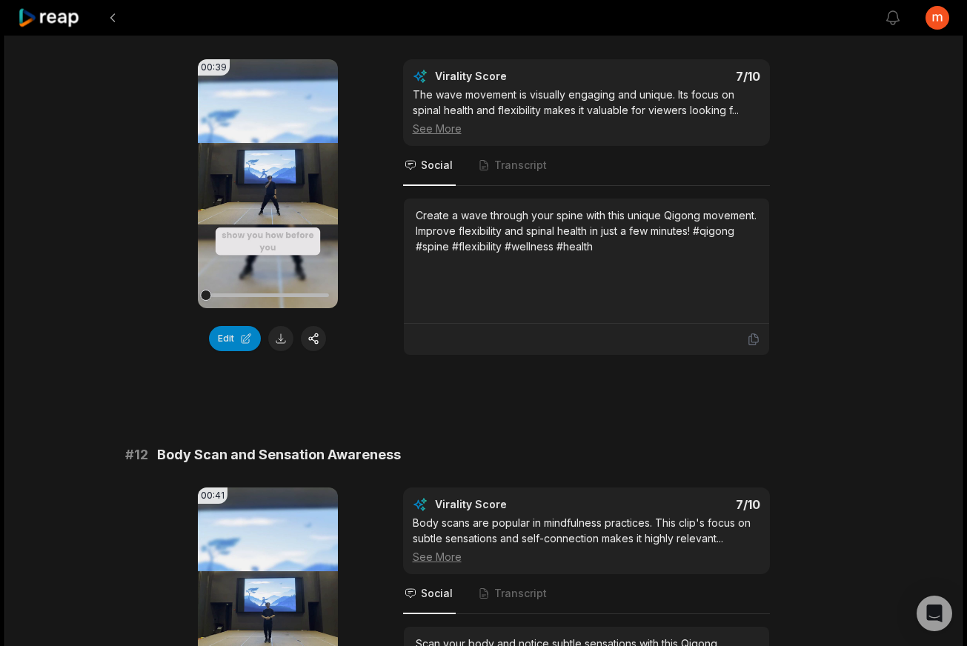
scroll to position [330, 0]
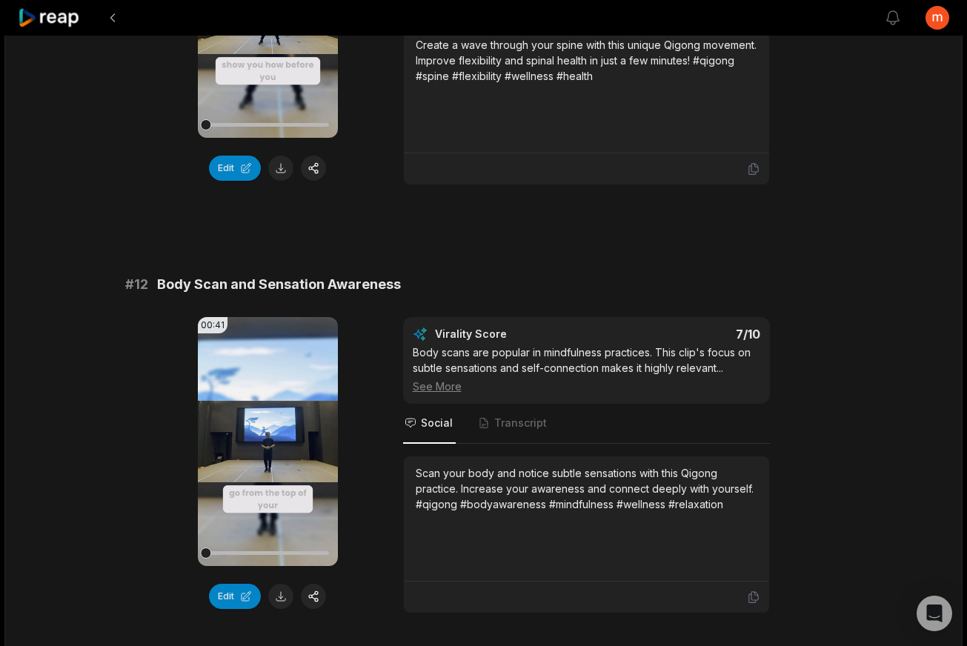
click at [280, 594] on button at bounding box center [280, 596] width 25 height 25
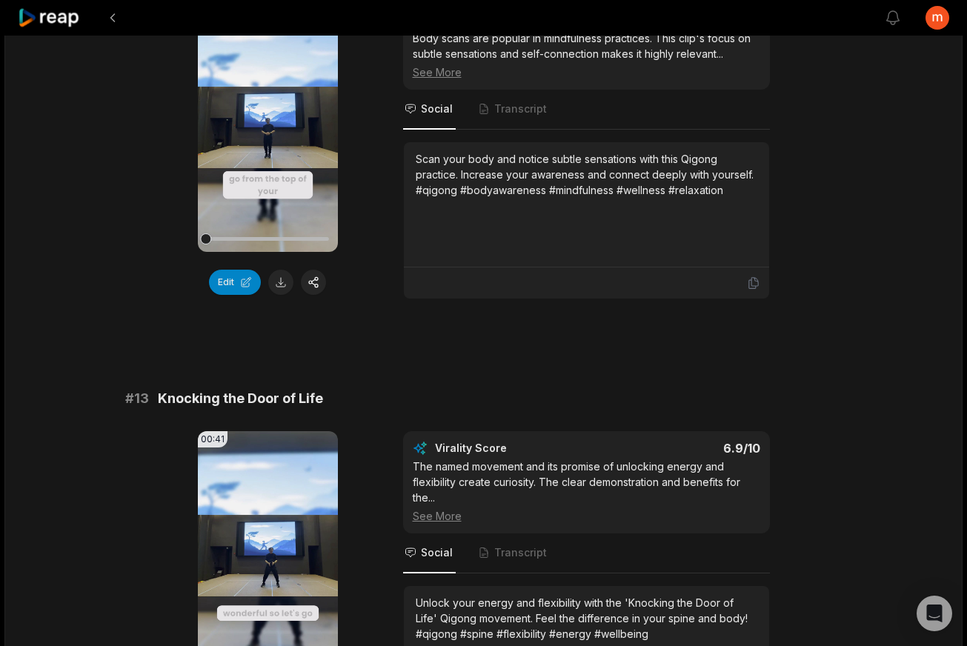
scroll to position [760, 0]
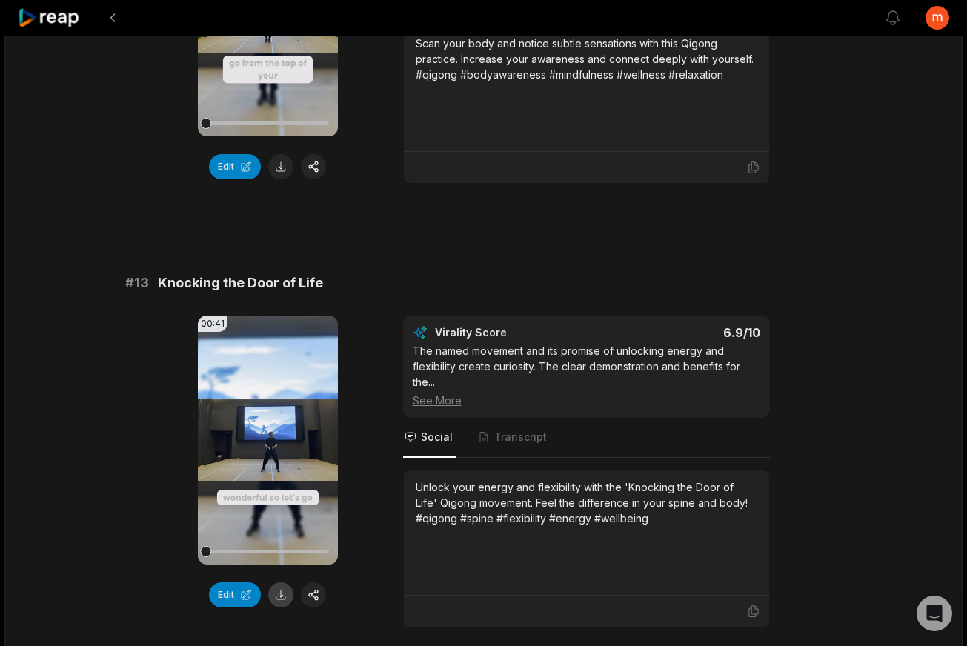
click at [281, 599] on button at bounding box center [280, 594] width 25 height 25
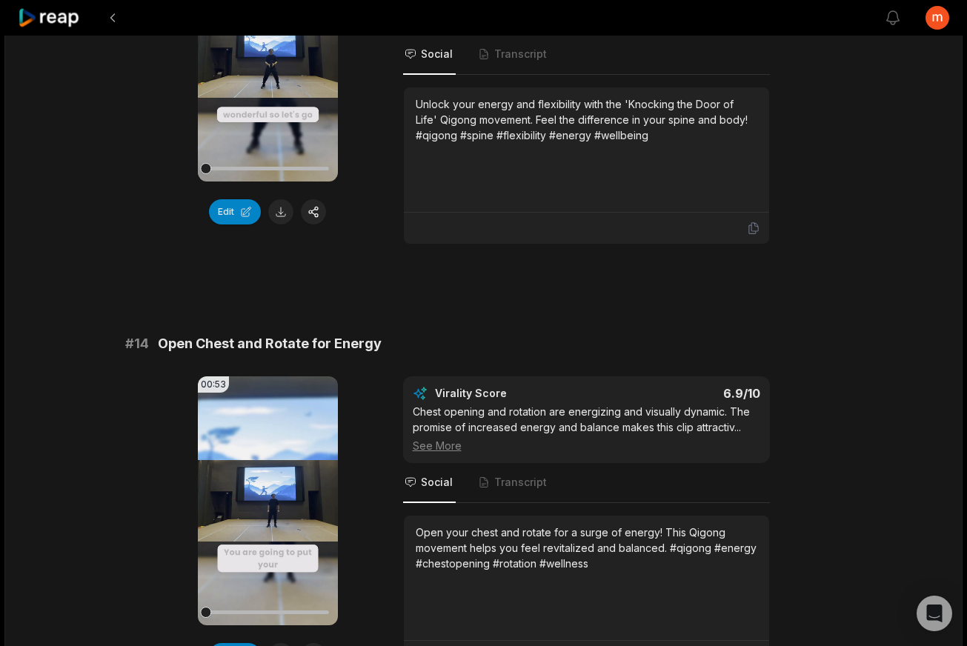
scroll to position [1297, 0]
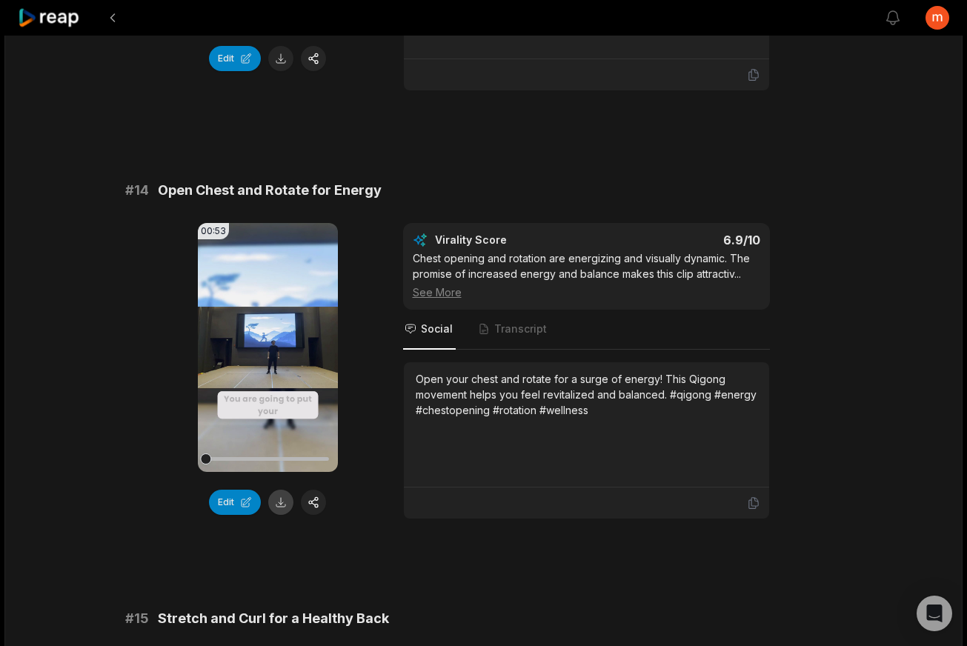
click at [276, 503] on button at bounding box center [280, 502] width 25 height 25
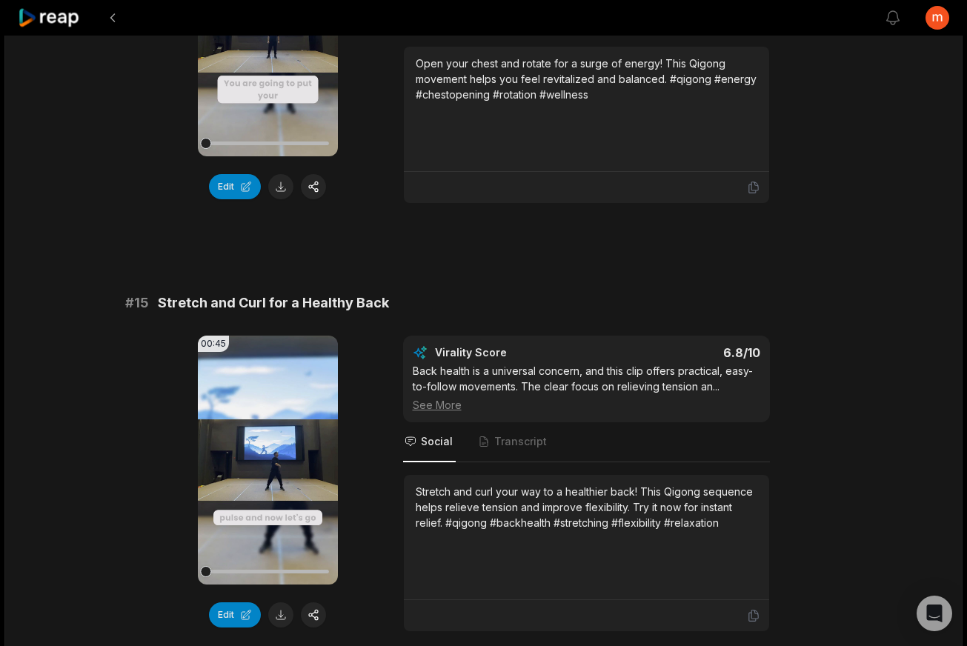
scroll to position [1781, 0]
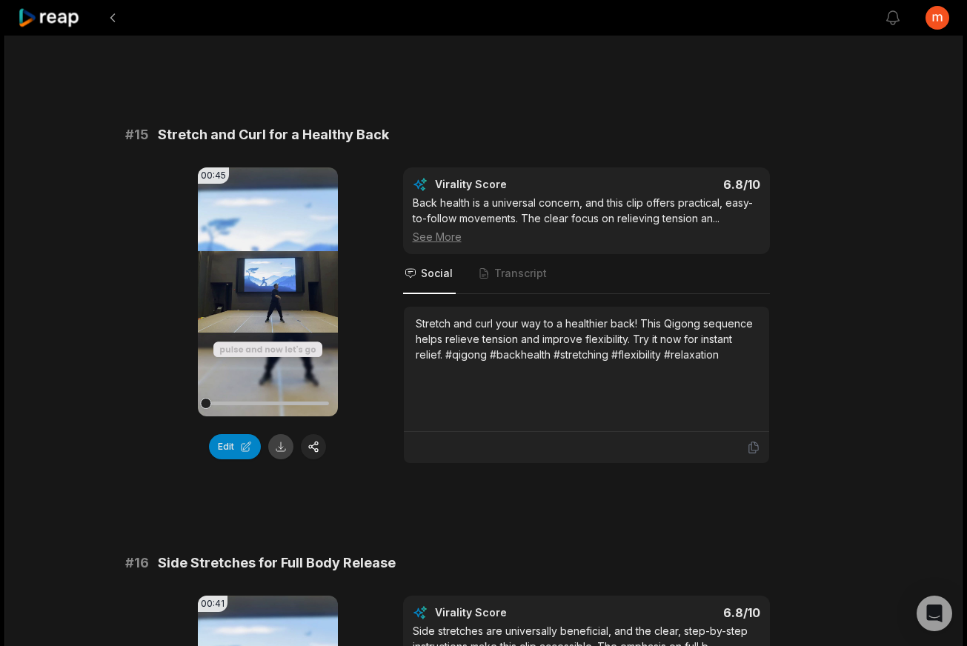
click at [283, 449] on button at bounding box center [280, 446] width 25 height 25
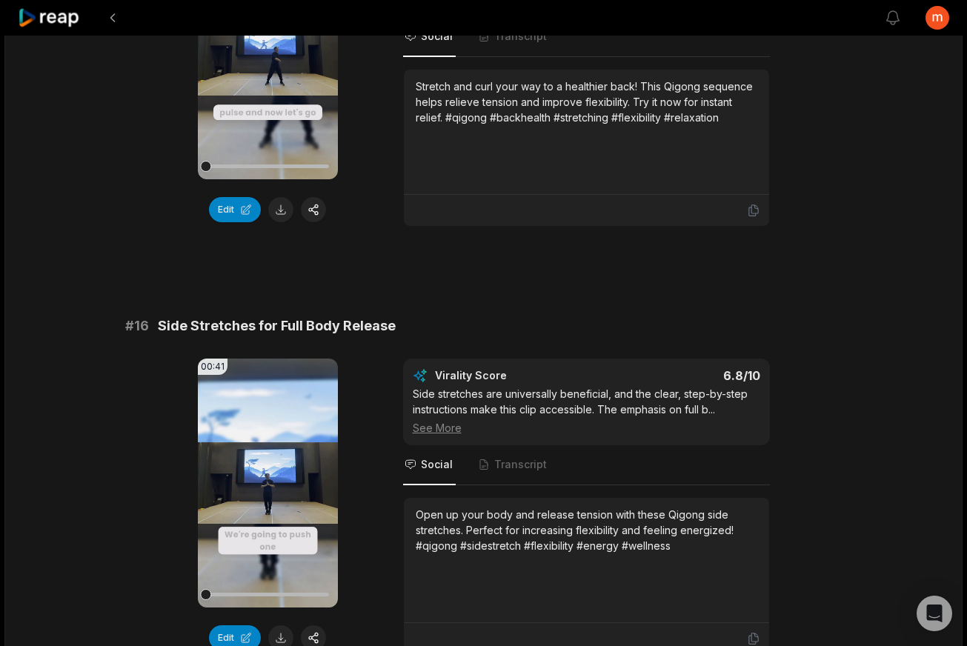
scroll to position [2125, 0]
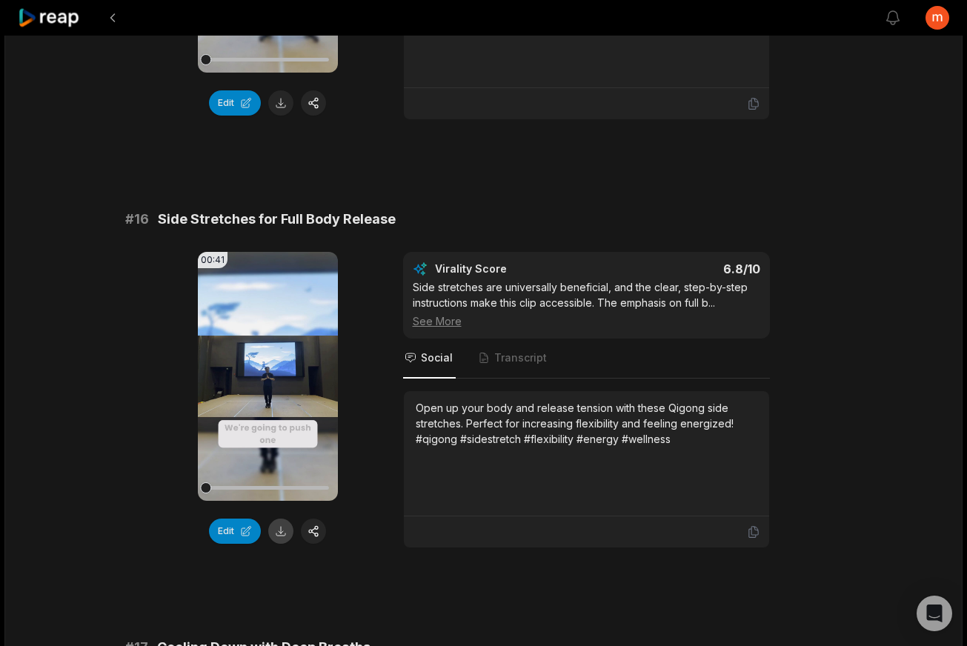
click at [276, 536] on button at bounding box center [280, 531] width 25 height 25
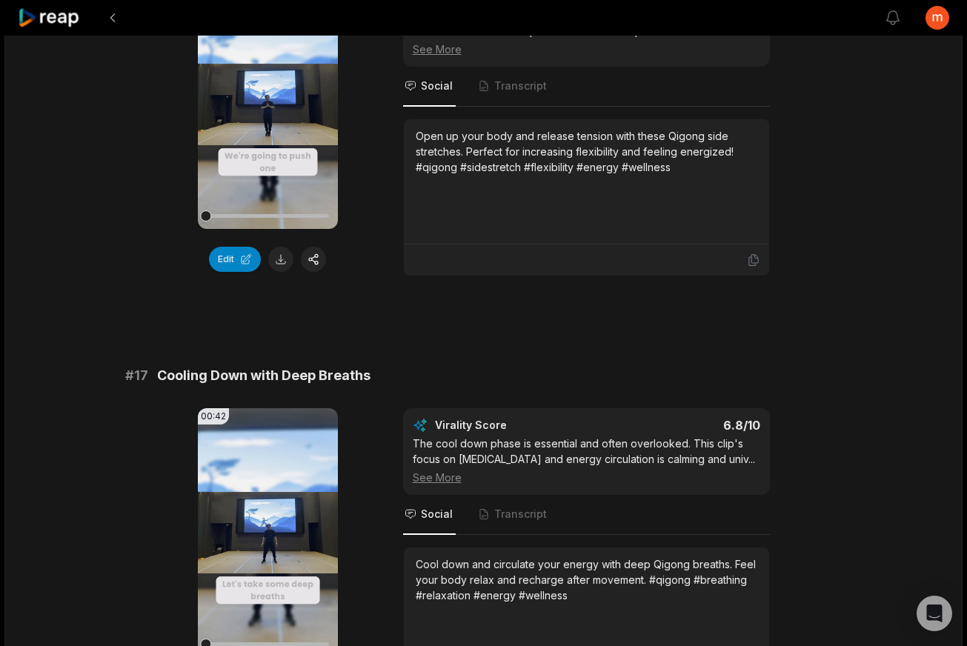
scroll to position [2495, 0]
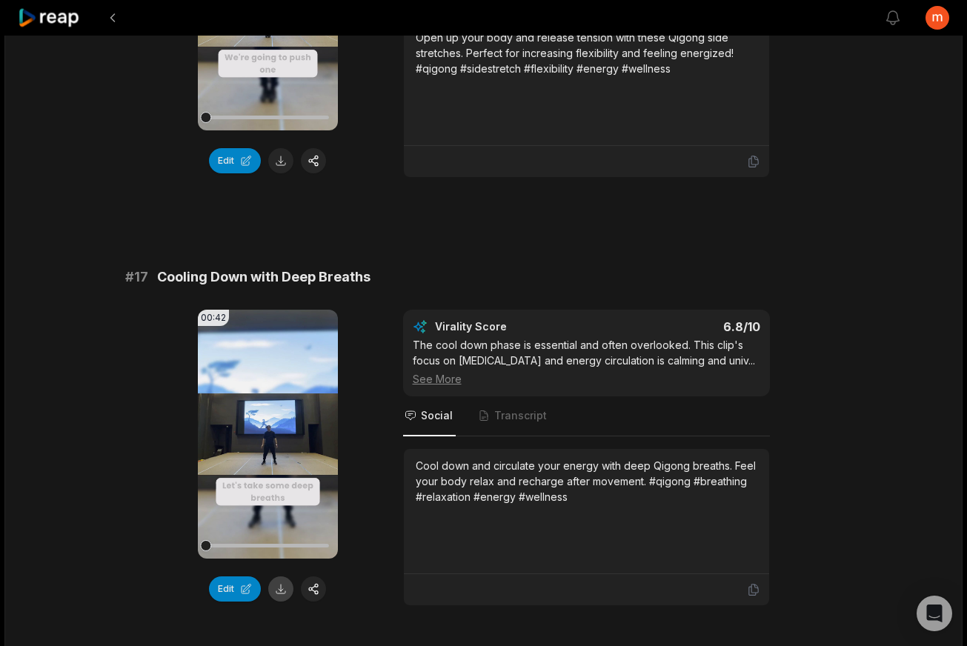
click at [284, 593] on button at bounding box center [280, 589] width 25 height 25
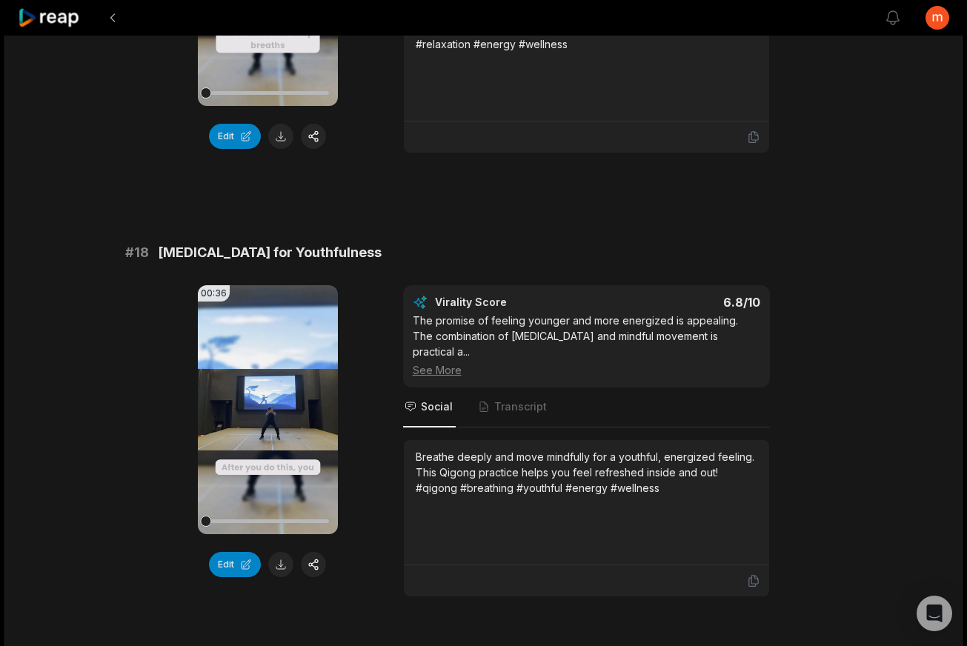
scroll to position [3078, 0]
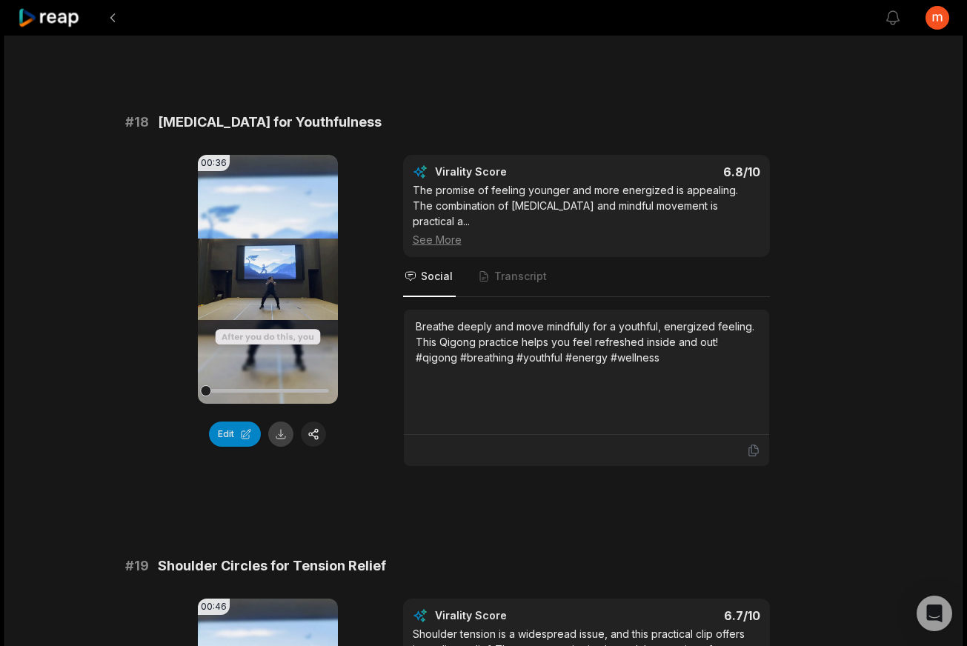
click at [281, 436] on button at bounding box center [280, 434] width 25 height 25
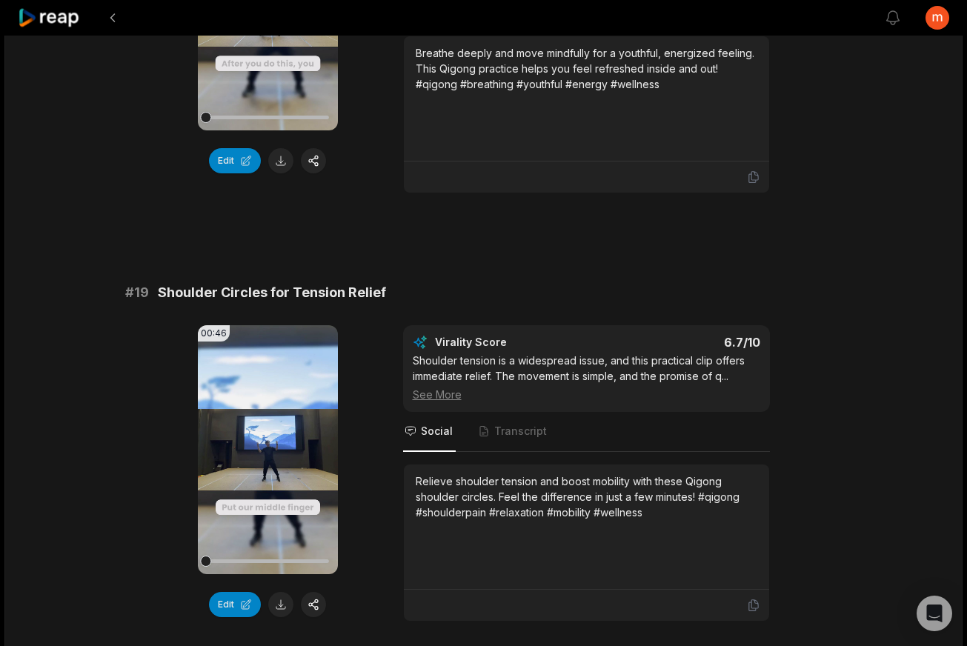
scroll to position [3633, 0]
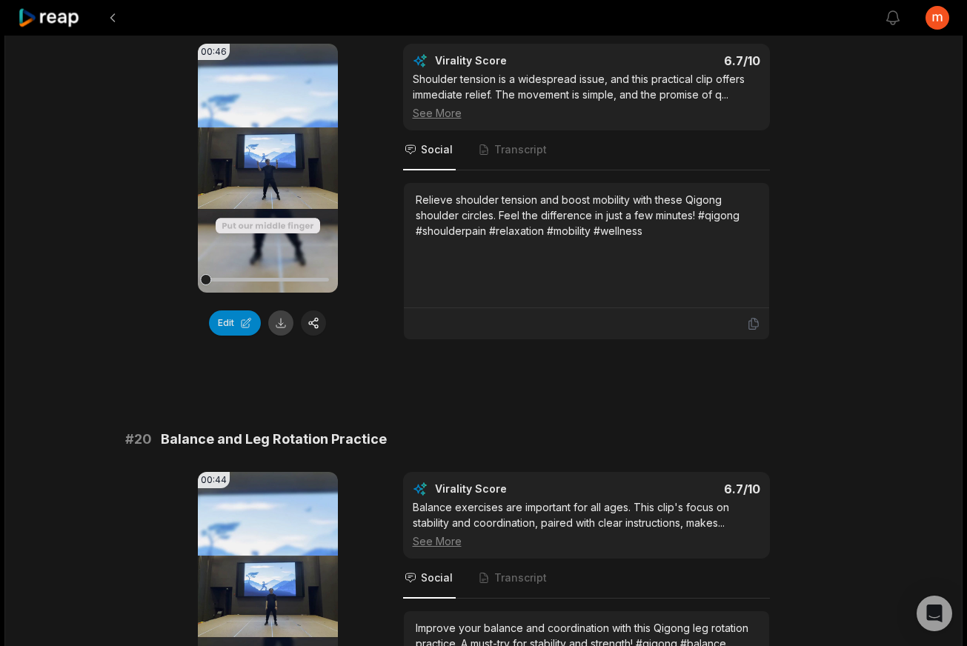
click at [279, 310] on button at bounding box center [280, 322] width 25 height 25
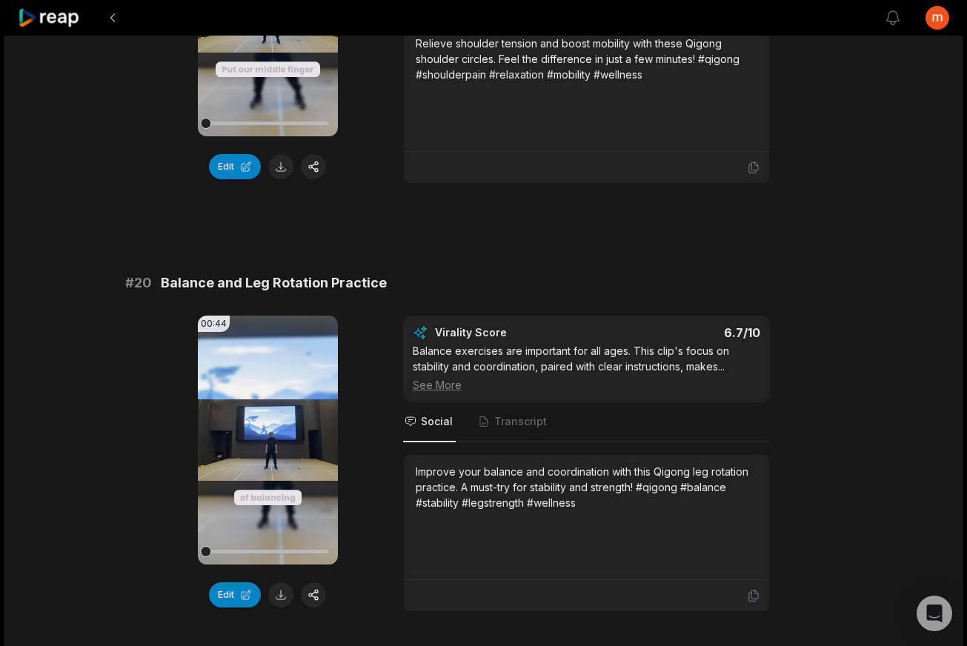
scroll to position [3845, 0]
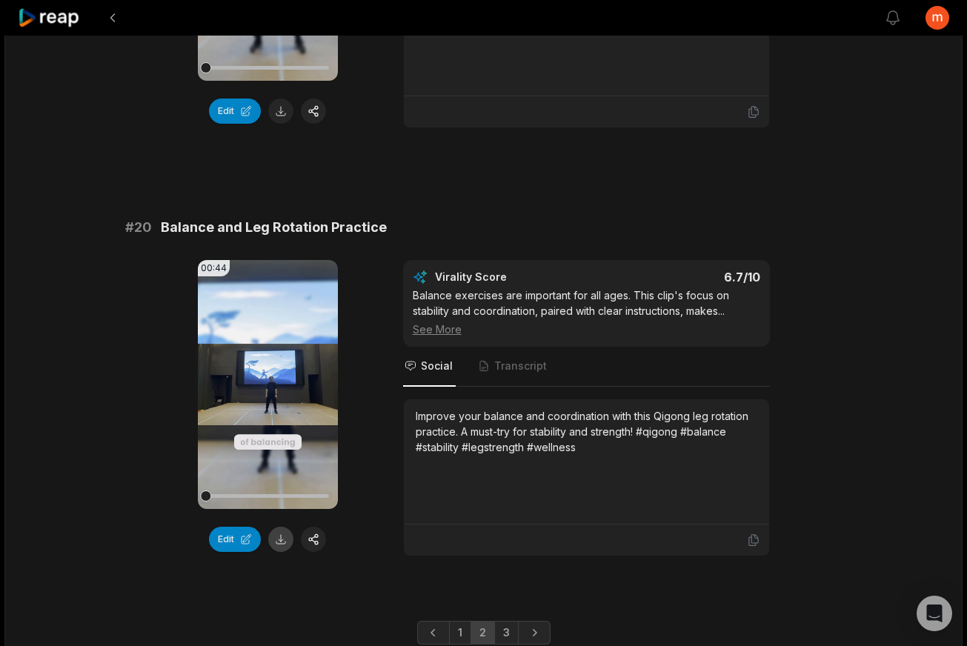
click at [279, 528] on button at bounding box center [280, 539] width 25 height 25
click at [542, 622] on link "Next page" at bounding box center [534, 633] width 33 height 24
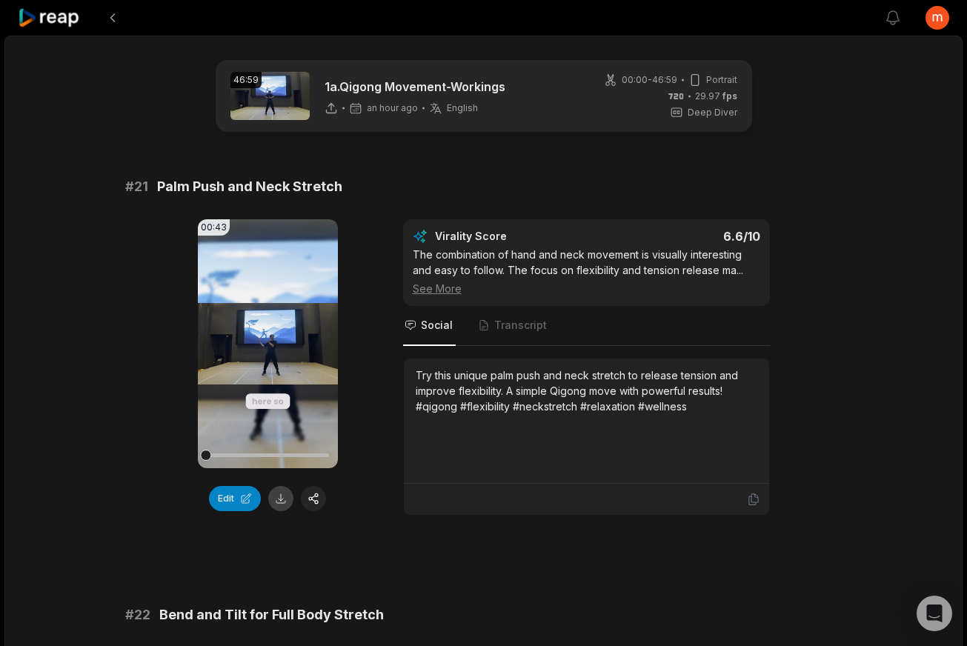
click at [280, 502] on button at bounding box center [280, 498] width 25 height 25
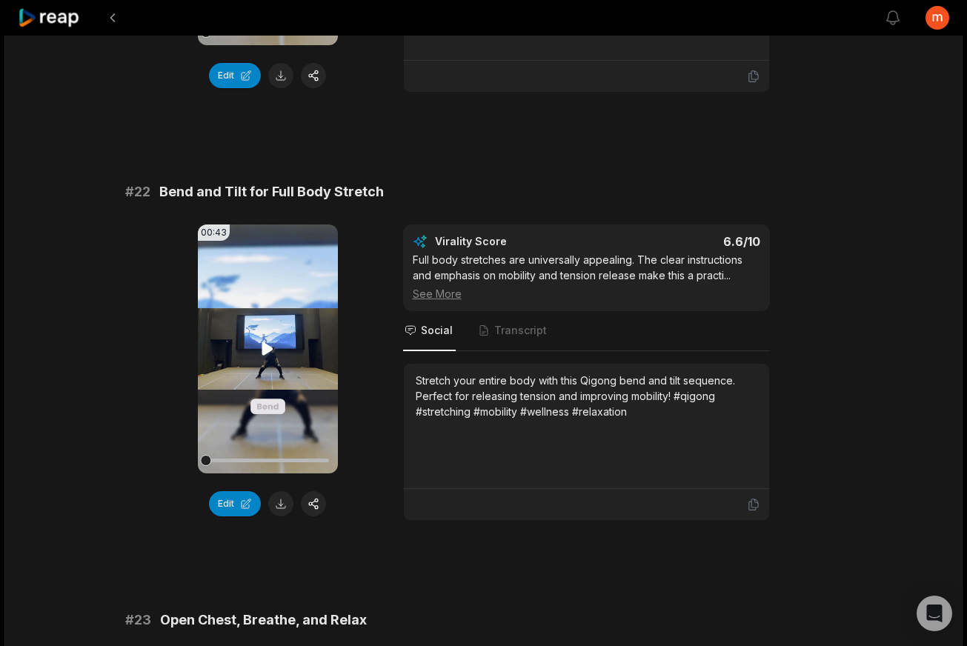
scroll to position [1715, 0]
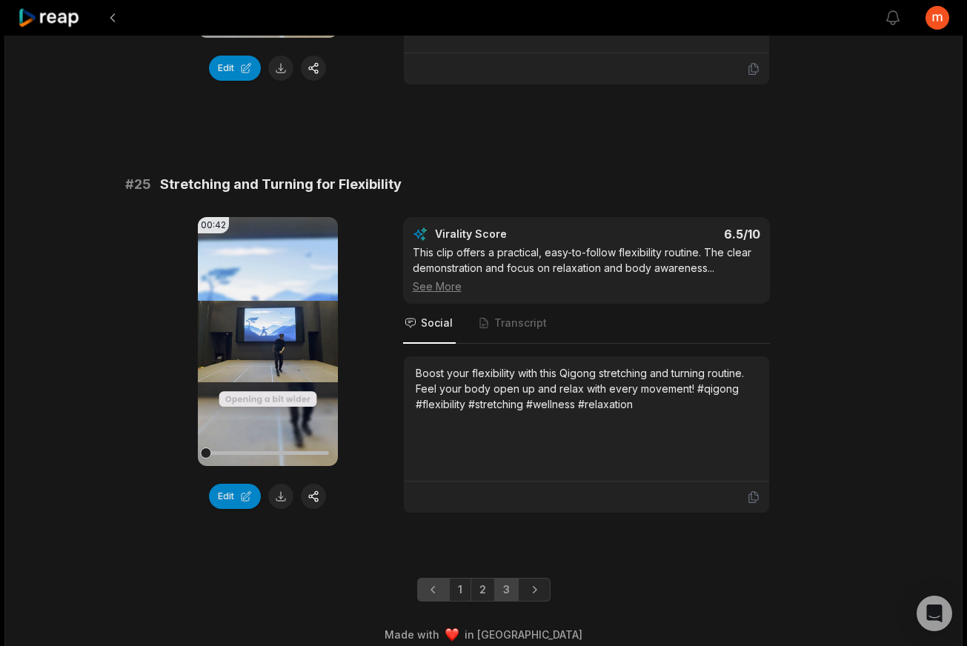
click at [426, 593] on icon "Previous page" at bounding box center [433, 589] width 15 height 15
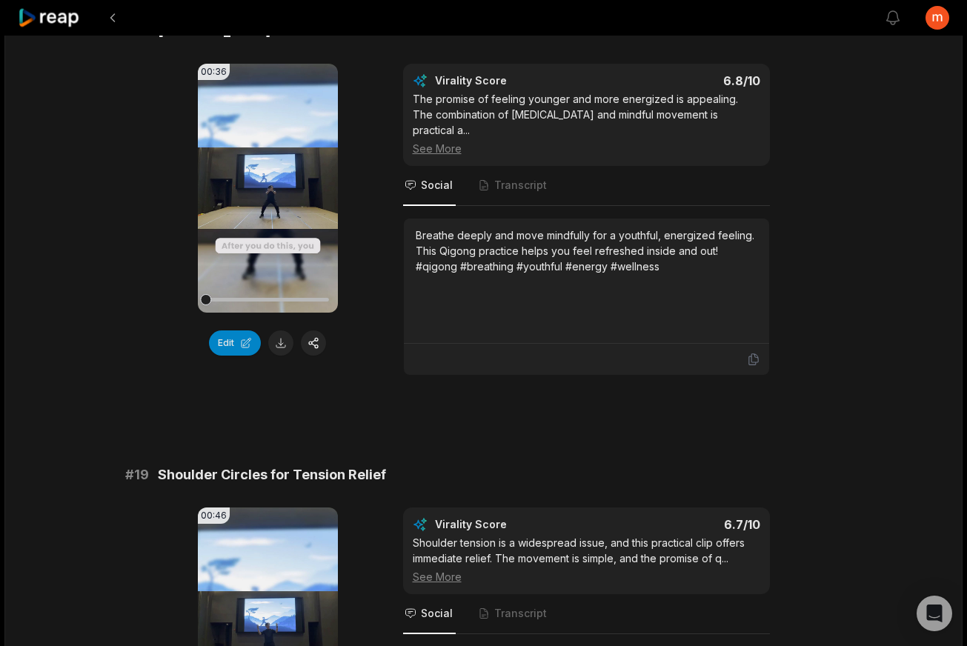
scroll to position [3887, 0]
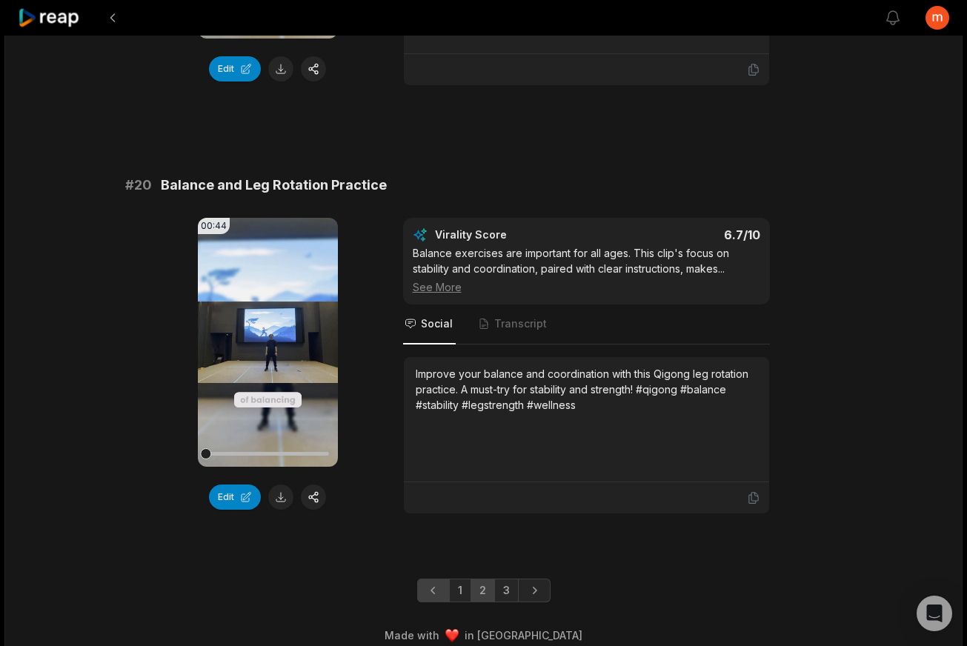
click at [436, 583] on icon "Previous page" at bounding box center [433, 590] width 15 height 15
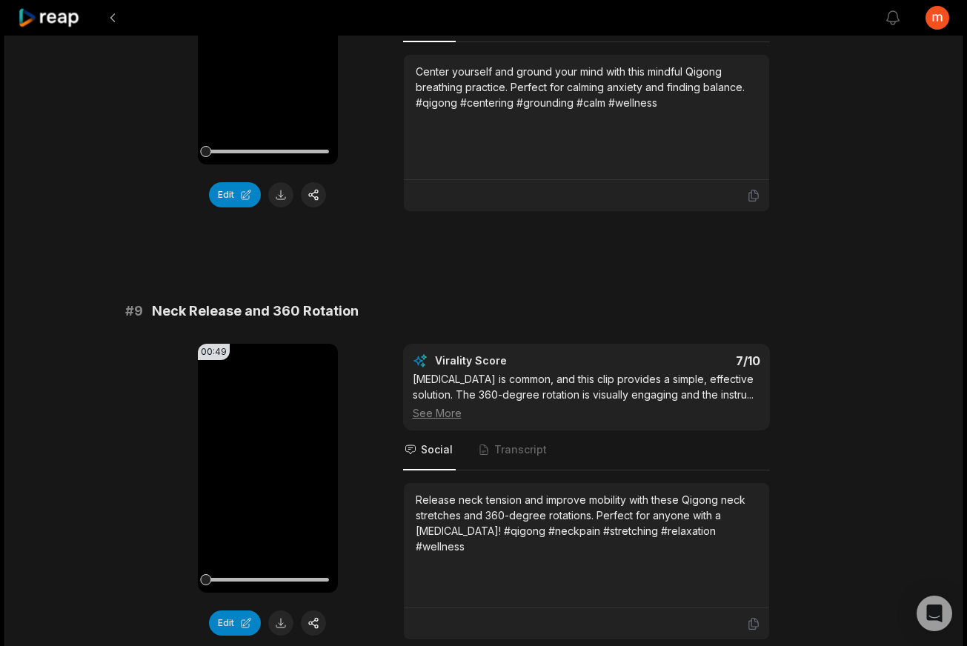
scroll to position [3422, 0]
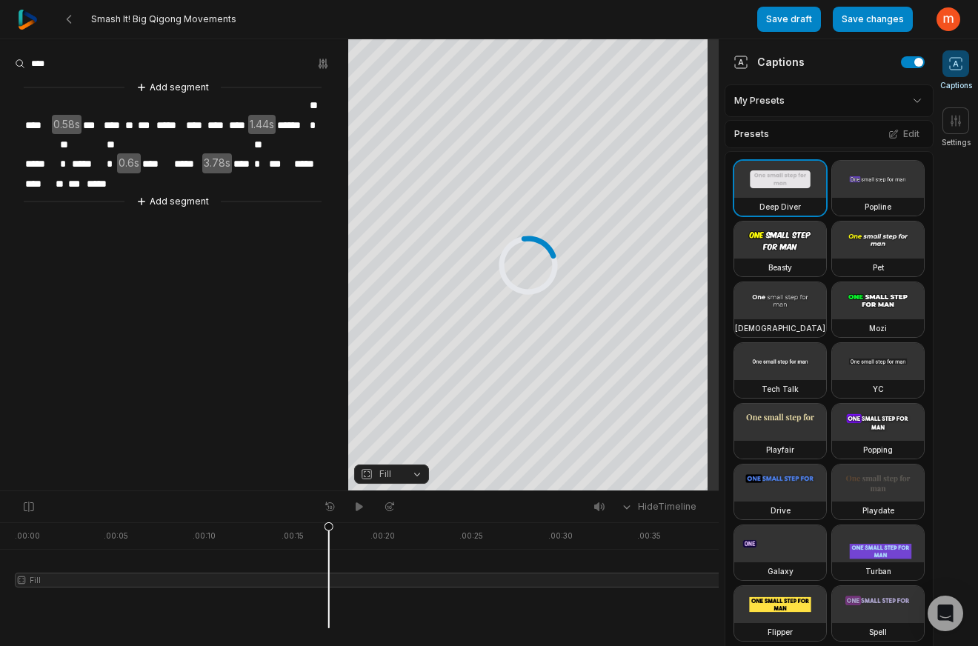
click at [57, 154] on span "*****" at bounding box center [41, 163] width 35 height 19
click at [104, 154] on span "*****" at bounding box center [86, 163] width 35 height 19
click at [166, 193] on button "Add segment" at bounding box center [172, 201] width 79 height 16
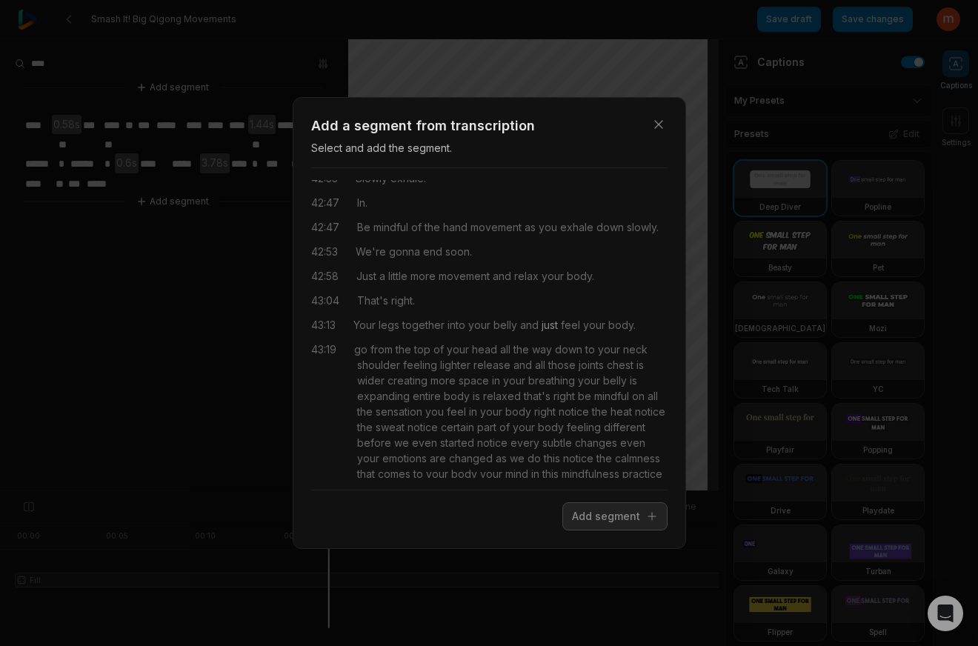
scroll to position [213, 0]
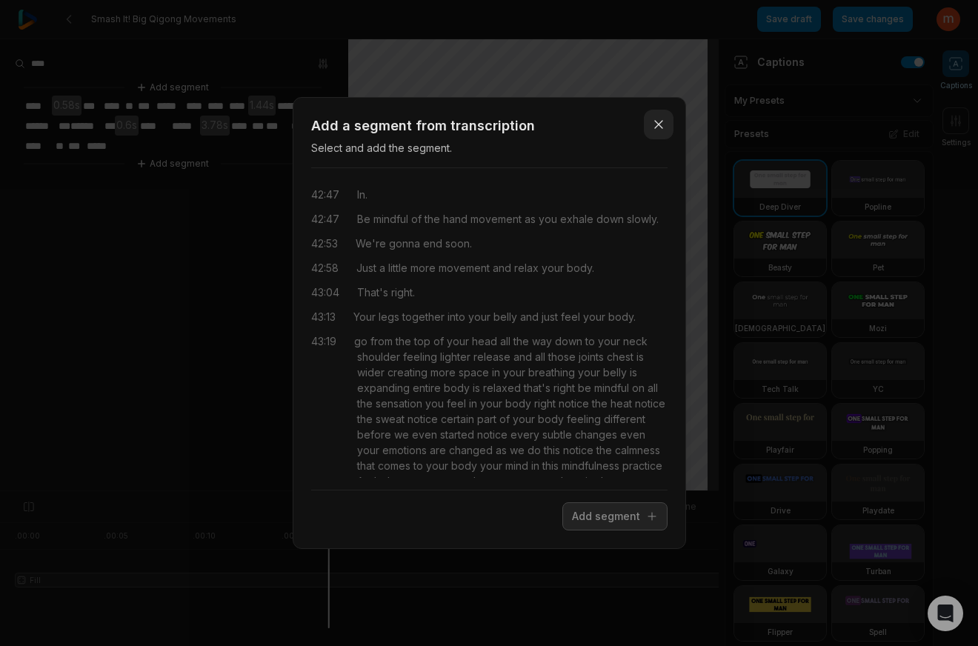
click at [653, 125] on icon "button" at bounding box center [658, 124] width 15 height 15
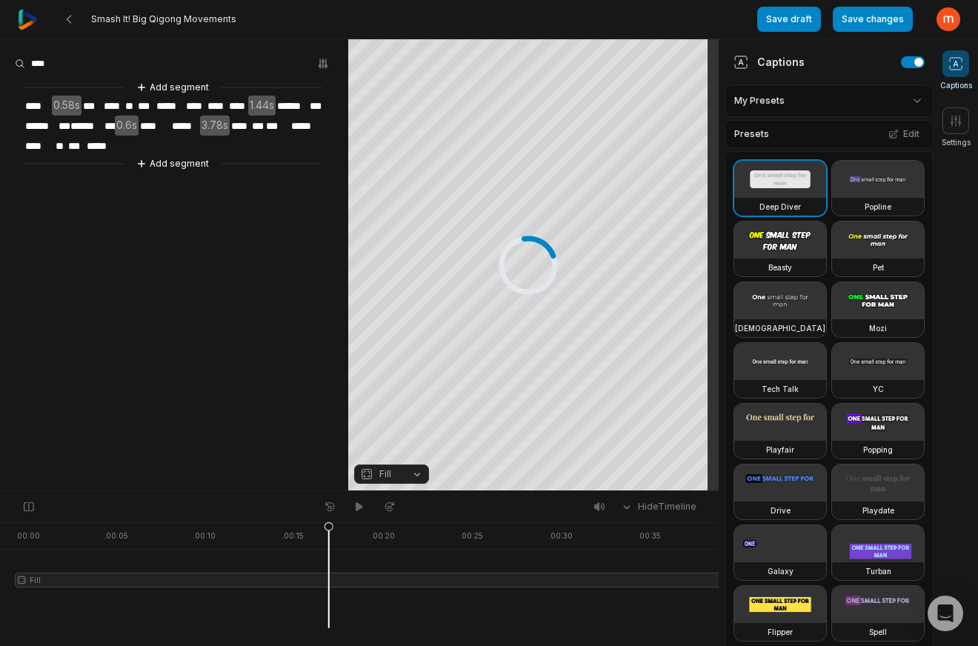
click at [832, 198] on video at bounding box center [878, 179] width 92 height 37
click at [811, 259] on video at bounding box center [780, 240] width 92 height 37
click at [832, 259] on video at bounding box center [878, 240] width 92 height 37
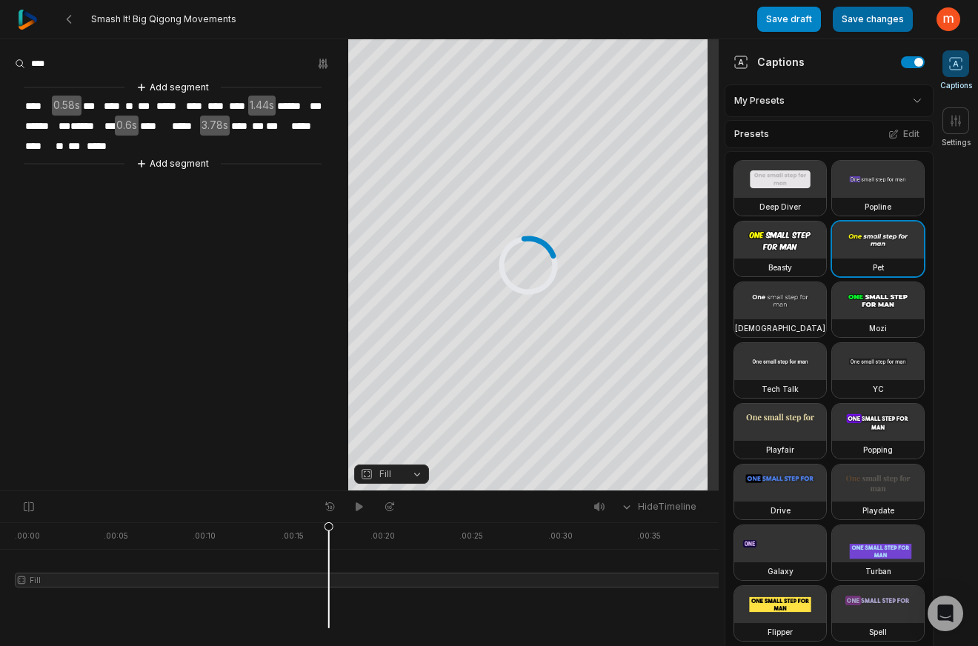
click at [879, 19] on button "Save changes" at bounding box center [873, 19] width 80 height 25
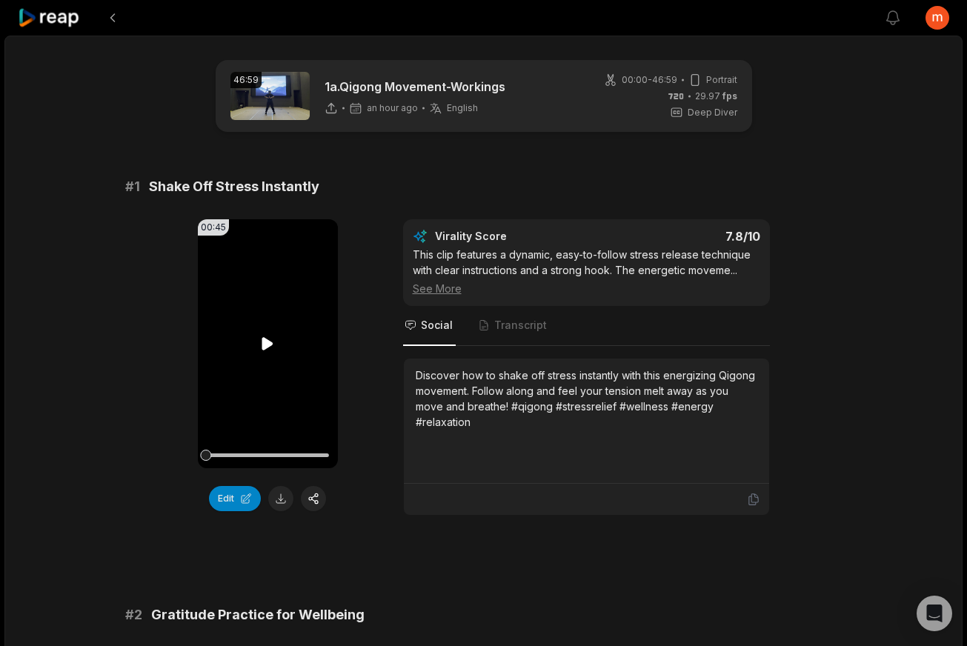
click at [260, 344] on icon at bounding box center [268, 344] width 18 height 18
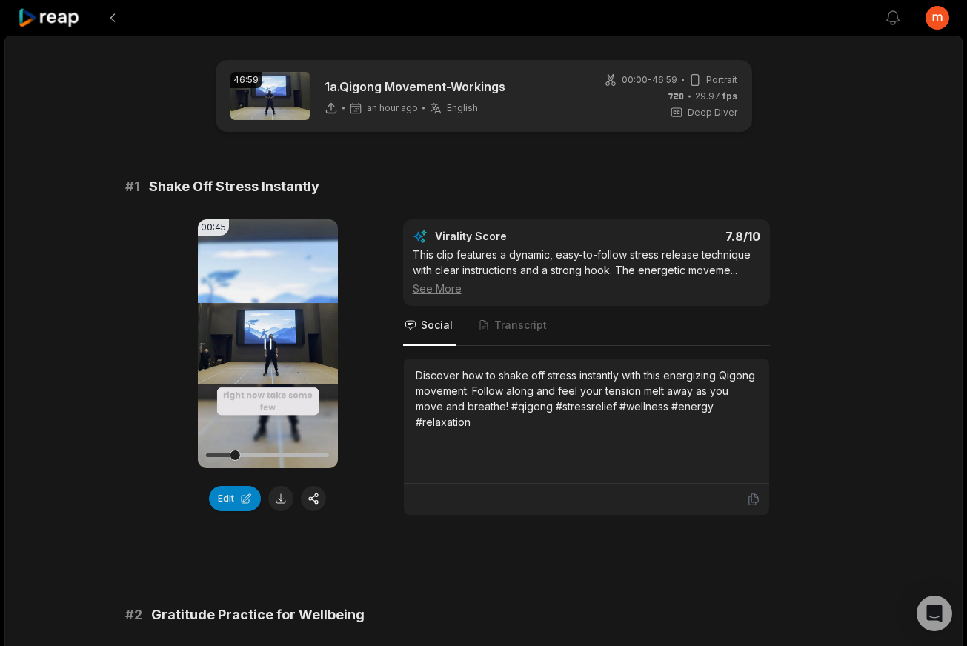
click at [268, 341] on icon at bounding box center [268, 344] width 18 height 18
click at [271, 101] on img at bounding box center [269, 96] width 79 height 48
click at [114, 18] on button at bounding box center [112, 17] width 27 height 27
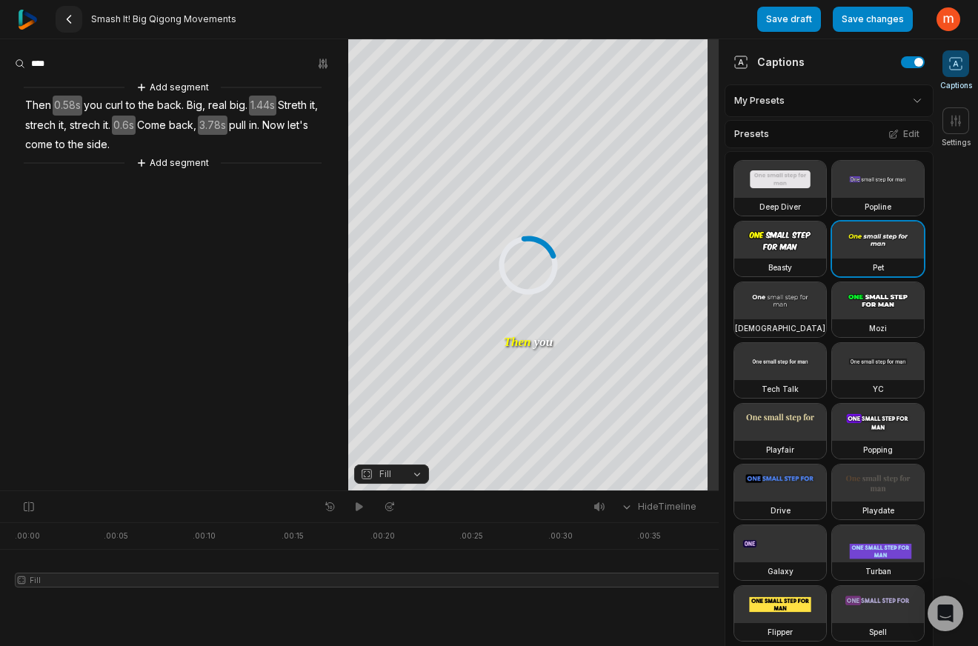
click at [67, 19] on 335 at bounding box center [69, 19] width 4 height 7
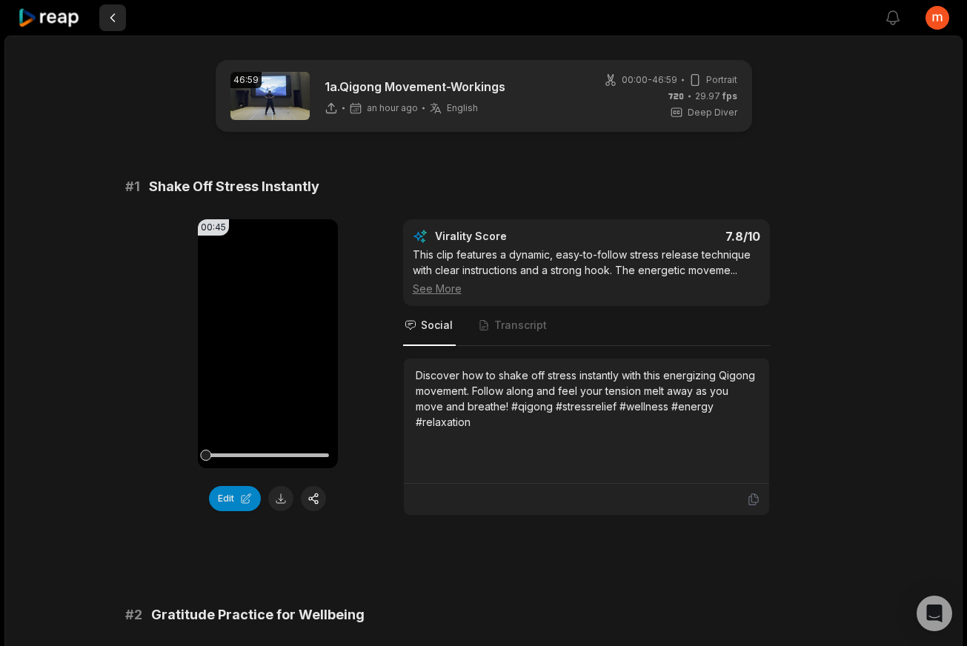
click at [114, 19] on button at bounding box center [112, 17] width 27 height 27
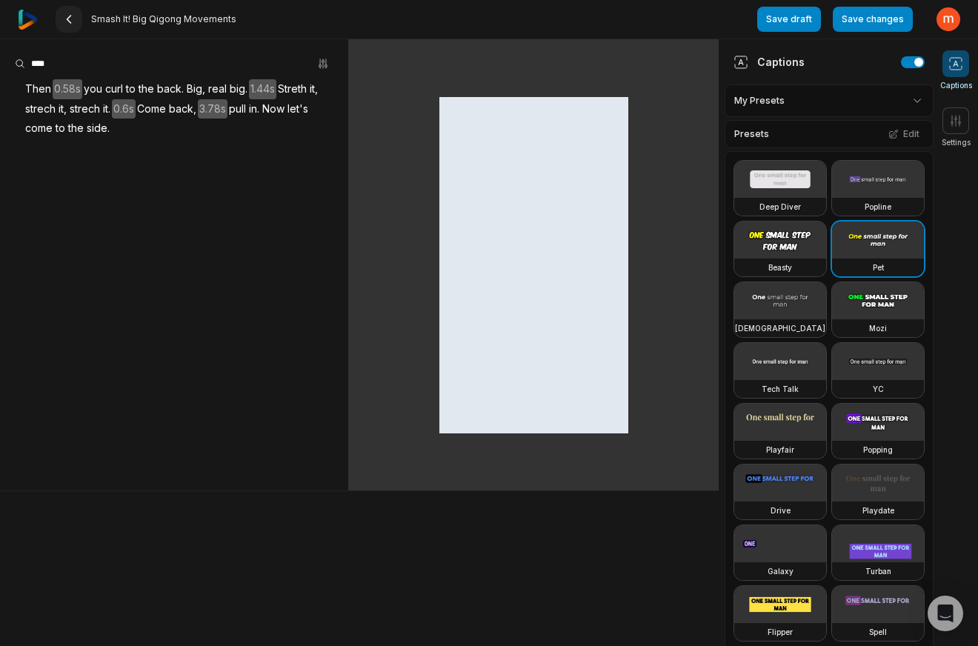
click at [67, 19] on 335 at bounding box center [69, 19] width 4 height 7
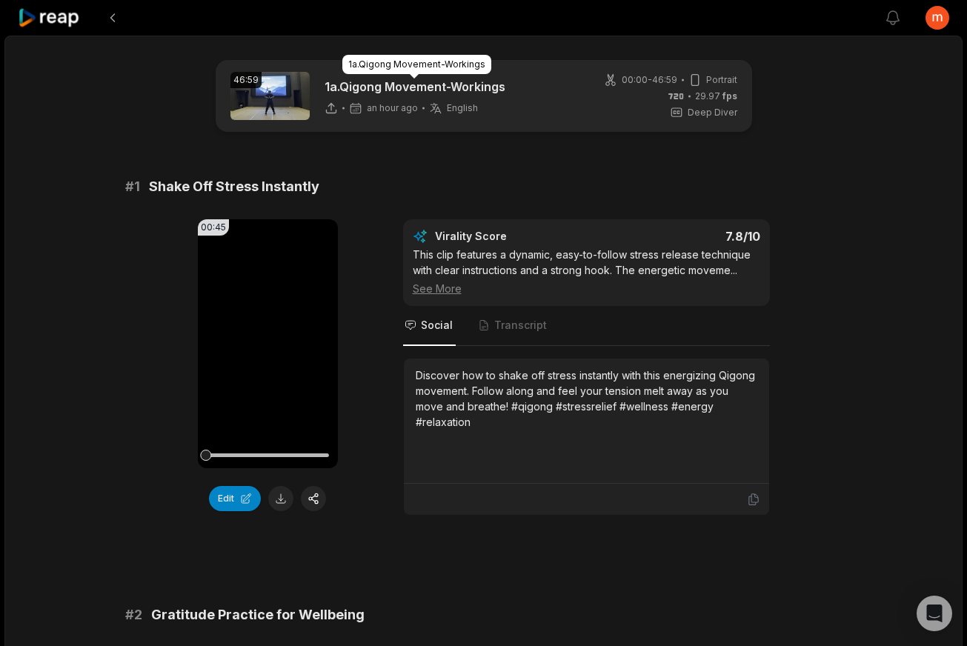
click at [478, 93] on p "1a.Qigong Movement-Workings" at bounding box center [415, 87] width 181 height 18
click at [268, 97] on img at bounding box center [269, 96] width 79 height 48
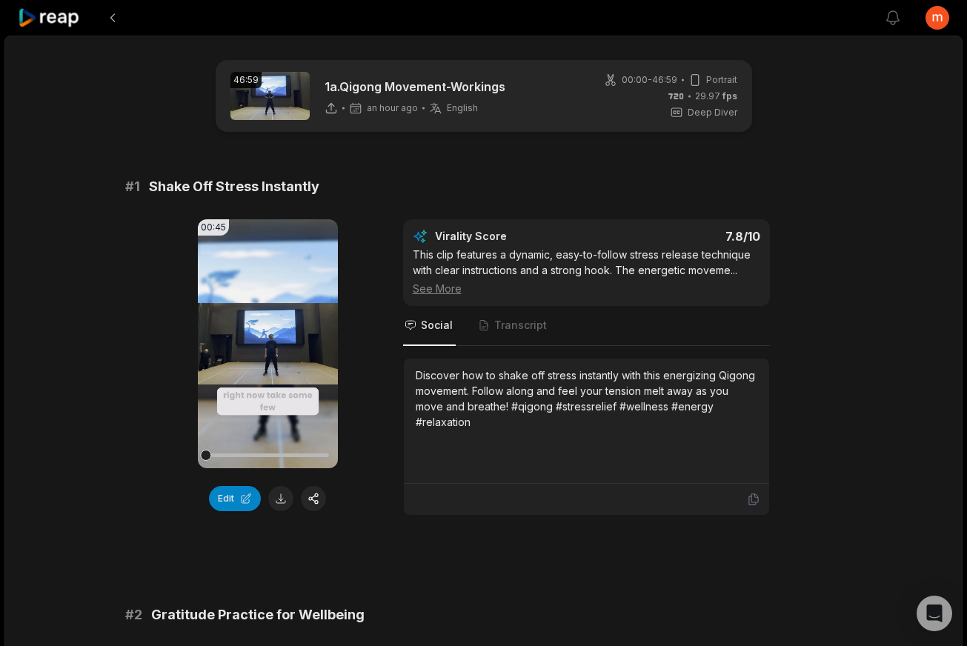
click at [419, 96] on div "1a.Qigong Movement-Workings an hour ago English en" at bounding box center [415, 96] width 181 height 37
click at [256, 99] on img at bounding box center [269, 96] width 79 height 48
click at [111, 19] on button at bounding box center [112, 17] width 27 height 27
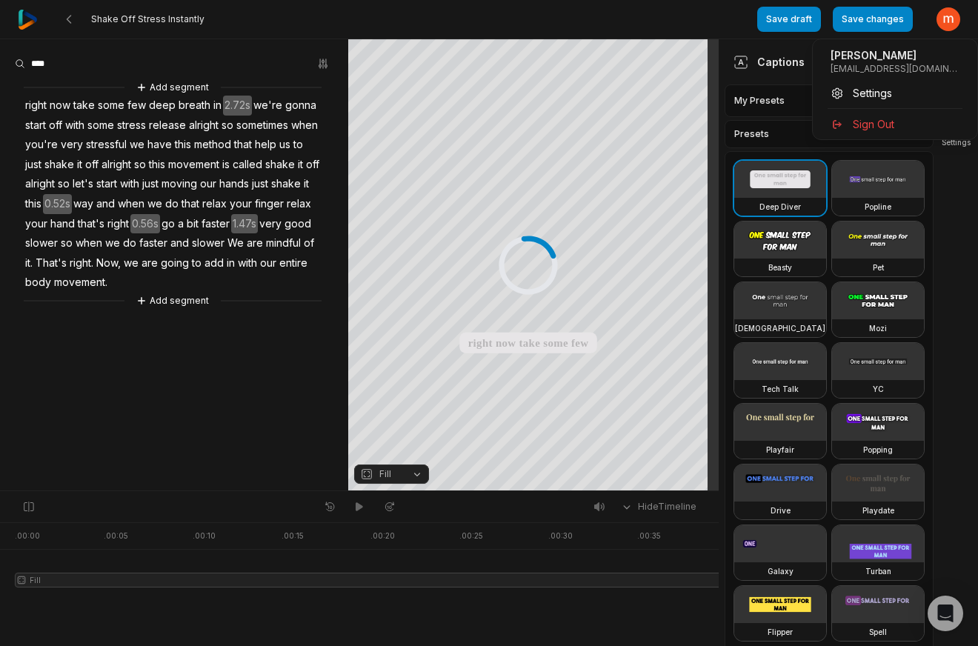
click at [943, 24] on html "Shake Off Stress Instantly Save draft Save changes Open user menu Captions Sett…" at bounding box center [489, 323] width 978 height 646
click at [867, 93] on span "Settings" at bounding box center [872, 93] width 39 height 16
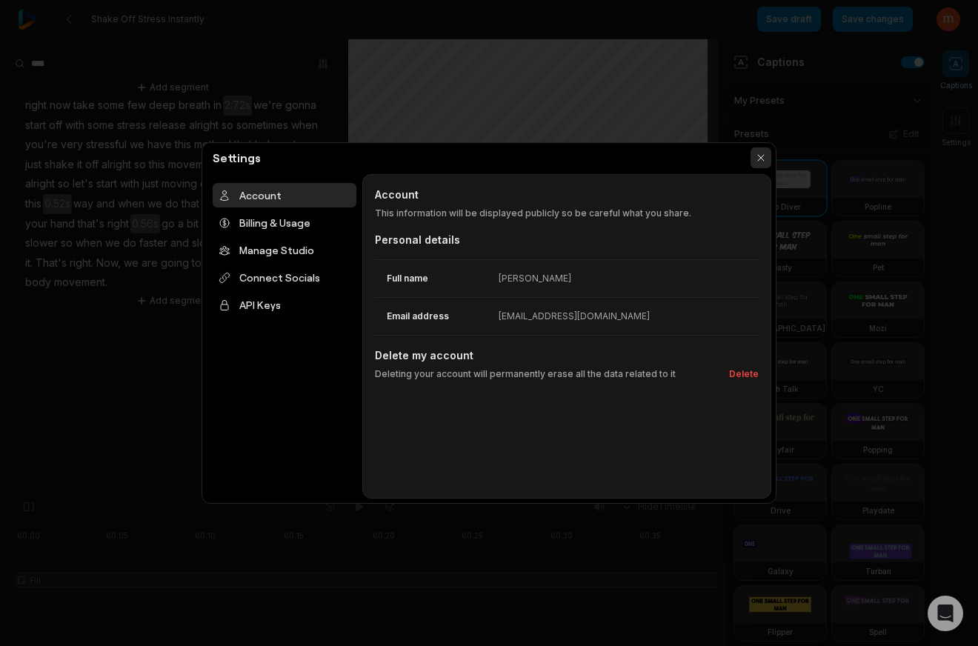
click at [760, 161] on button "button" at bounding box center [761, 157] width 21 height 21
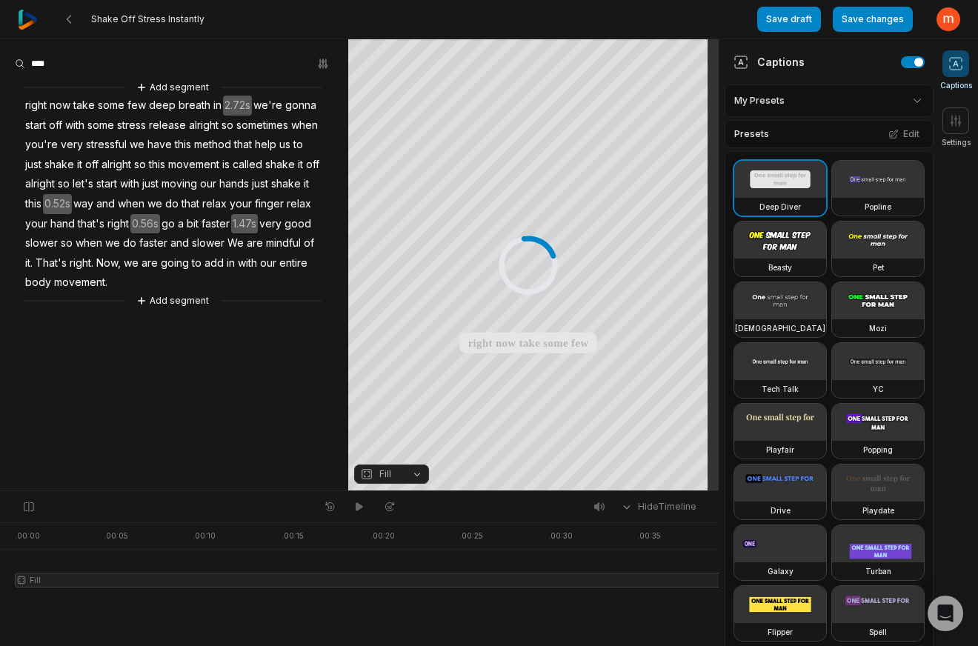
click at [33, 23] on img at bounding box center [28, 20] width 20 height 20
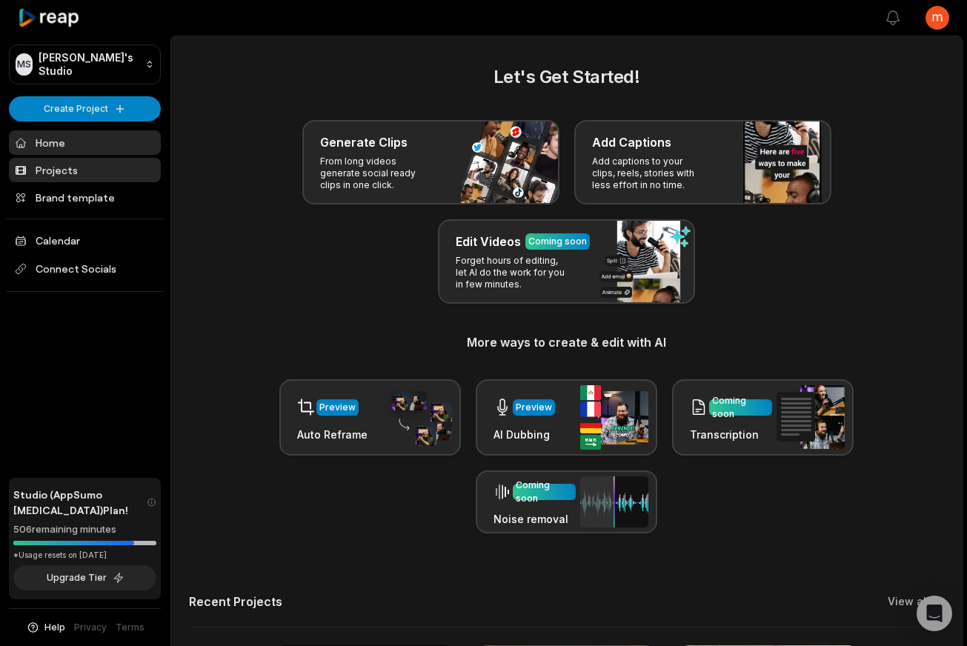
click at [103, 167] on link "Projects" at bounding box center [85, 170] width 152 height 24
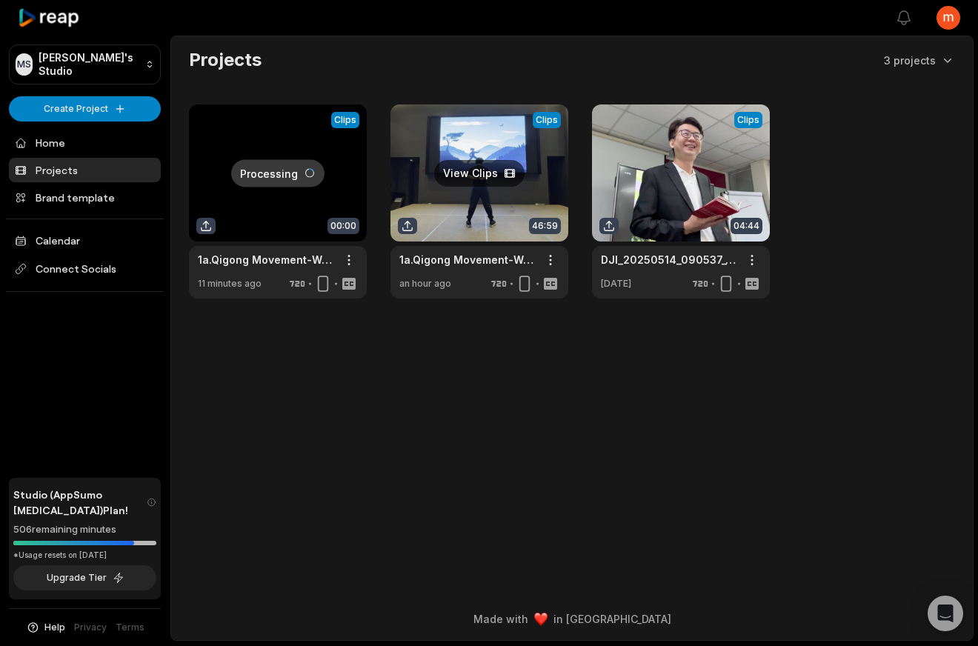
click at [476, 175] on link at bounding box center [480, 201] width 178 height 194
